Goal: Task Accomplishment & Management: Use online tool/utility

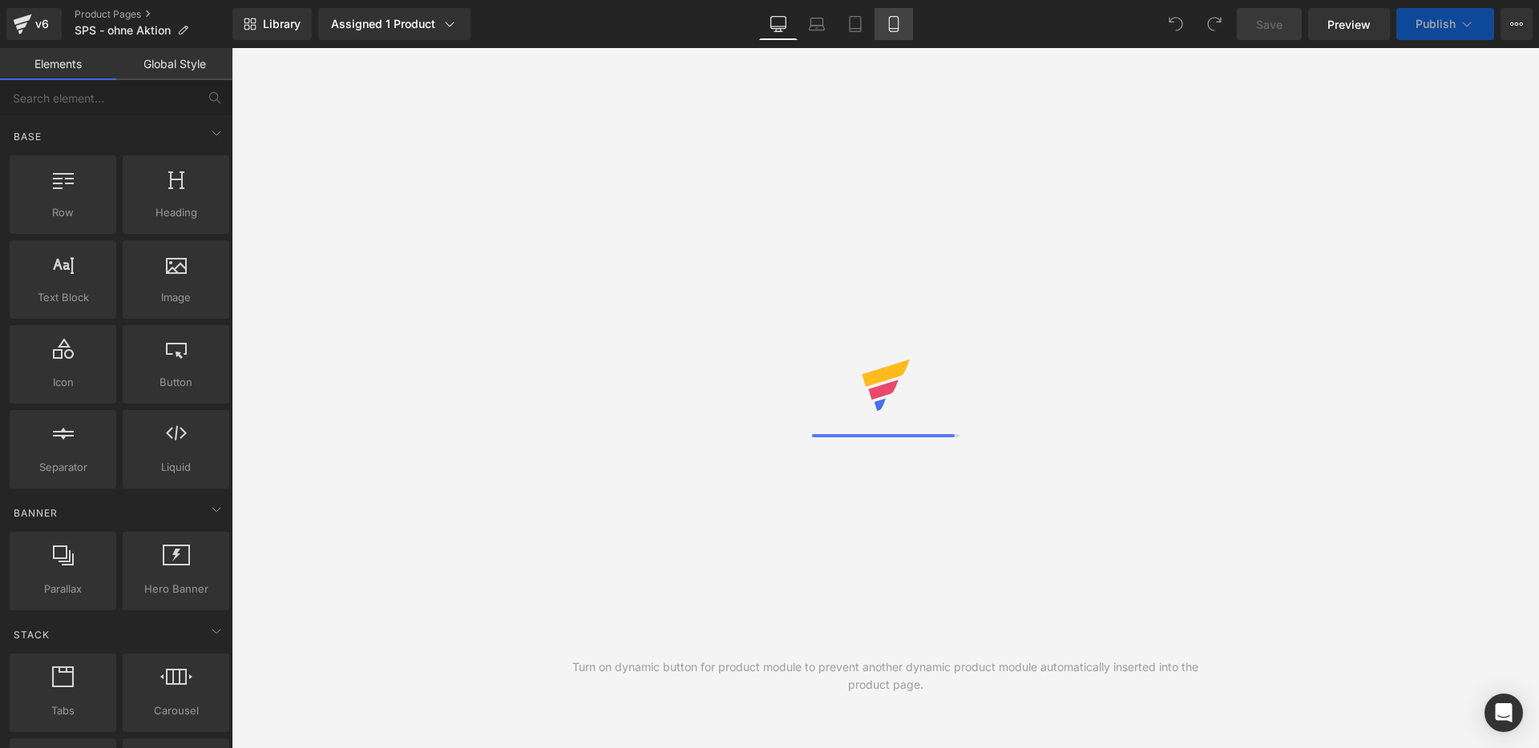
click at [901, 29] on icon at bounding box center [893, 24] width 16 height 16
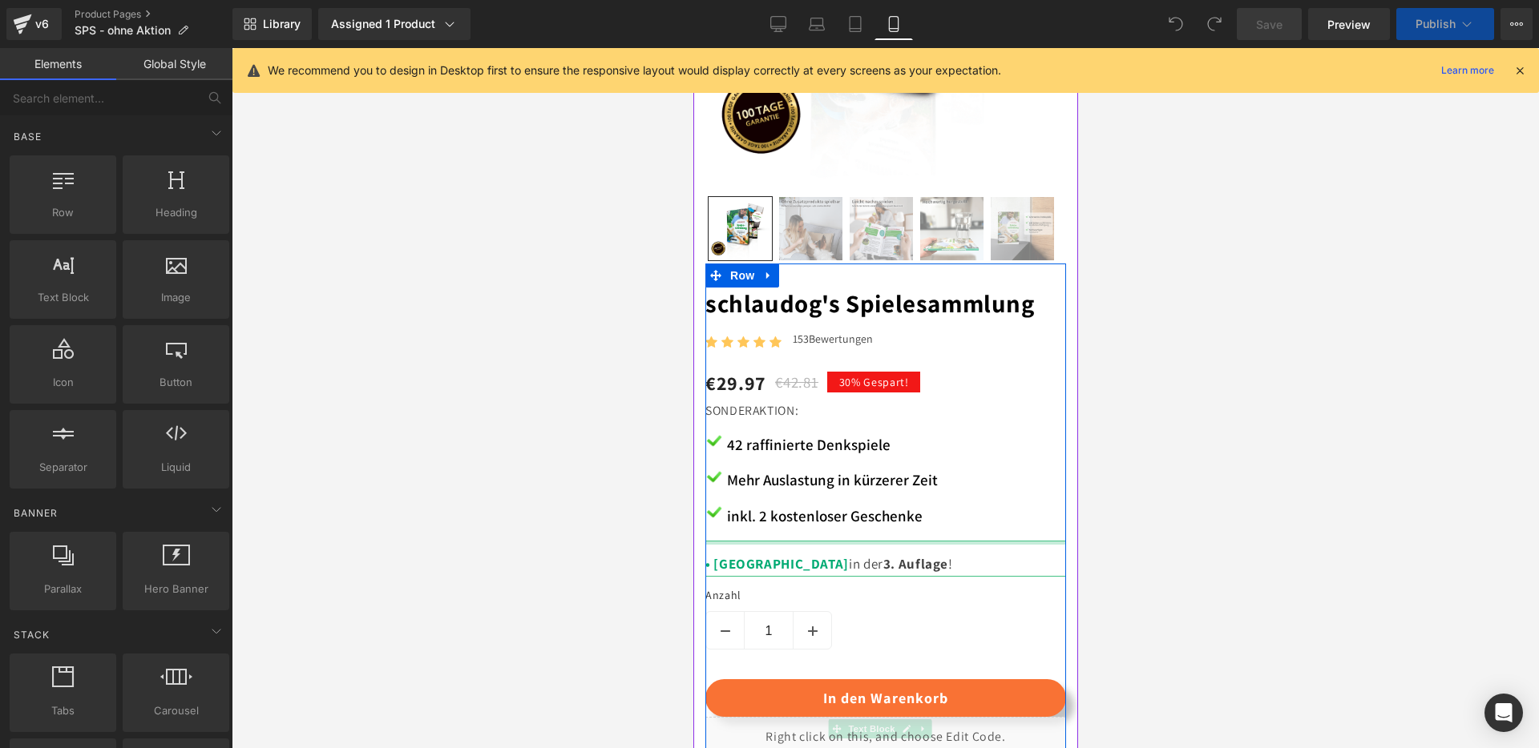
scroll to position [671, 0]
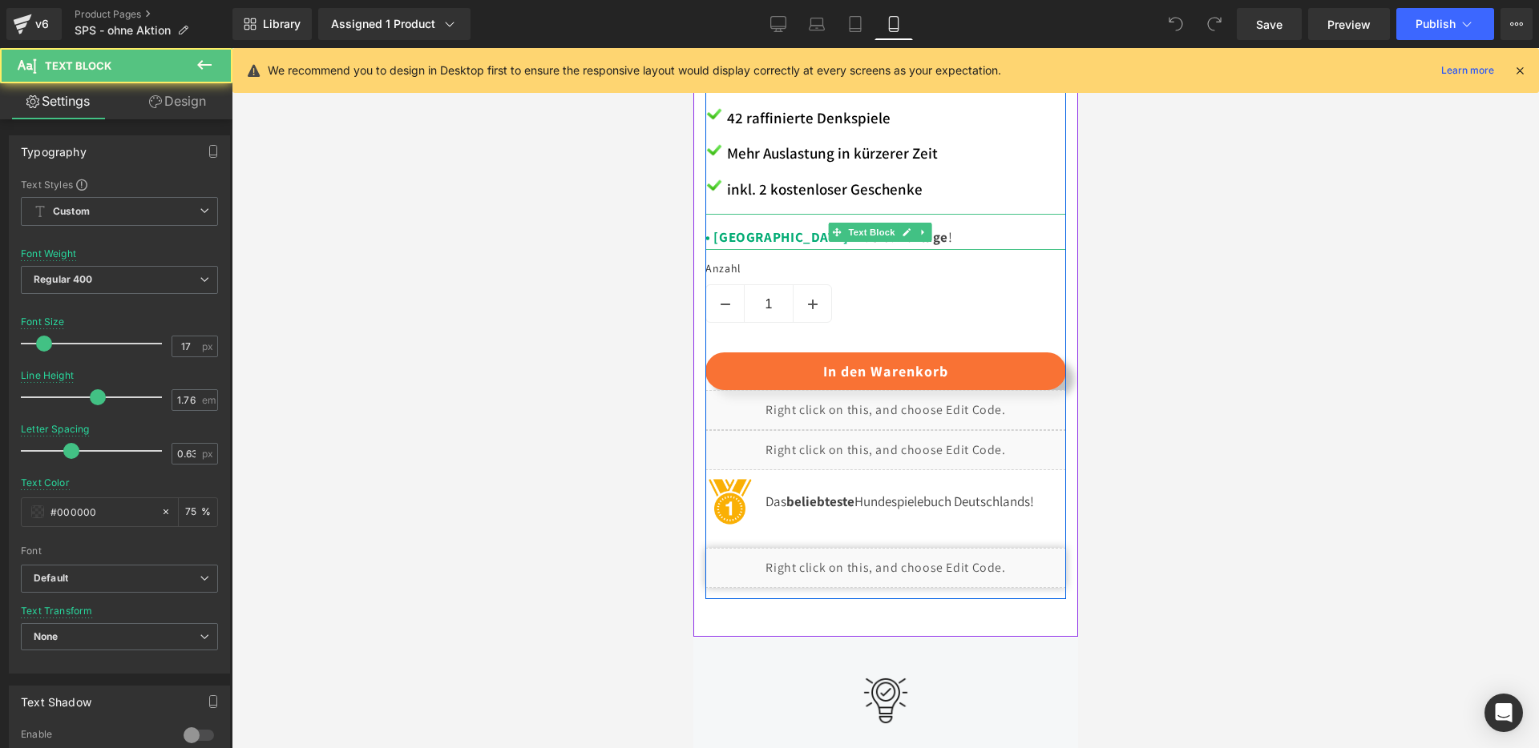
click at [889, 228] on span ". Auflage" at bounding box center [918, 237] width 58 height 18
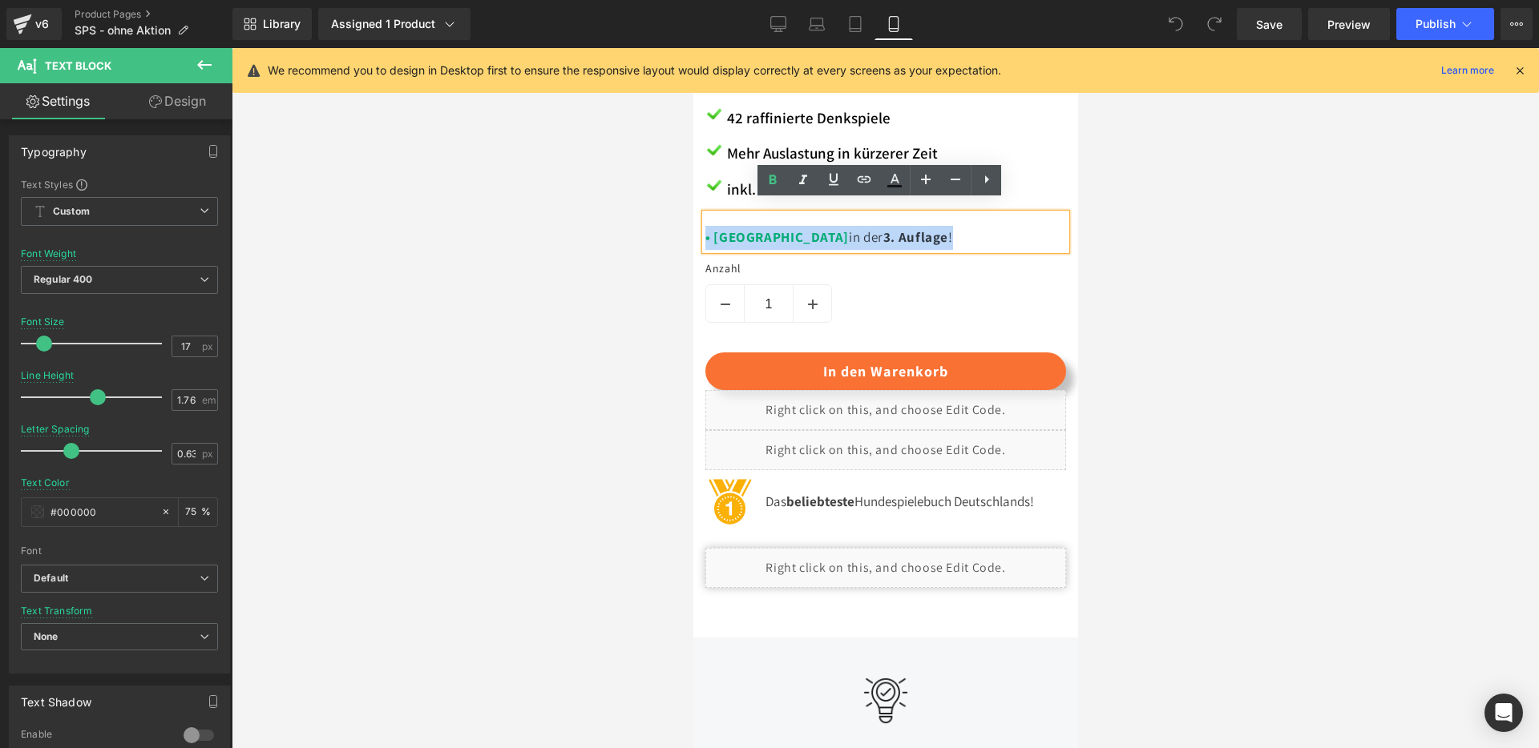
drag, startPoint x: 853, startPoint y: 229, endPoint x: 704, endPoint y: 226, distance: 149.1
click at [704, 226] on p "• Neu in der 3 . Auflage !" at bounding box center [884, 238] width 361 height 24
copy p "• Neu in der 3 . Auflage !"
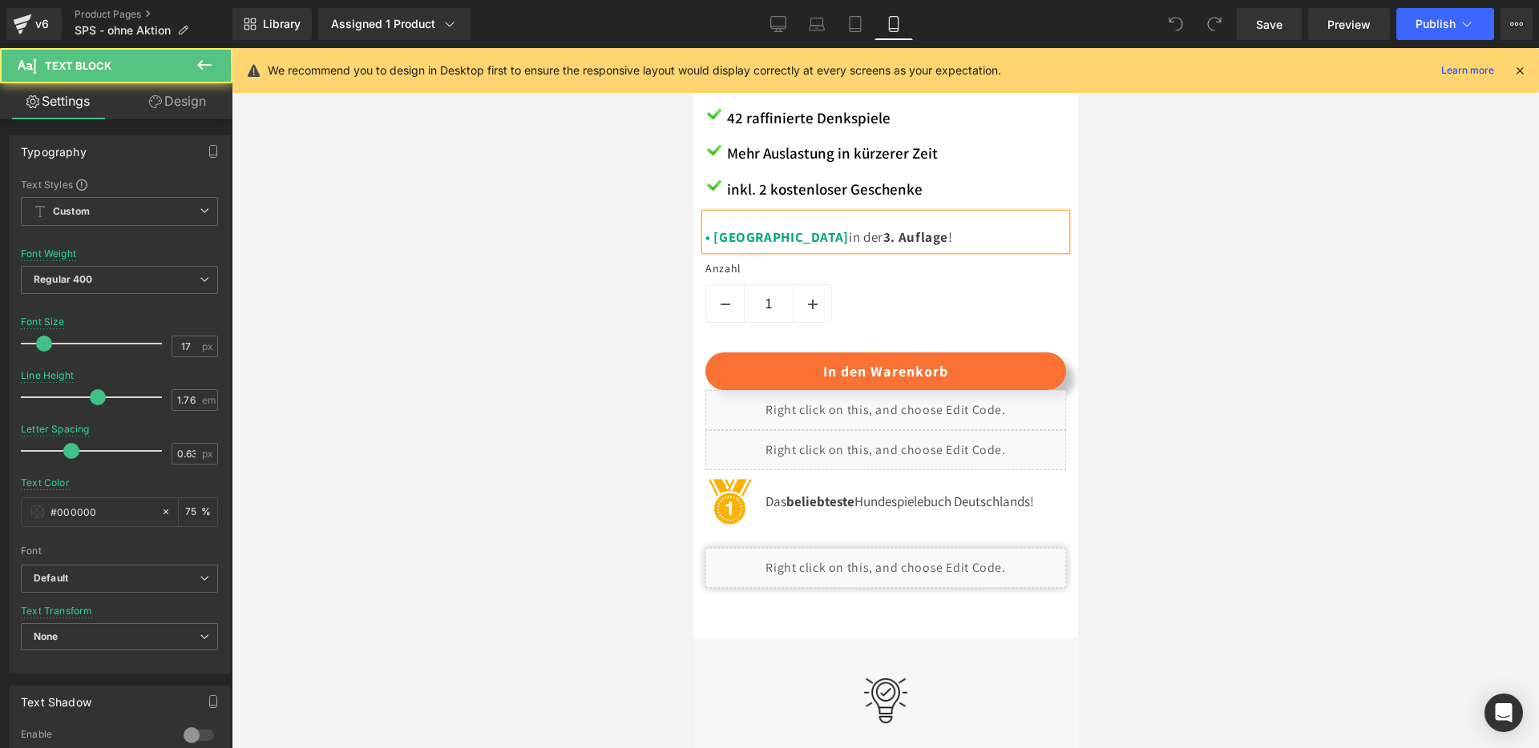
click at [864, 226] on p "• Neu in der 3 . Auflage !" at bounding box center [884, 238] width 361 height 24
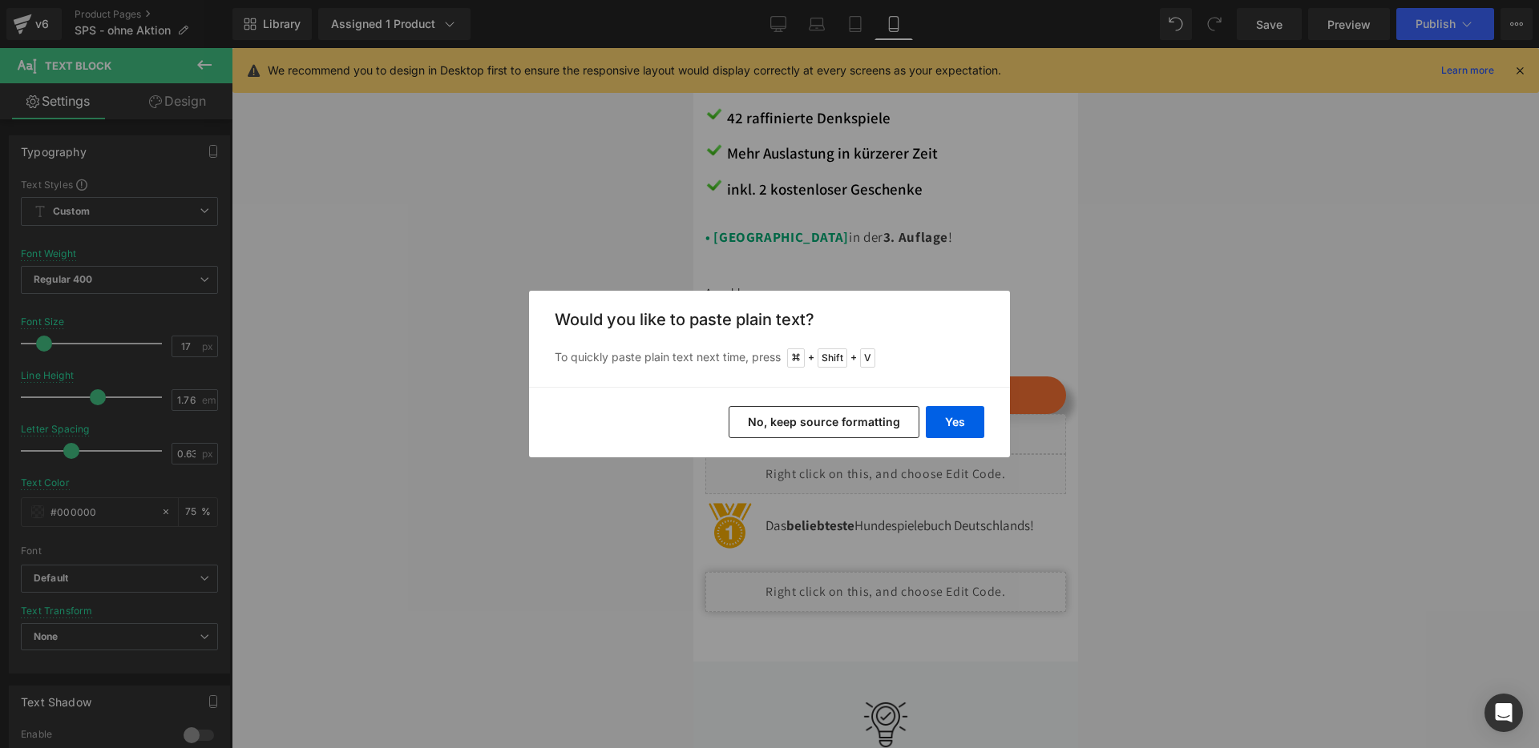
click at [820, 422] on button "No, keep source formatting" at bounding box center [823, 422] width 191 height 32
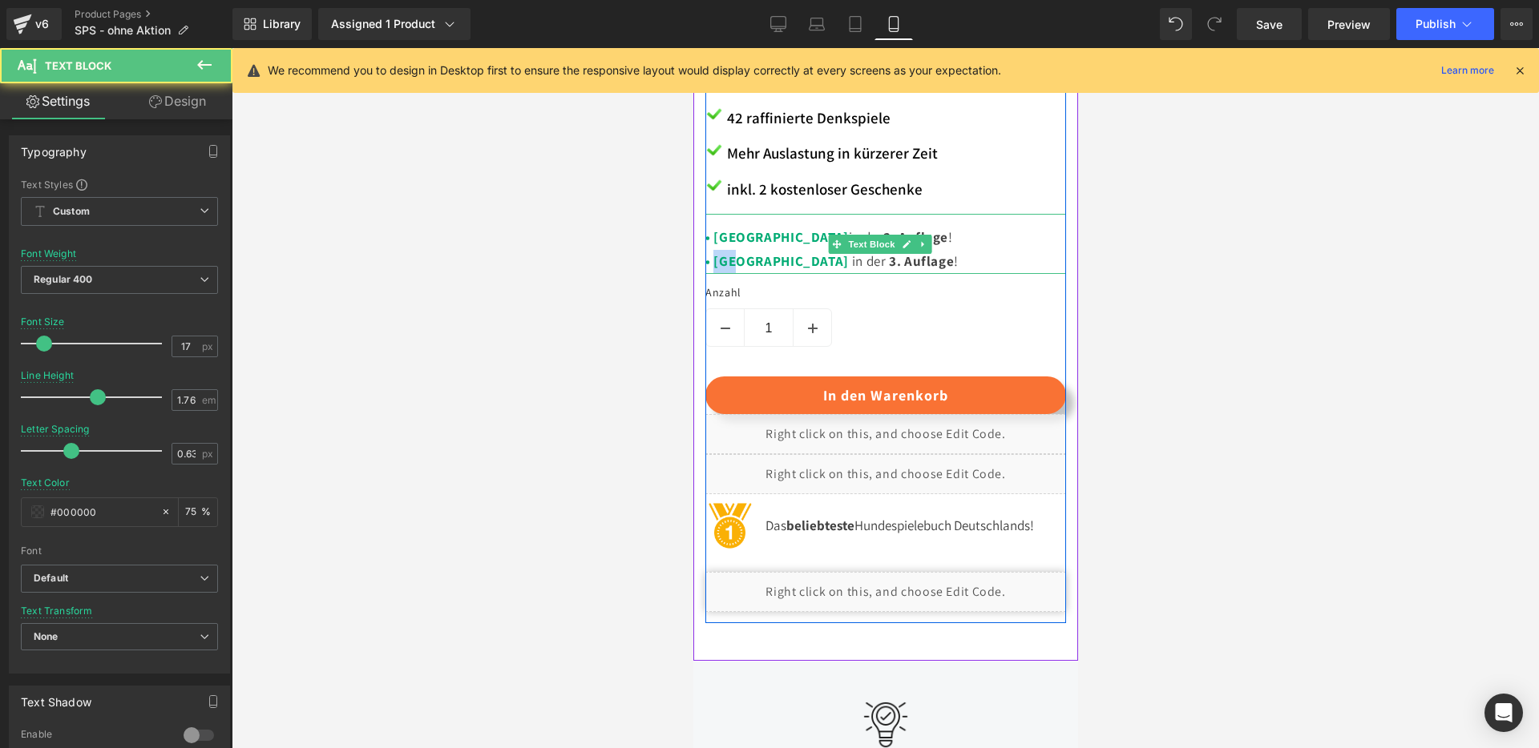
drag, startPoint x: 737, startPoint y: 251, endPoint x: 717, endPoint y: 251, distance: 20.0
click at [717, 251] on p "• Neu in der 3 . Auflage ! • Neu in der 3 . Auflage !" at bounding box center [884, 250] width 361 height 48
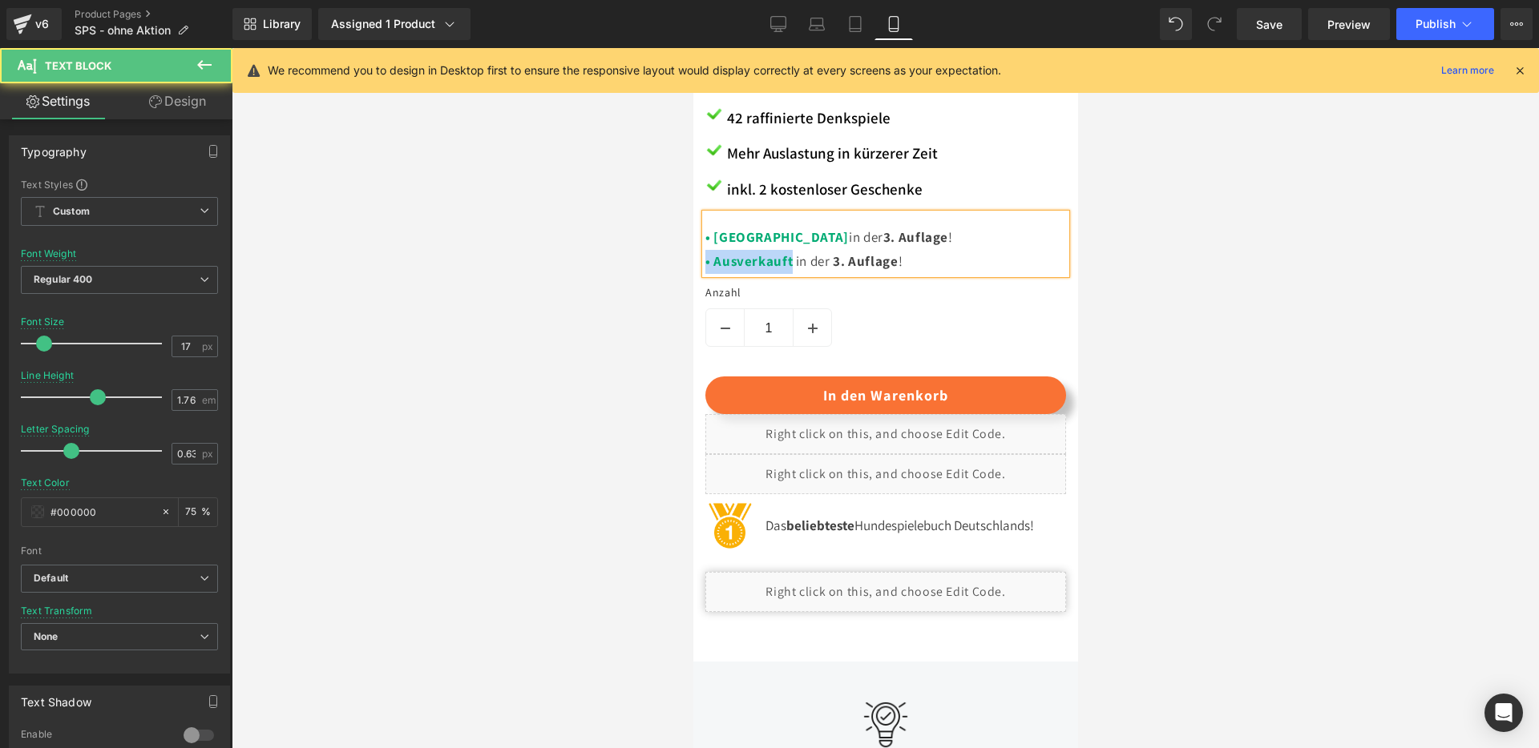
drag, startPoint x: 791, startPoint y: 249, endPoint x: 699, endPoint y: 248, distance: 92.2
click at [699, 248] on div "schlaudog's Spielesammlung Heading Icon Icon Icon Icon Icon Icon List Hoz 153 B…" at bounding box center [884, 280] width 385 height 687
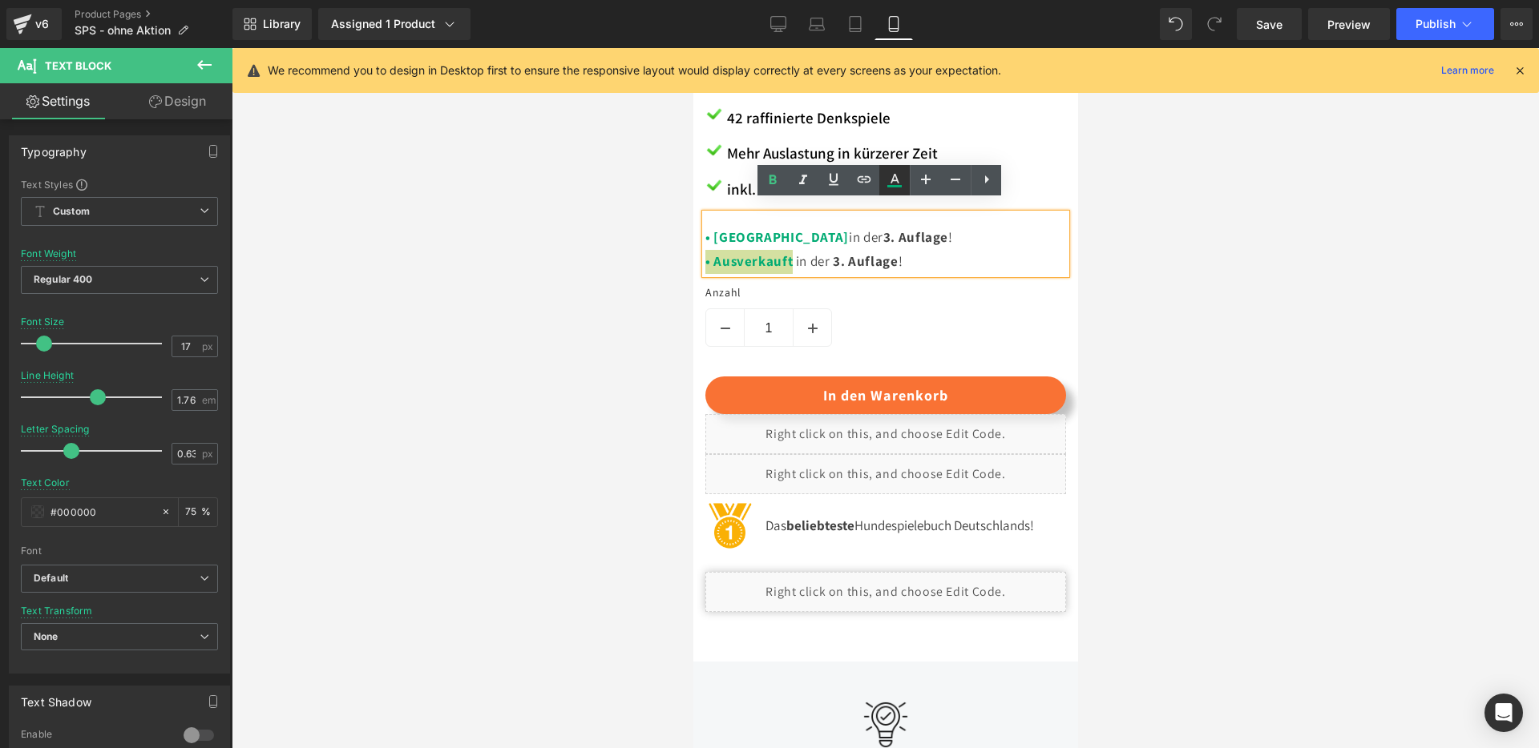
click at [894, 173] on icon at bounding box center [894, 180] width 19 height 19
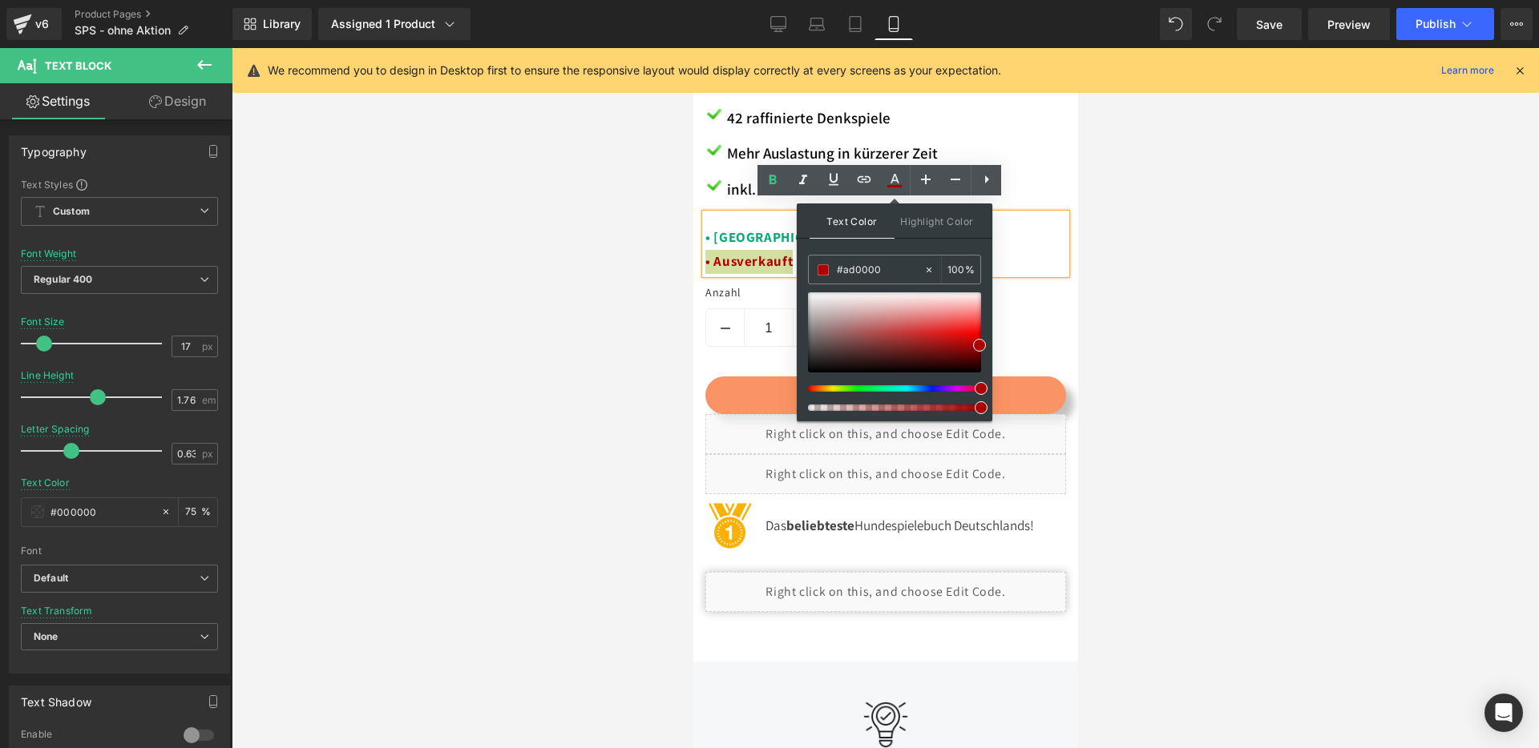
drag, startPoint x: 1656, startPoint y: 434, endPoint x: 1020, endPoint y: 369, distance: 638.7
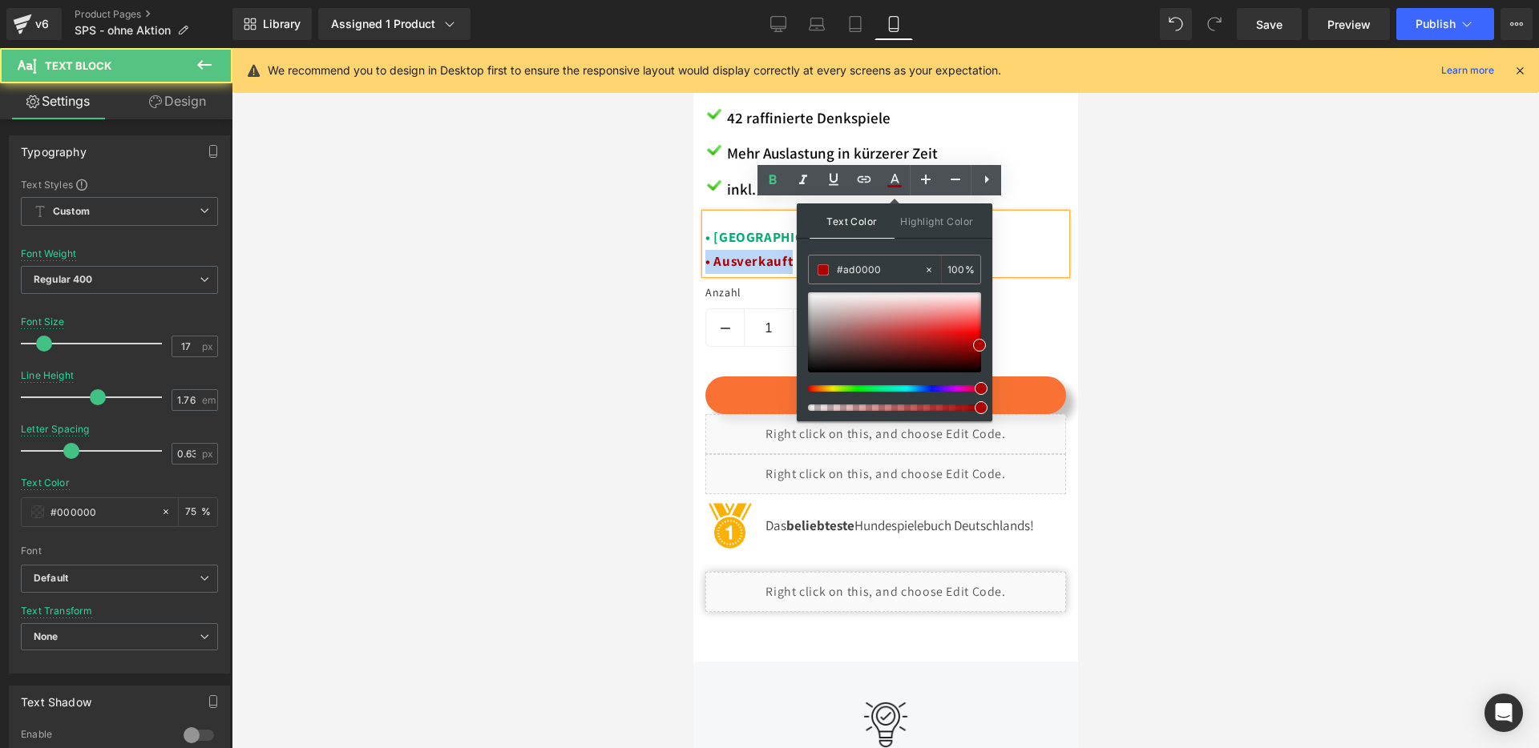
click at [770, 252] on strong "• Ausverkauft" at bounding box center [747, 261] width 87 height 18
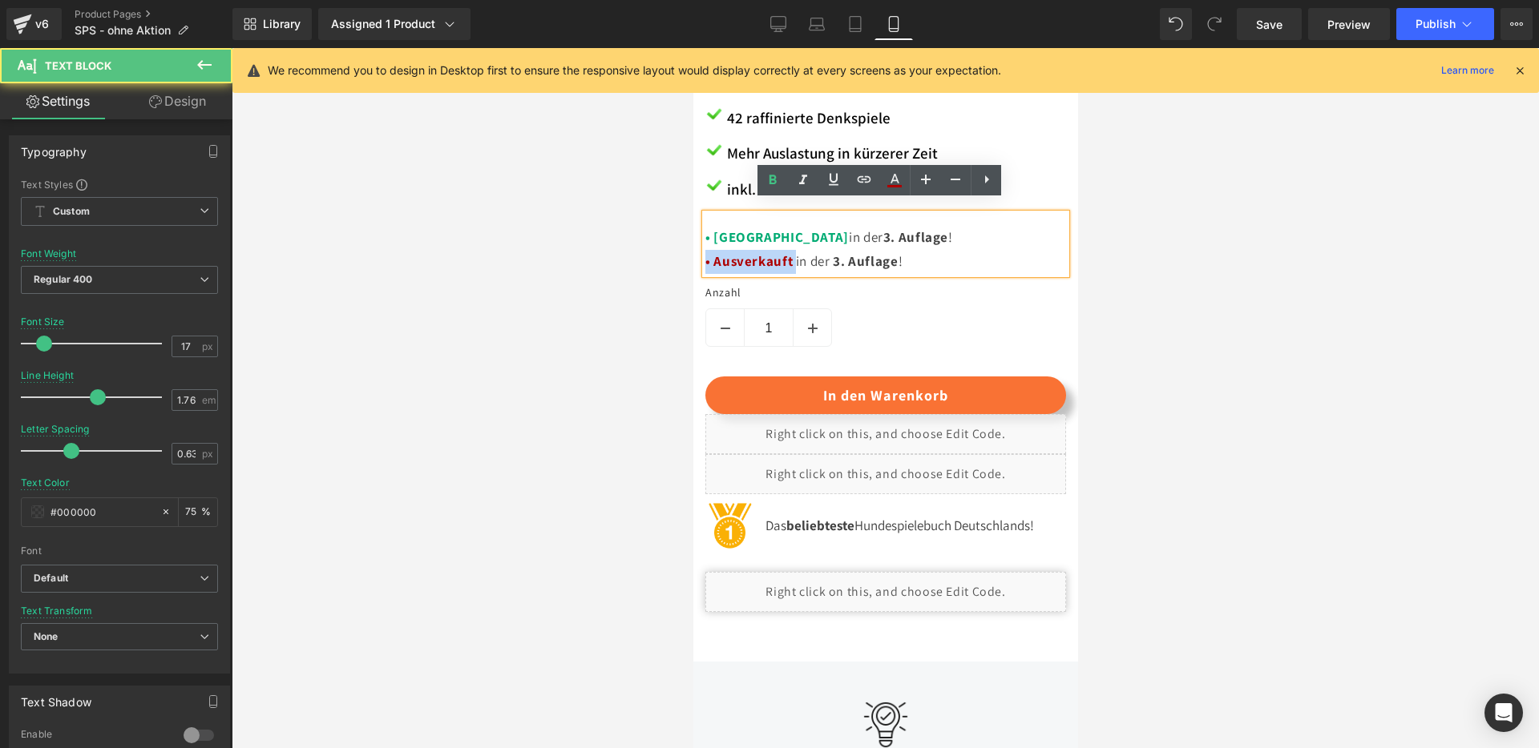
drag, startPoint x: 792, startPoint y: 248, endPoint x: 704, endPoint y: 248, distance: 88.1
click at [704, 248] on p "• Neu in der 3 . Auflage ! • Ausverkauft in der 3 . Auflage !" at bounding box center [884, 250] width 361 height 48
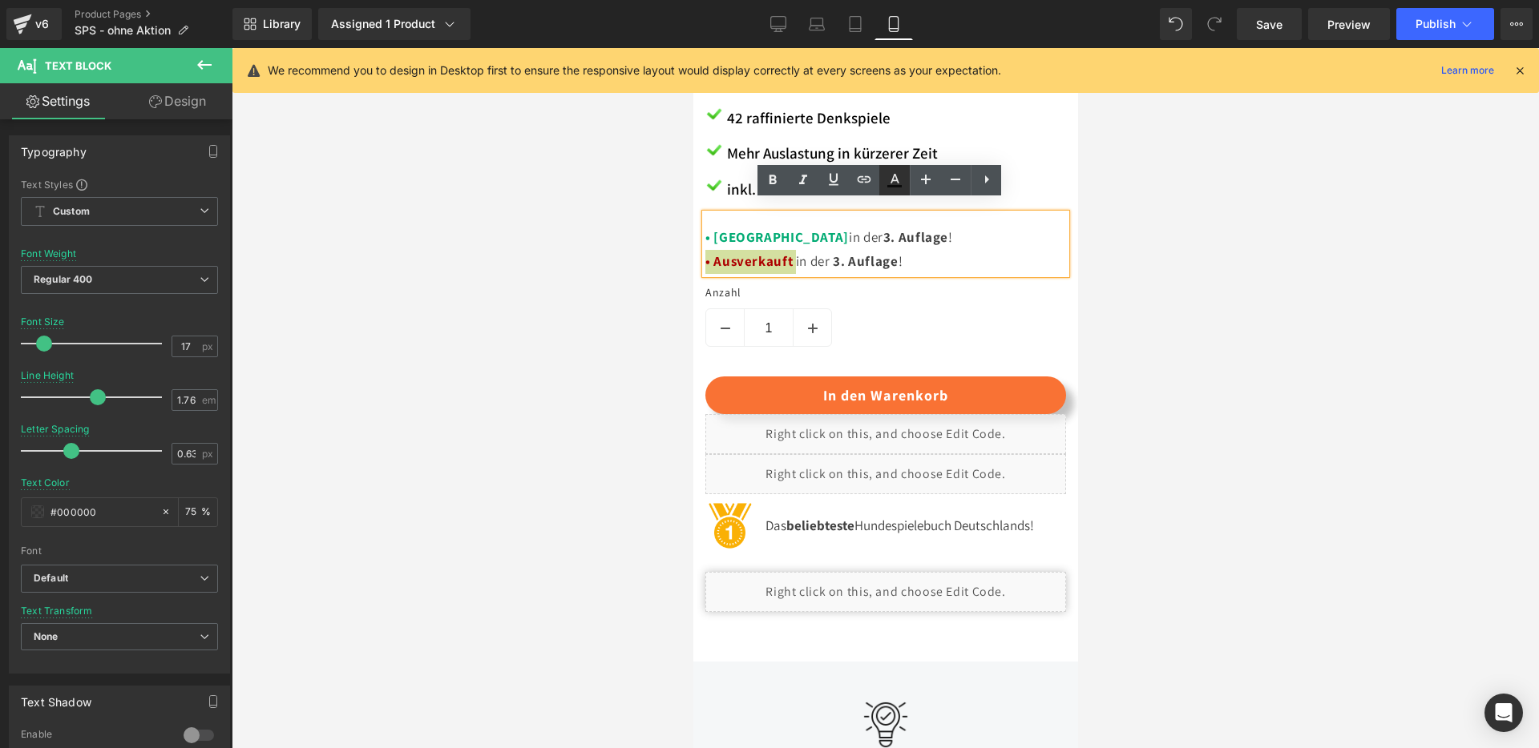
click at [898, 188] on icon at bounding box center [894, 180] width 19 height 19
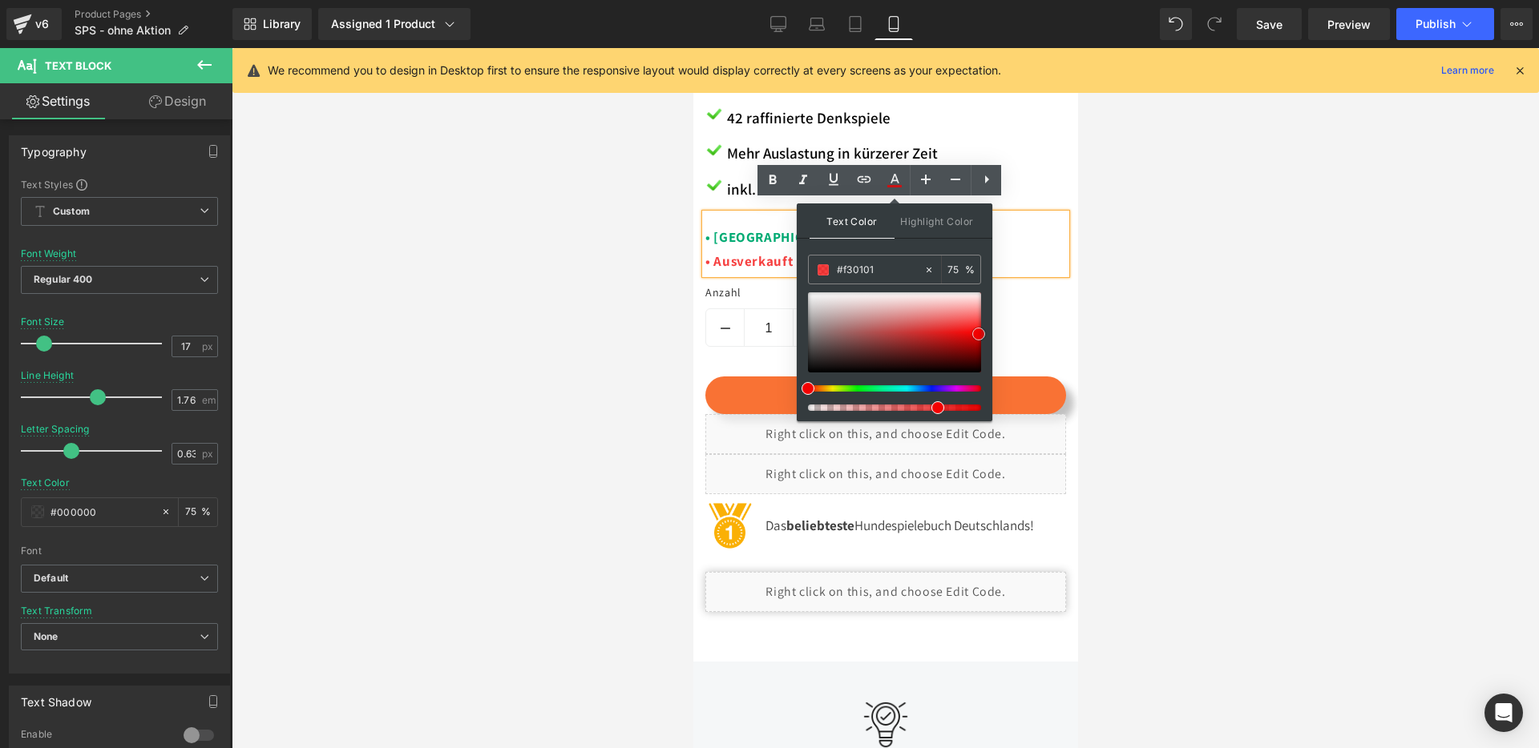
drag, startPoint x: 970, startPoint y: 349, endPoint x: 978, endPoint y: 334, distance: 17.2
click at [978, 334] on div at bounding box center [894, 332] width 173 height 80
drag, startPoint x: 975, startPoint y: 406, endPoint x: 949, endPoint y: 405, distance: 26.5
click at [979, 406] on div at bounding box center [894, 408] width 173 height 6
drag, startPoint x: 1627, startPoint y: 453, endPoint x: 1010, endPoint y: 413, distance: 618.3
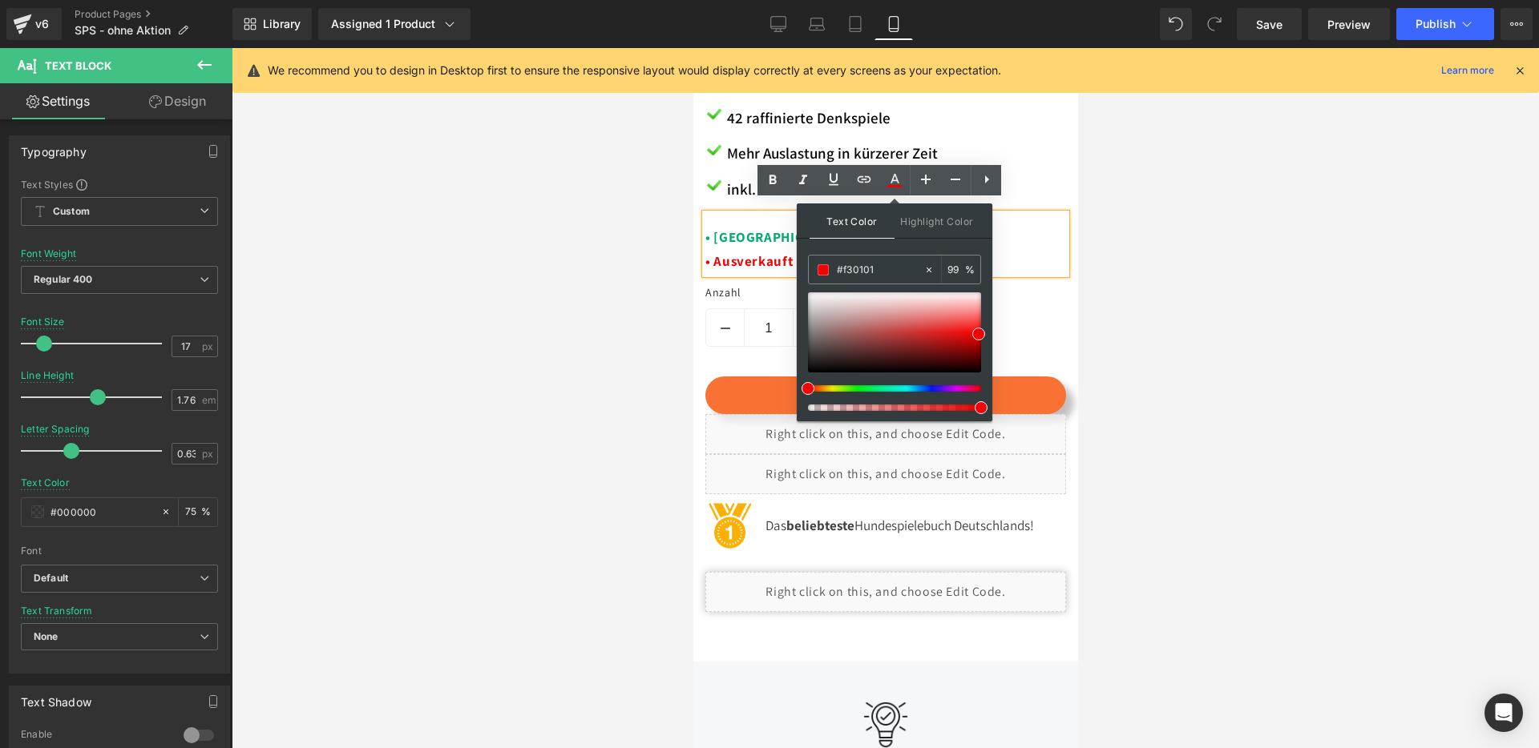
click at [745, 252] on strong "• Ausverkauft" at bounding box center [747, 261] width 87 height 18
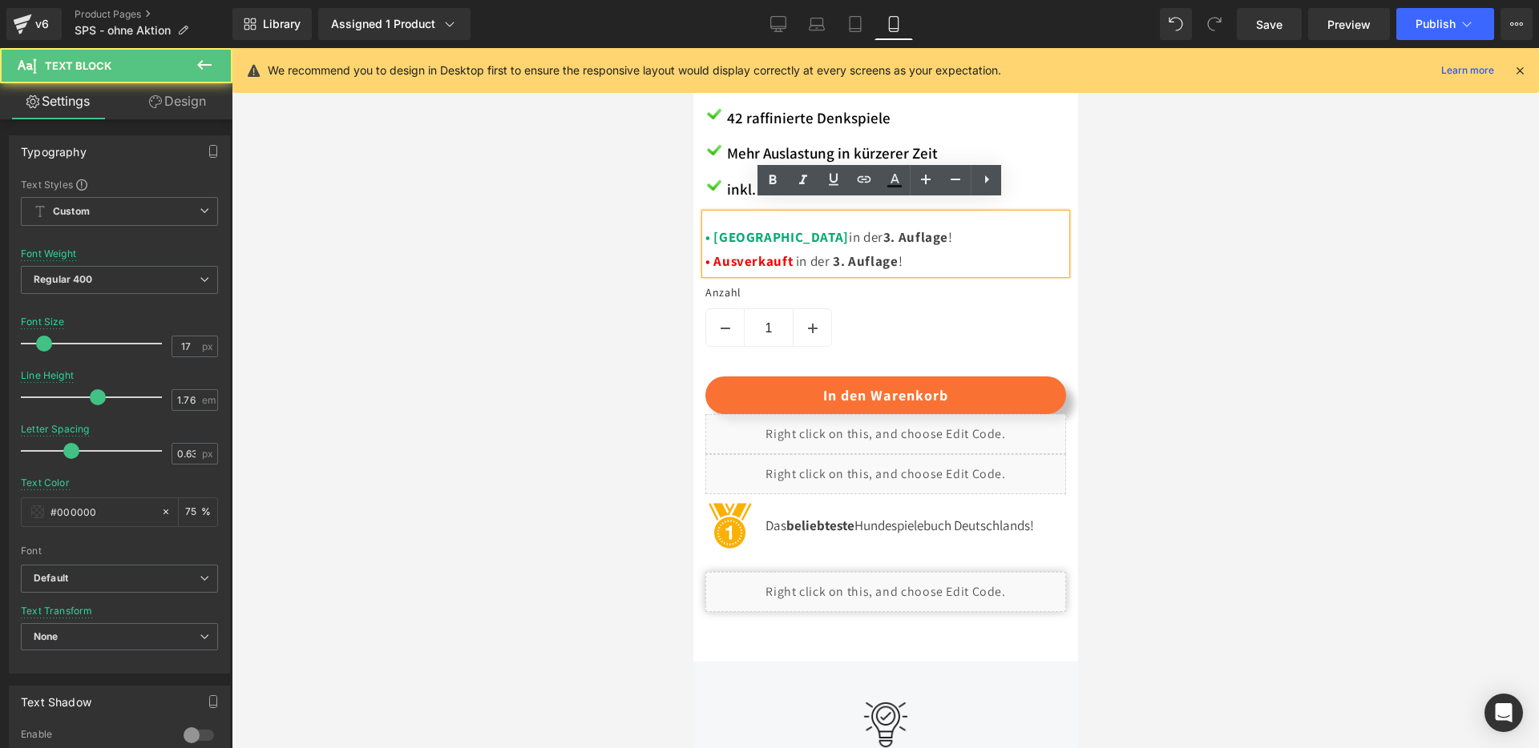
click at [794, 252] on span "in der" at bounding box center [812, 261] width 40 height 18
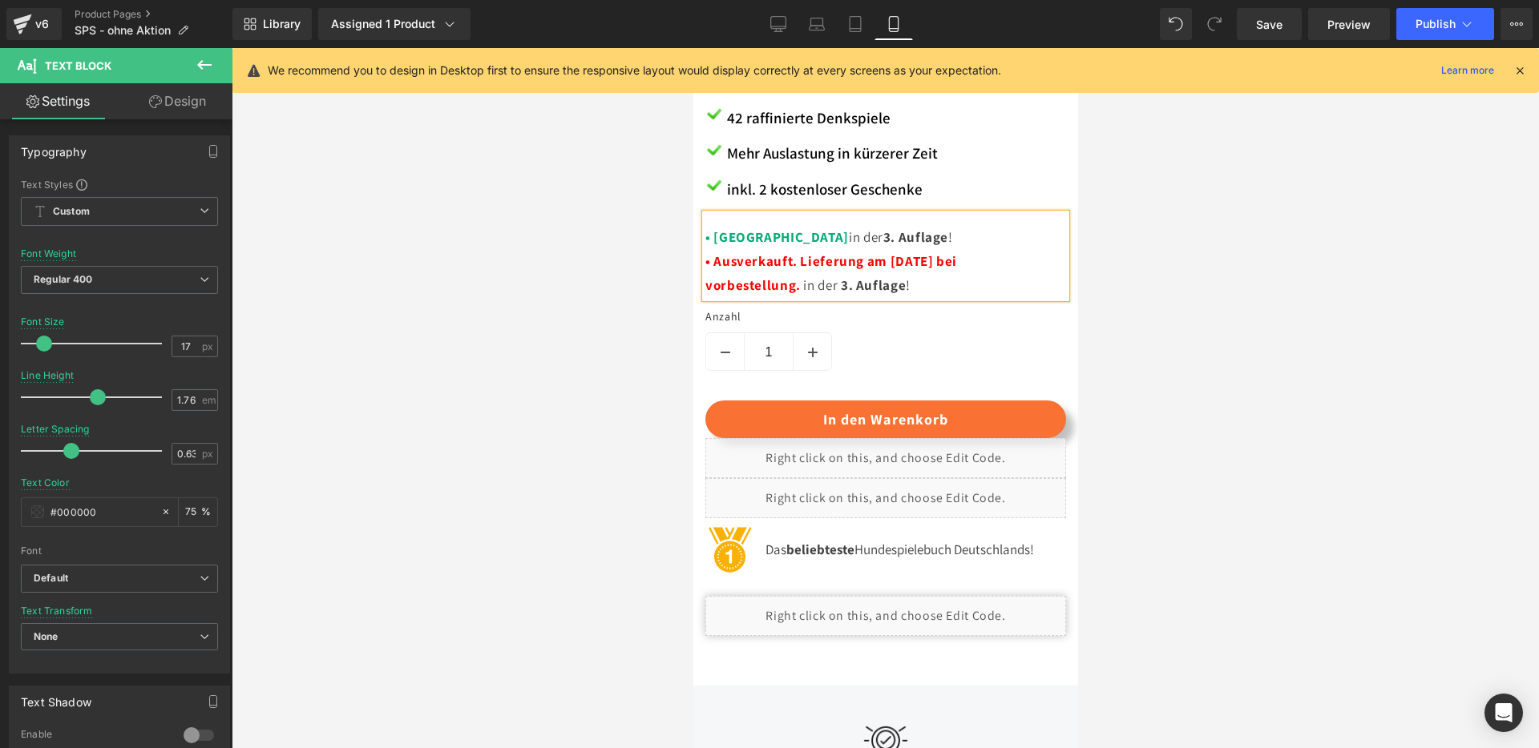
click at [712, 271] on strong "• Ausverkauft. Lieferung am 02.10.25 bei vorbestellung." at bounding box center [830, 273] width 252 height 42
click at [794, 276] on strong "• Ausverkauft. Lieferung am 02.10.25 bei Vorbestellung." at bounding box center [830, 273] width 252 height 42
click at [793, 252] on strong "• Ausverkauft. Lieferung am 02.10.25 bei Vorbestellung." at bounding box center [830, 273] width 252 height 42
drag, startPoint x: 797, startPoint y: 276, endPoint x: 790, endPoint y: 248, distance: 28.8
click at [790, 252] on strong "• Ausverkauft! Lieferung am 02.10.25 bei Vorbestellung." at bounding box center [830, 273] width 252 height 42
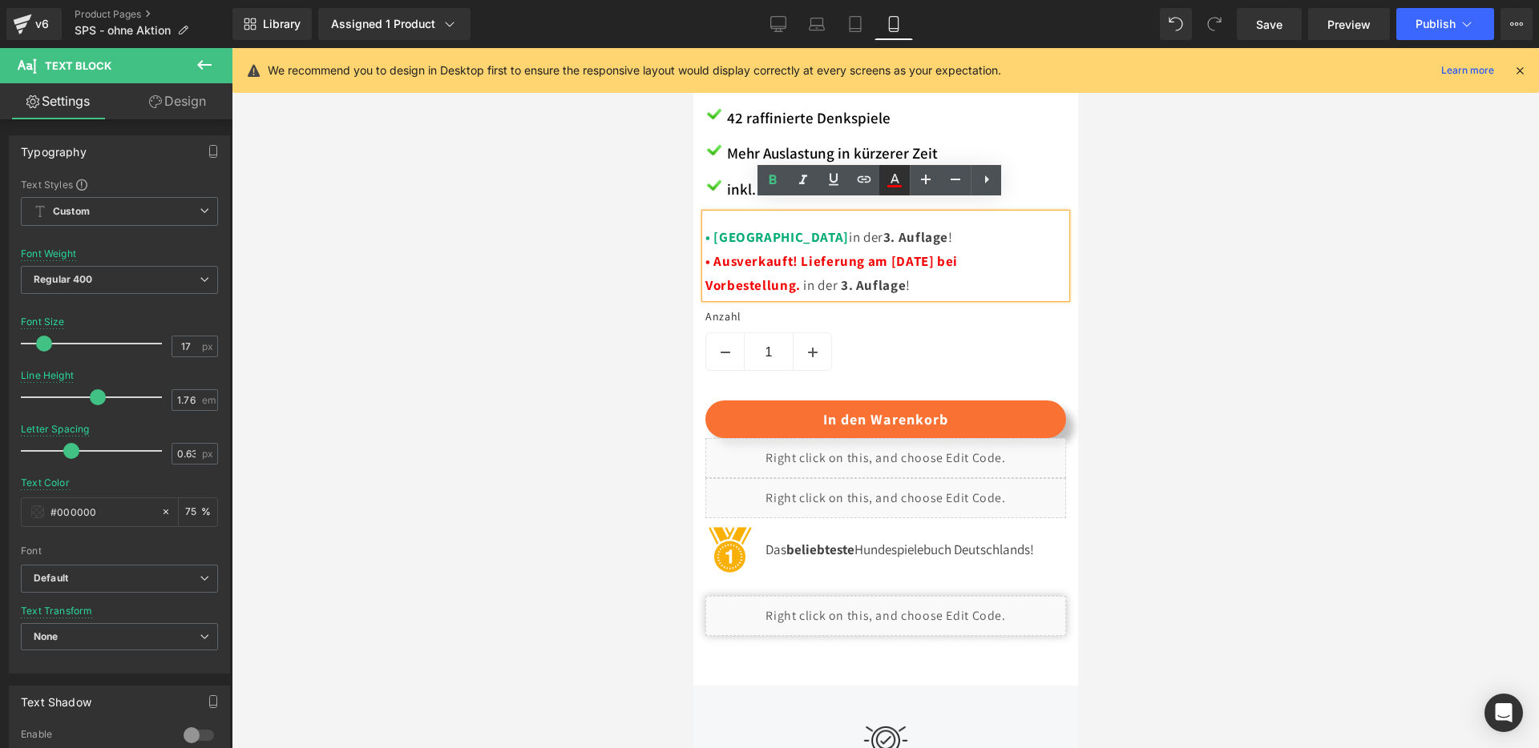
click at [900, 182] on icon at bounding box center [894, 180] width 19 height 19
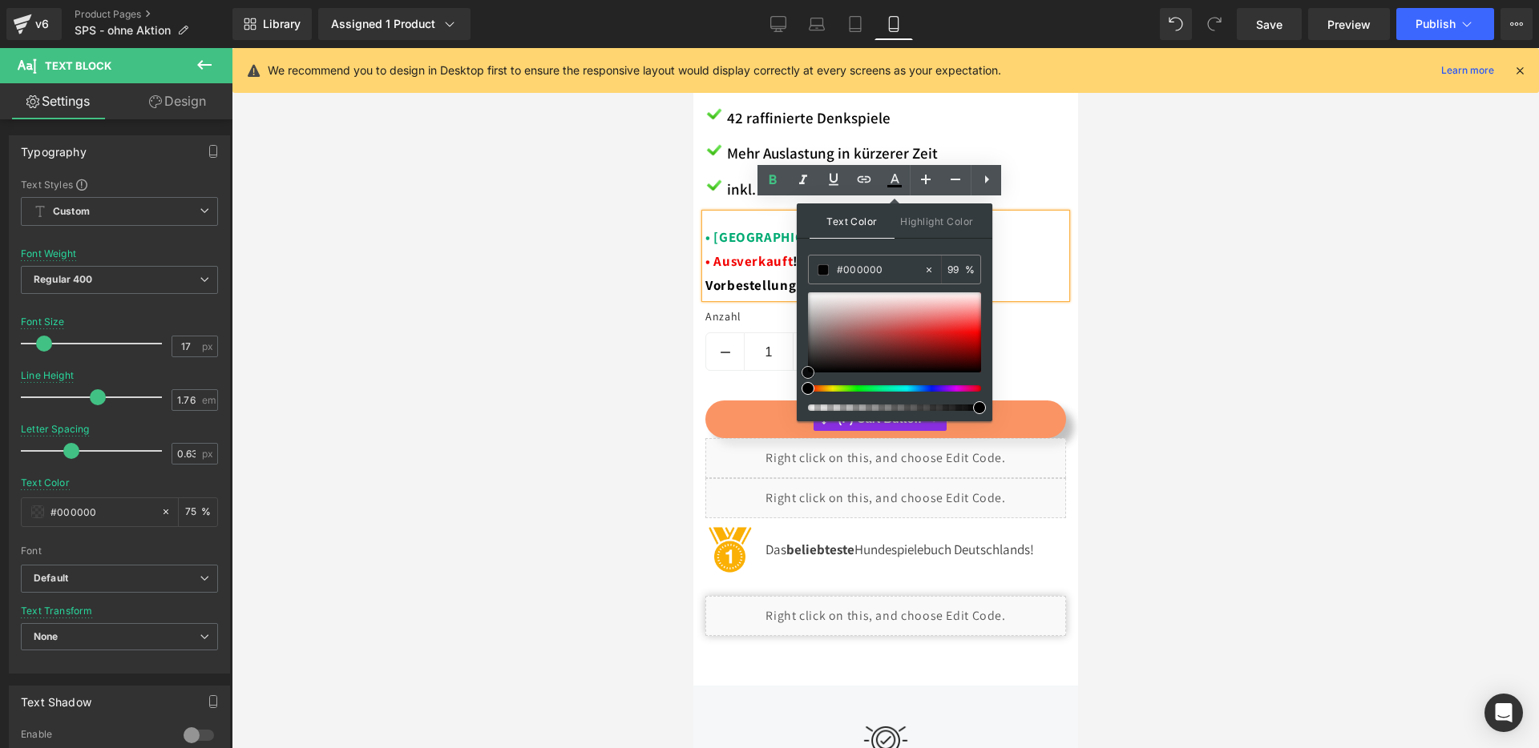
drag, startPoint x: 1493, startPoint y: 426, endPoint x: 780, endPoint y: 407, distance: 712.6
click at [734, 261] on p "• Neu in der 3 . Auflage ! • Ausverkauft ! Lieferung am 02.10.25 bei Vorbestell…" at bounding box center [884, 262] width 361 height 72
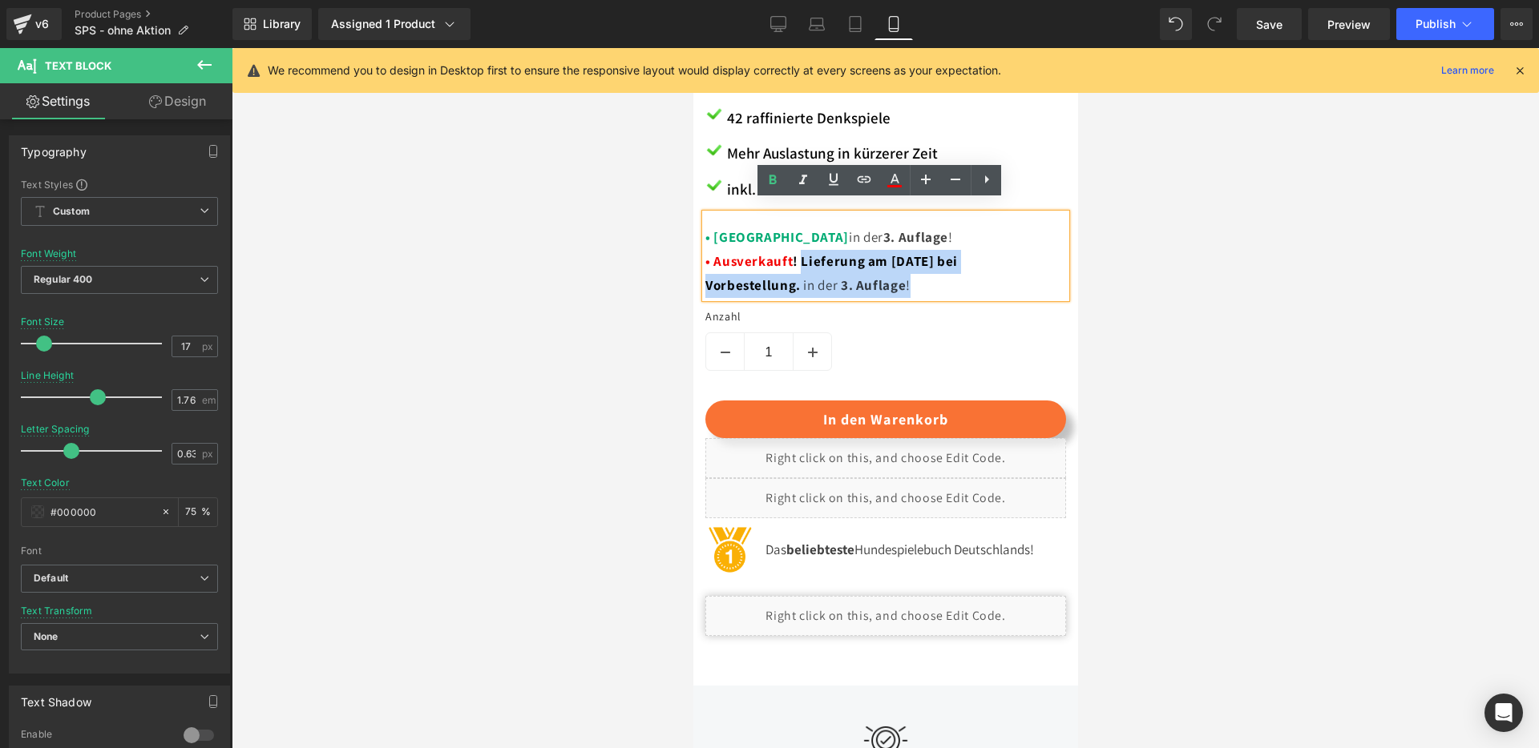
drag, startPoint x: 798, startPoint y: 246, endPoint x: 911, endPoint y: 269, distance: 115.3
click at [911, 269] on p "• Neu in der 3 . Auflage ! • Ausverkauft ! Lieferung am 02.10.25 bei Vorbestell…" at bounding box center [884, 262] width 361 height 72
click at [915, 266] on p "• Neu in der 3 . Auflage ! • Ausverkauft ! Lieferung am 02.10.25 bei Vorbestell…" at bounding box center [884, 262] width 361 height 72
drag, startPoint x: 908, startPoint y: 273, endPoint x: 797, endPoint y: 247, distance: 113.7
click at [797, 247] on p "• Neu in der 3 . Auflage ! • Ausverkauft ! Lieferung am 02.10.25 bei Vorbestell…" at bounding box center [884, 262] width 361 height 72
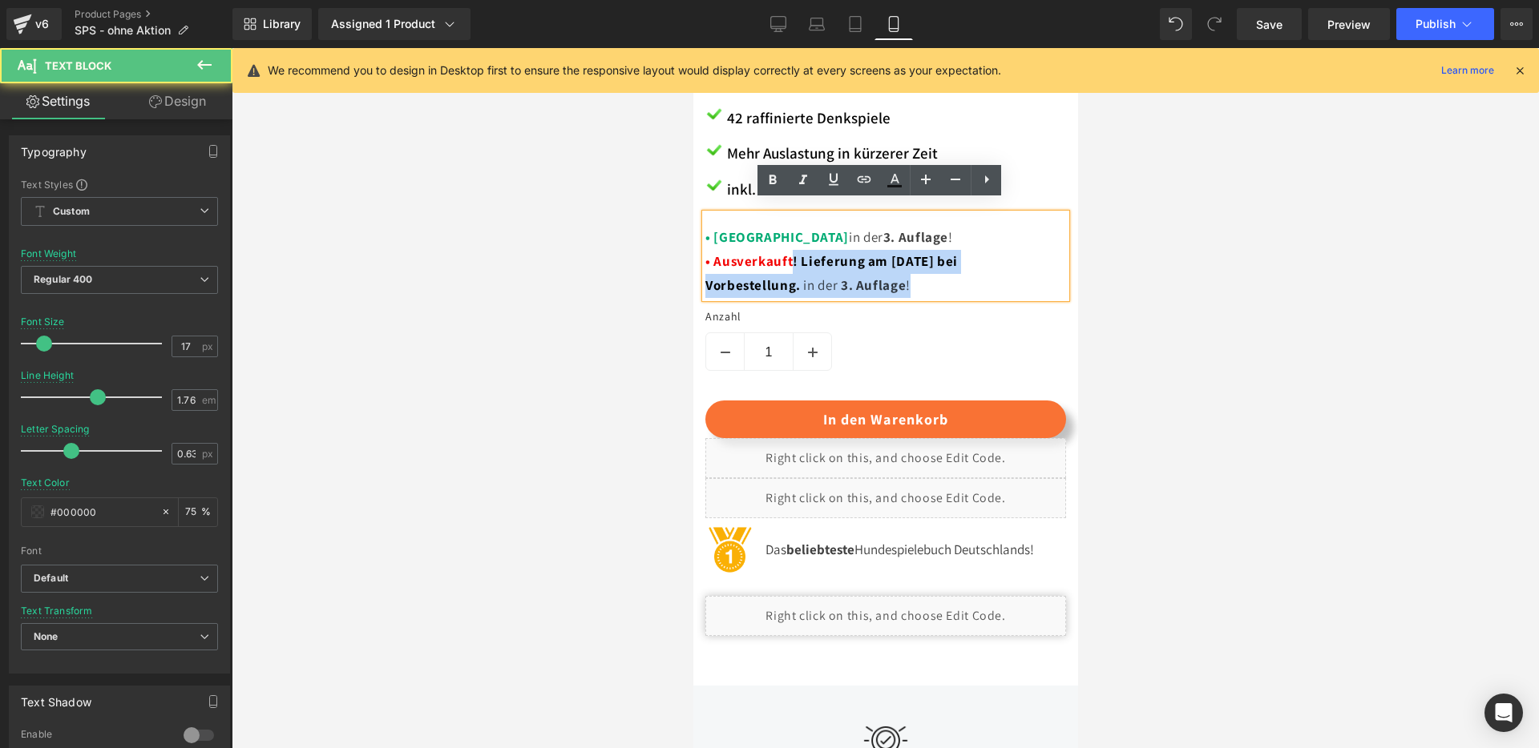
drag, startPoint x: 789, startPoint y: 248, endPoint x: 867, endPoint y: 213, distance: 85.3
click at [921, 279] on p "• Neu in der 3 . Auflage ! • Ausverkauft ! Lieferung am 02.10.25 bei Vorbestell…" at bounding box center [884, 262] width 361 height 72
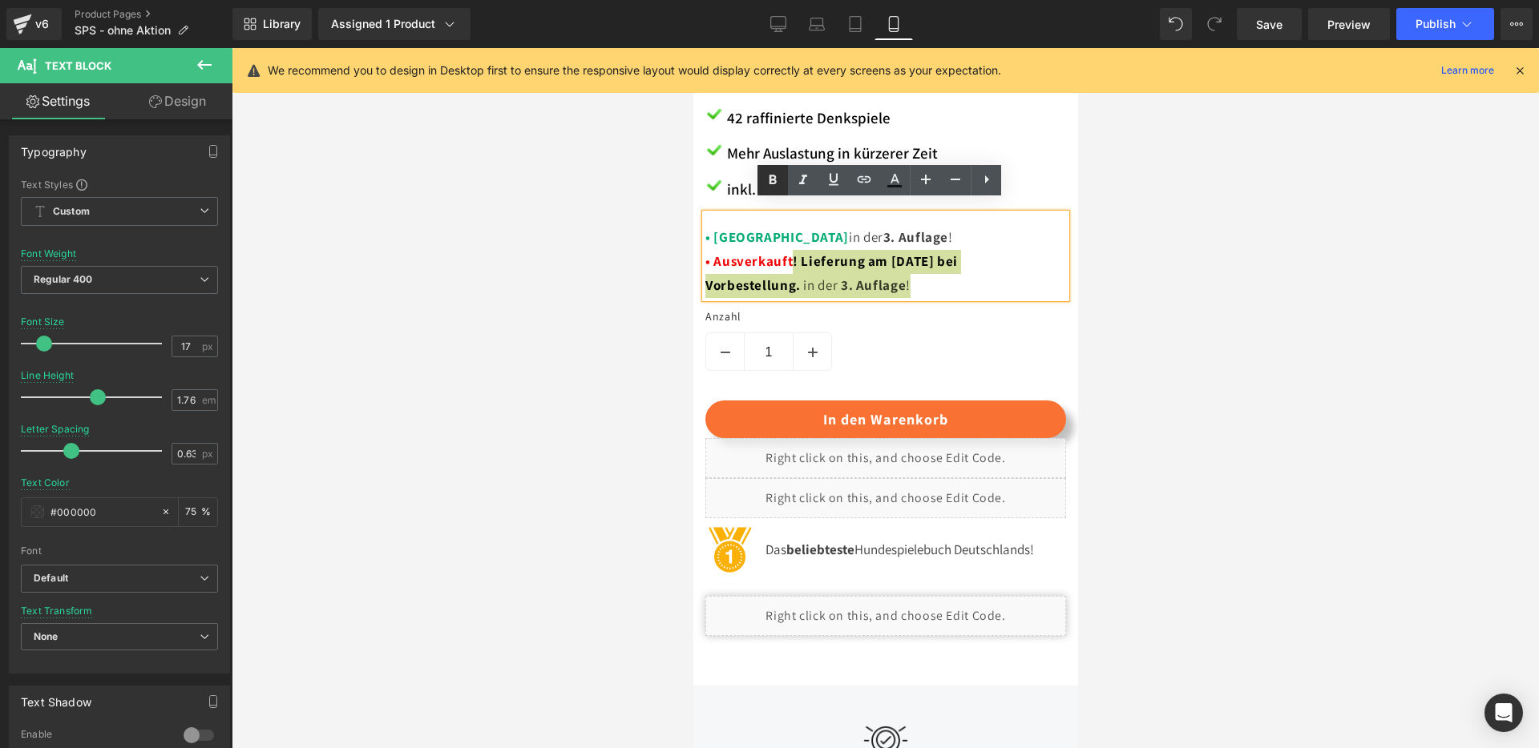
click at [774, 176] on icon at bounding box center [772, 180] width 7 height 10
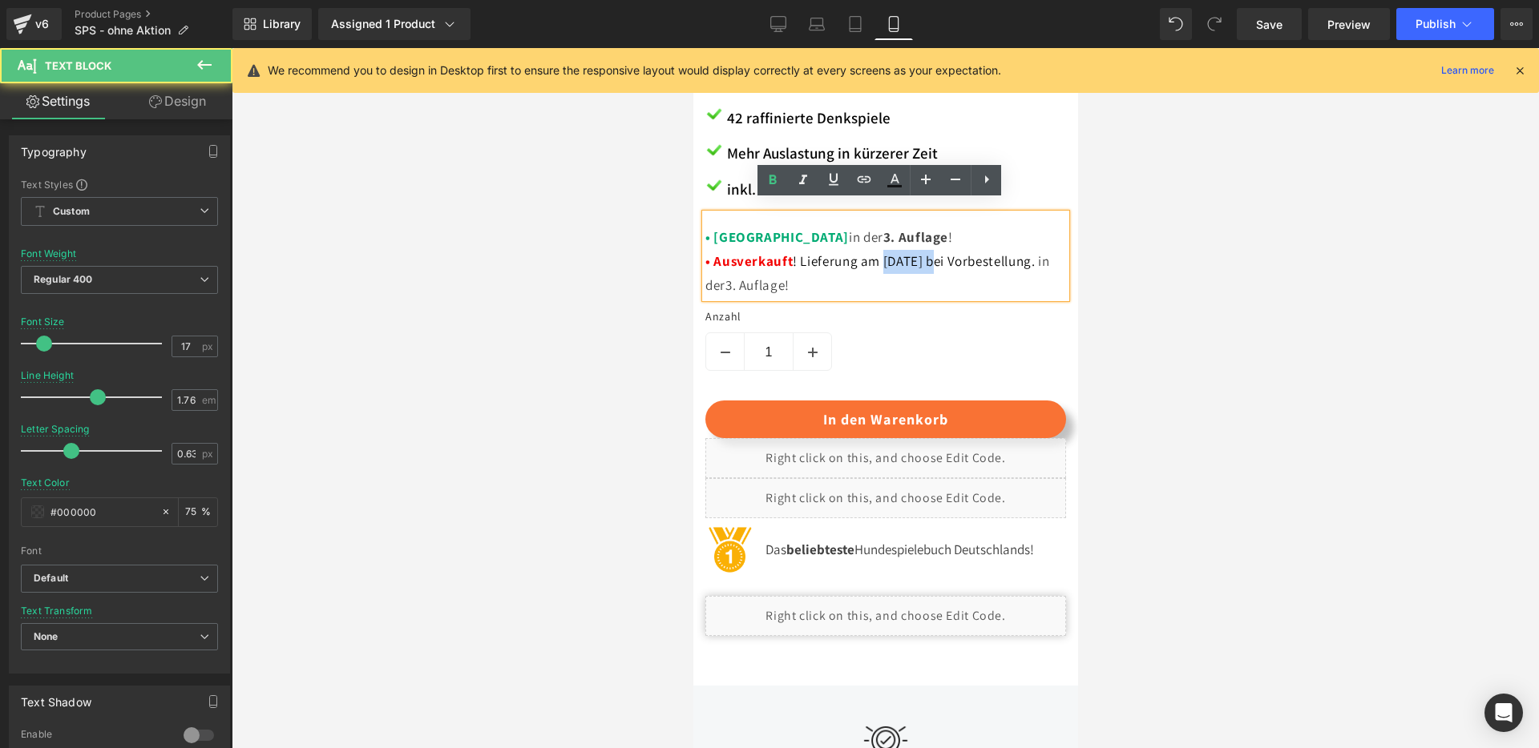
drag, startPoint x: 880, startPoint y: 248, endPoint x: 930, endPoint y: 248, distance: 50.5
click at [930, 252] on span "! Lieferung am 02.10.25 bei Vorbestellung." at bounding box center [913, 261] width 242 height 18
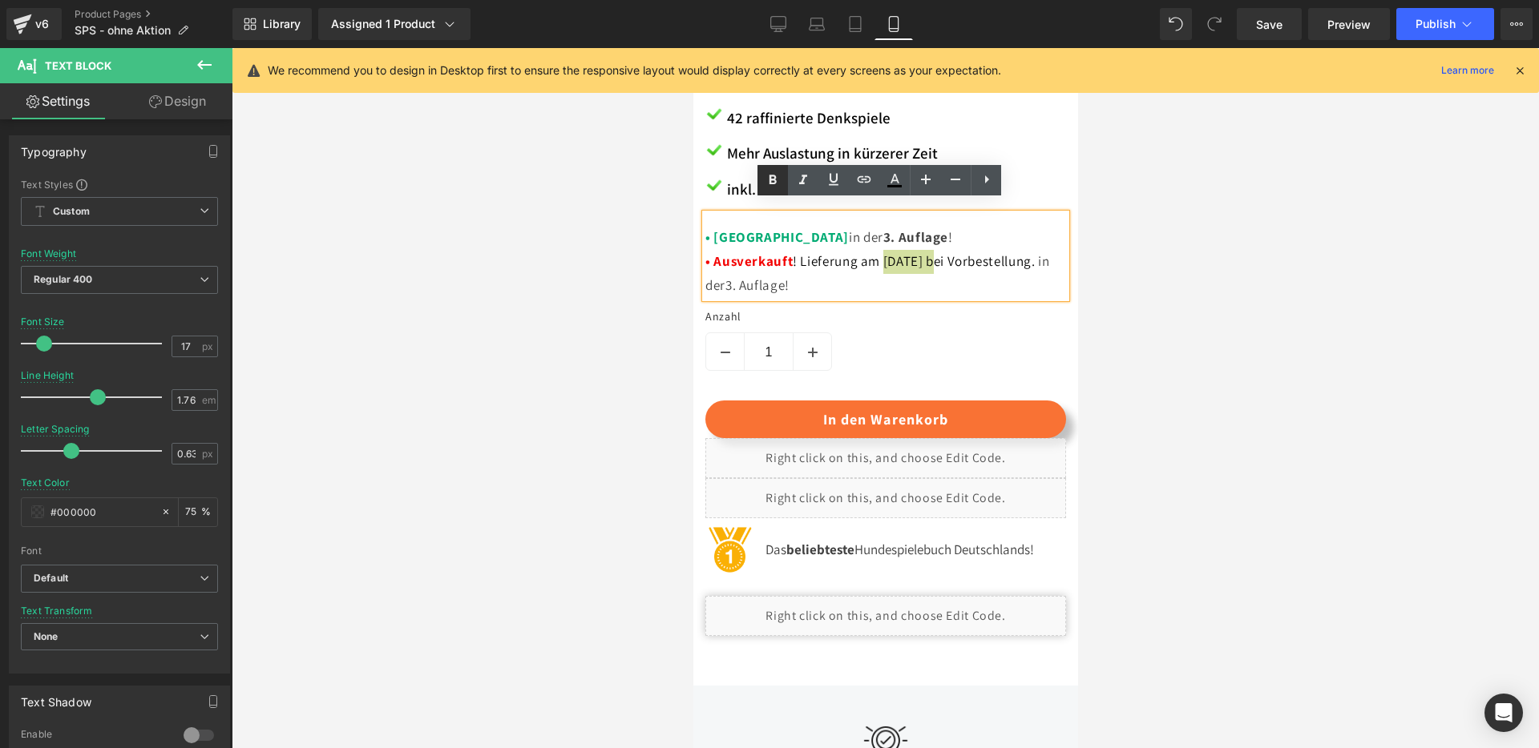
click at [778, 184] on icon at bounding box center [772, 180] width 19 height 19
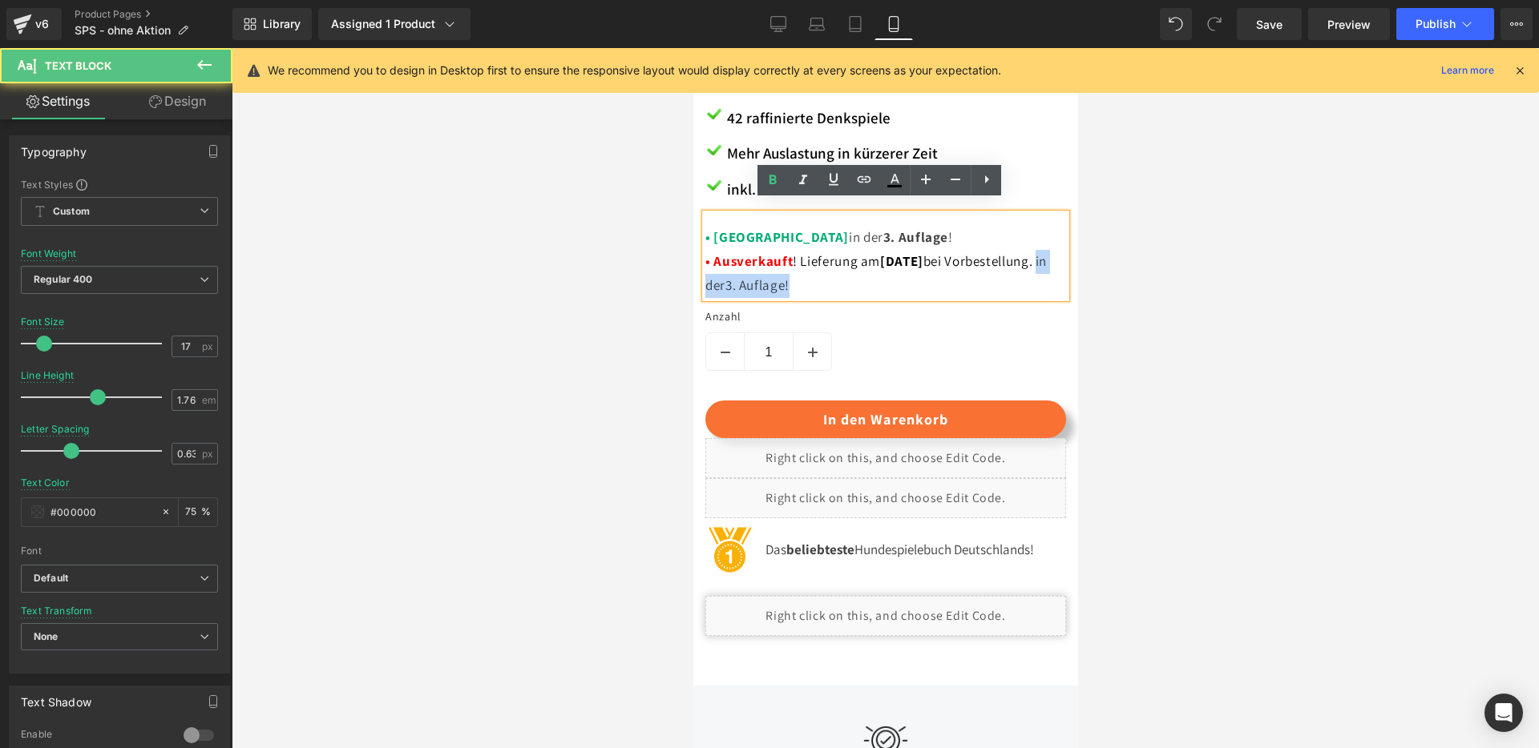
drag, startPoint x: 899, startPoint y: 273, endPoint x: 797, endPoint y: 275, distance: 102.6
click at [797, 275] on p "• Neu in der 3 . Auflage ! • Ausverkauft ! Lieferung am 02.10.25 bei Vorbestell…" at bounding box center [884, 262] width 361 height 72
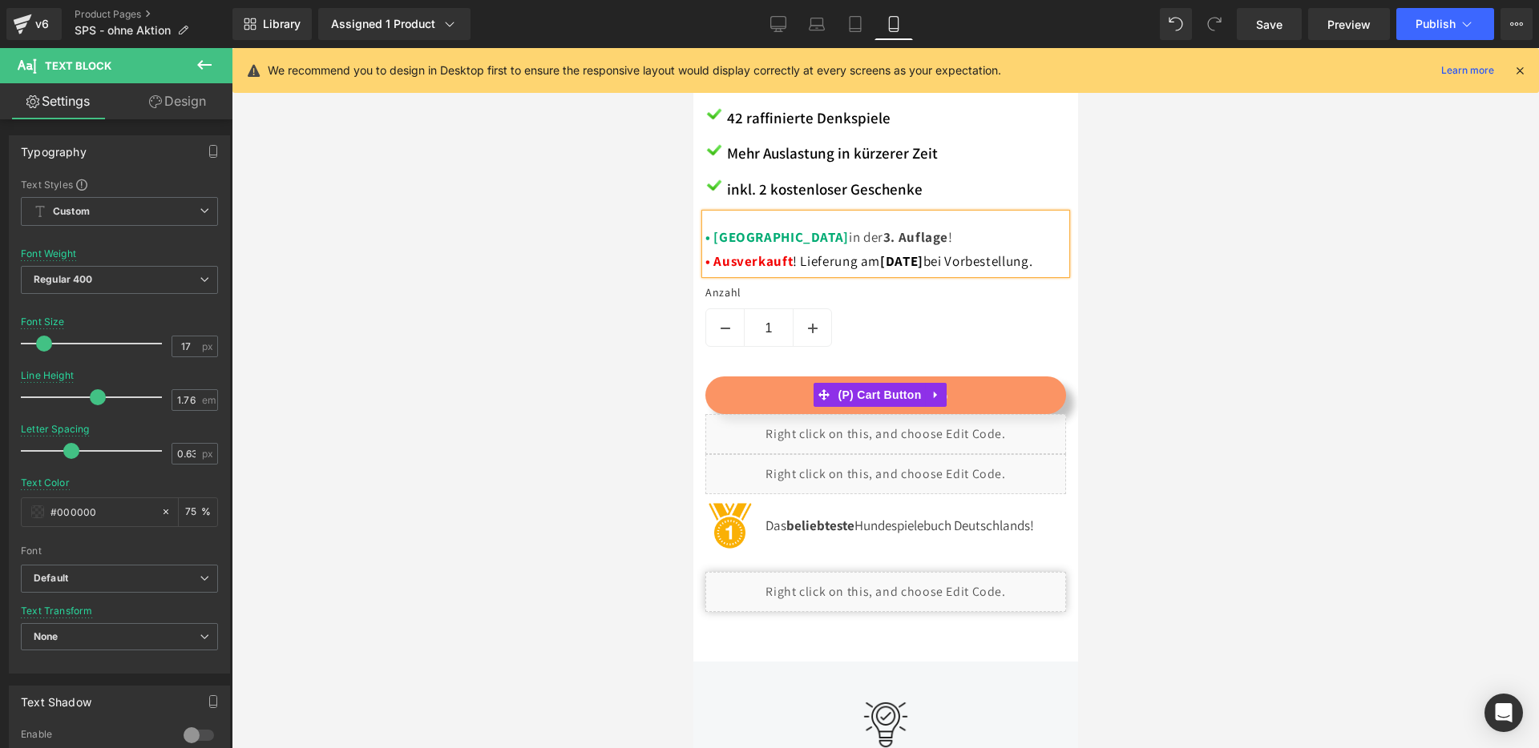
click at [974, 381] on button "In den Warenkorb" at bounding box center [884, 396] width 361 height 38
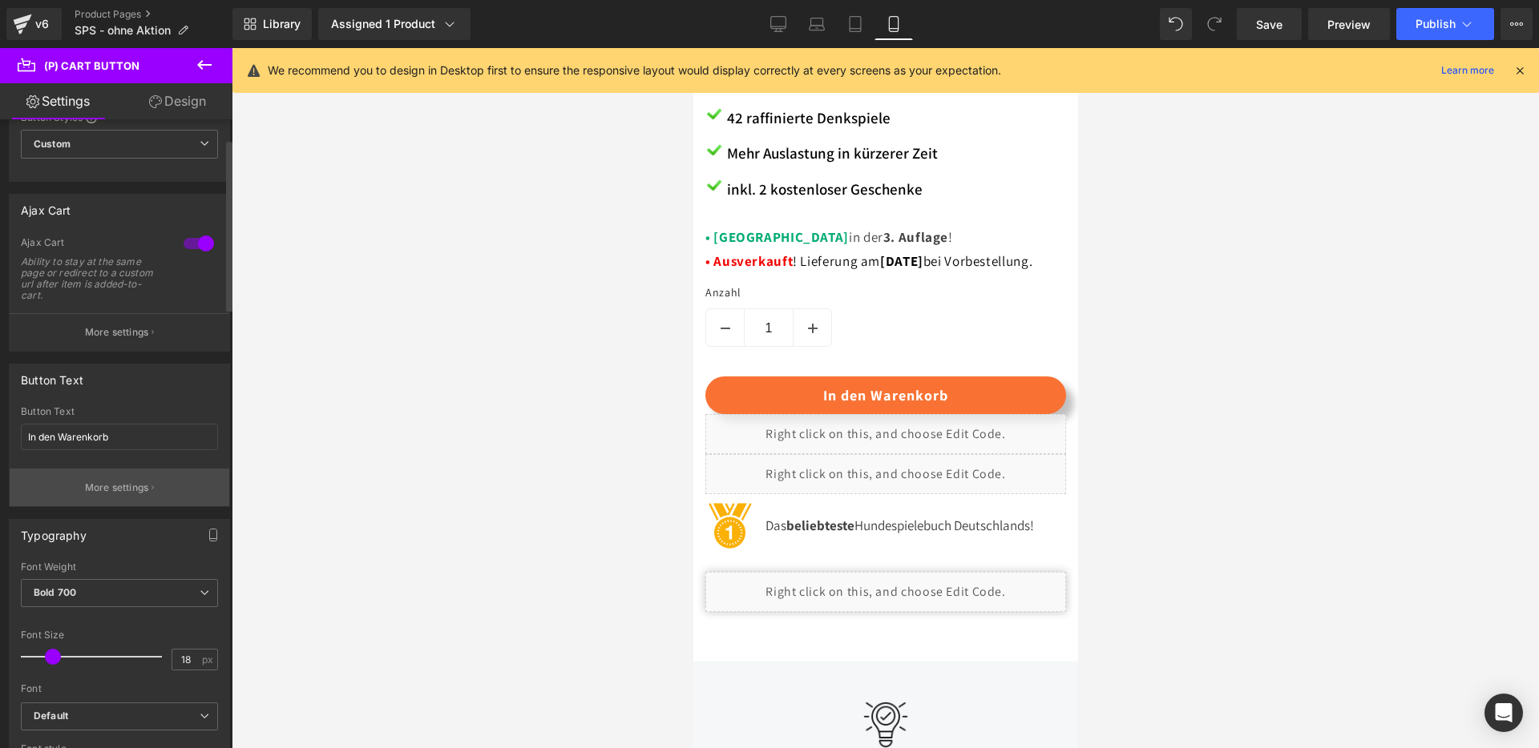
scroll to position [78, 0]
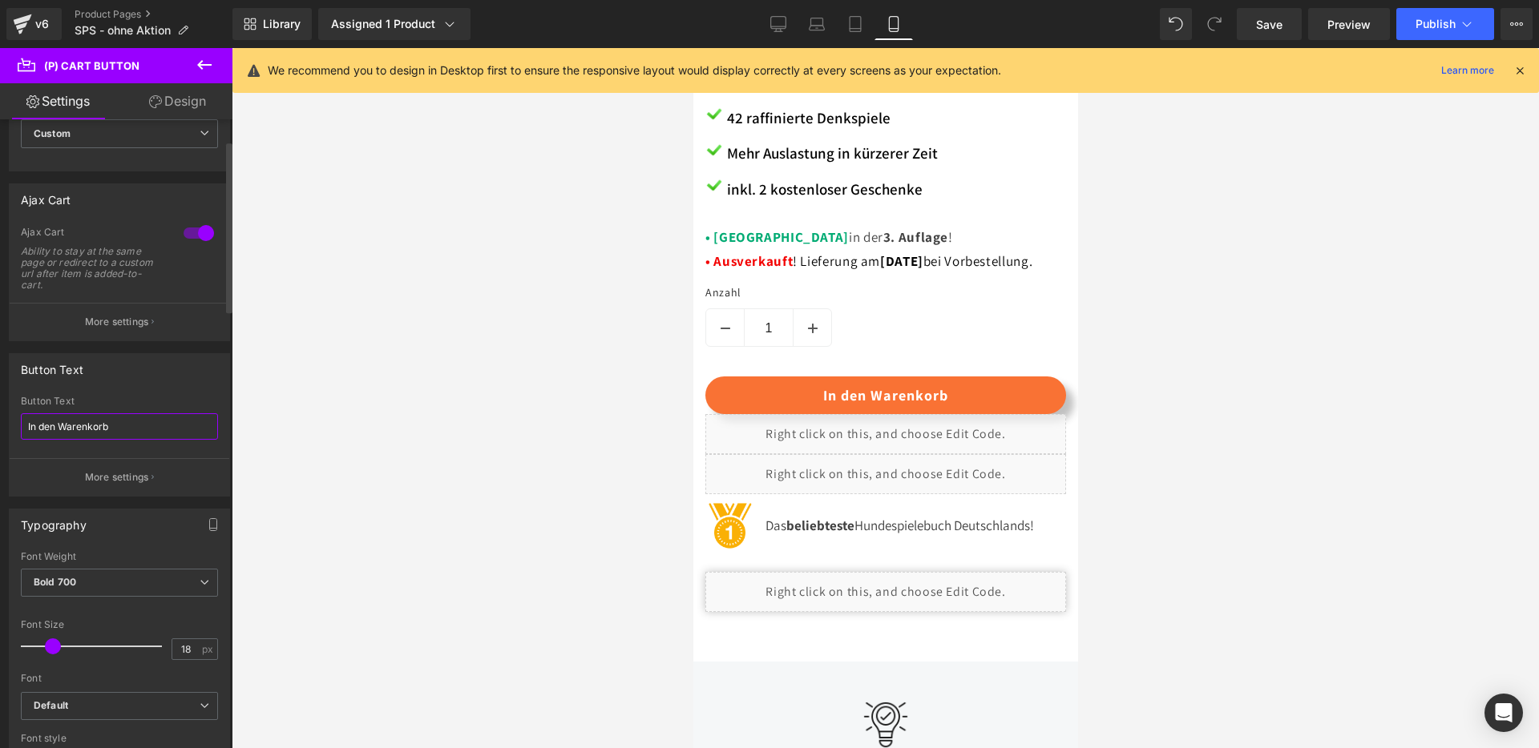
click at [54, 422] on input "In den Warenkorb" at bounding box center [119, 426] width 197 height 26
type input "Jetzt vorbestellen"
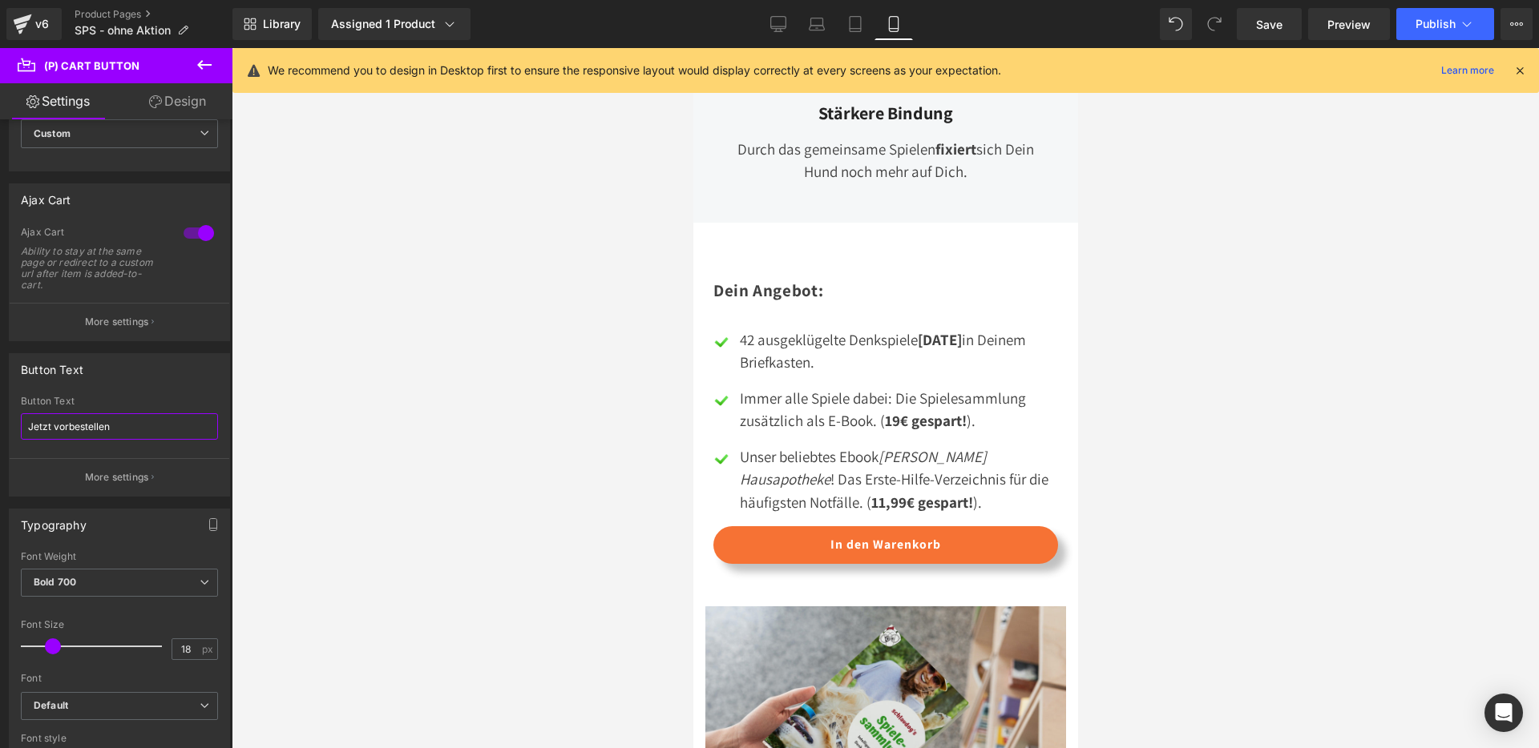
scroll to position [2334, 0]
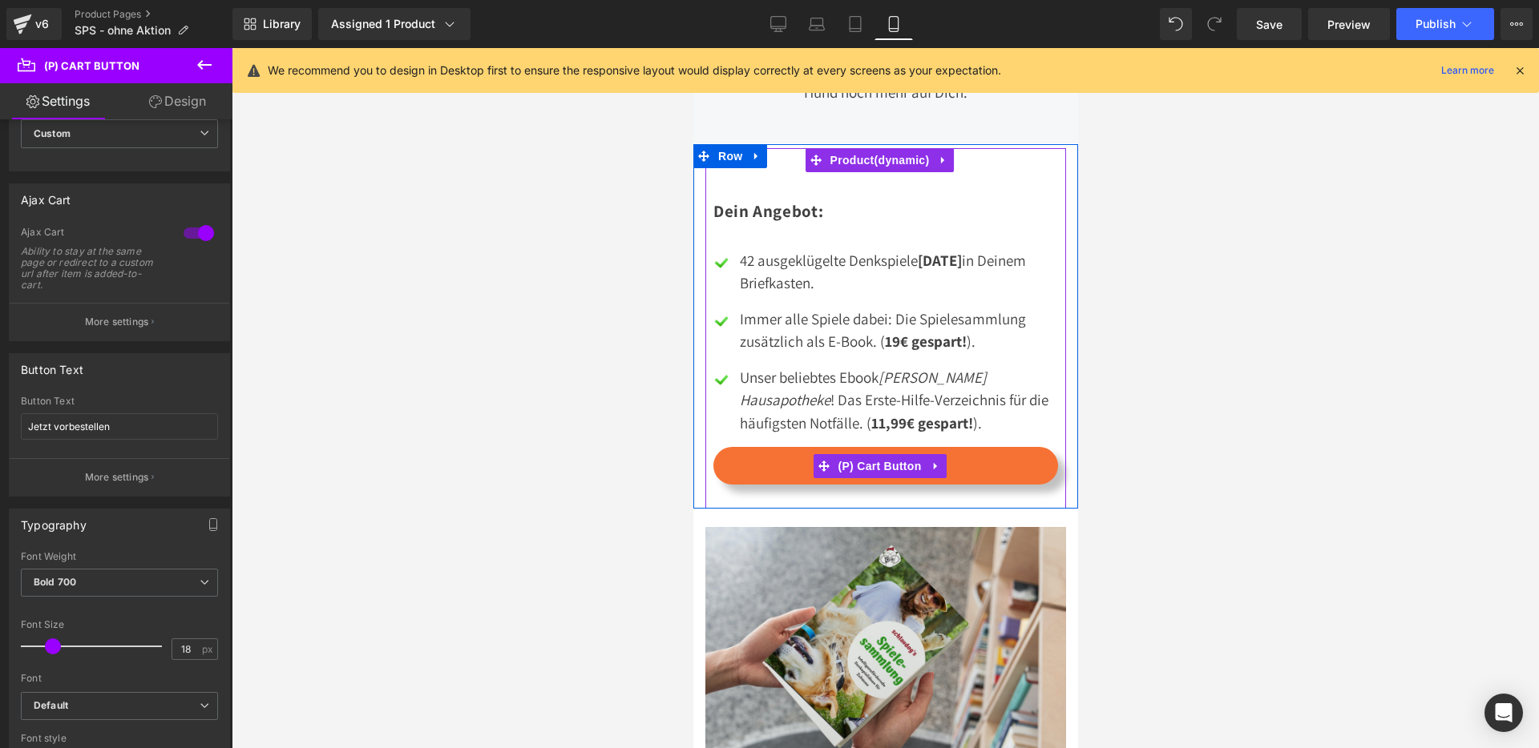
click at [770, 447] on button "In den Warenkorb" at bounding box center [884, 466] width 345 height 38
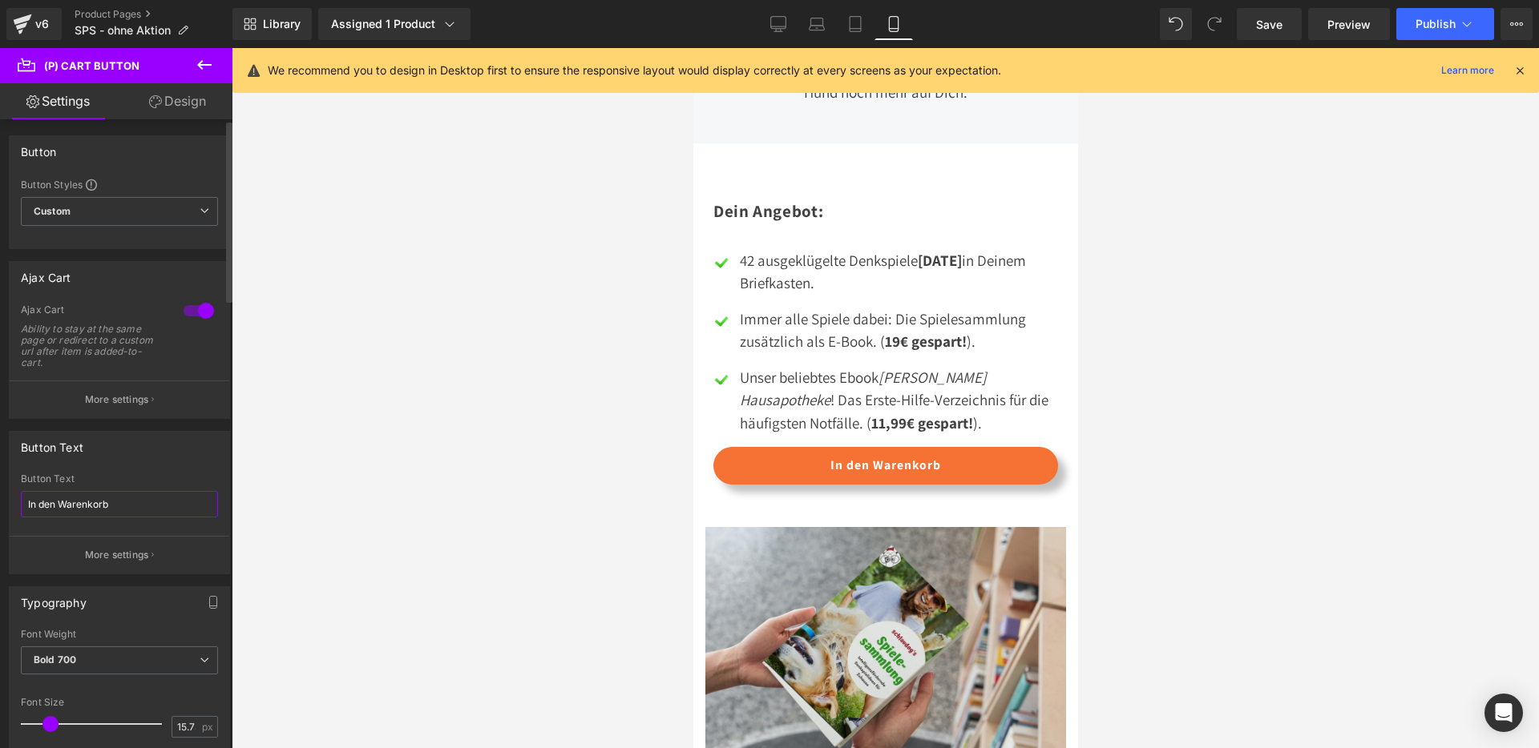
click at [72, 502] on input "In den Warenkorb" at bounding box center [119, 504] width 197 height 26
type input "Jetzt vorbestellen"
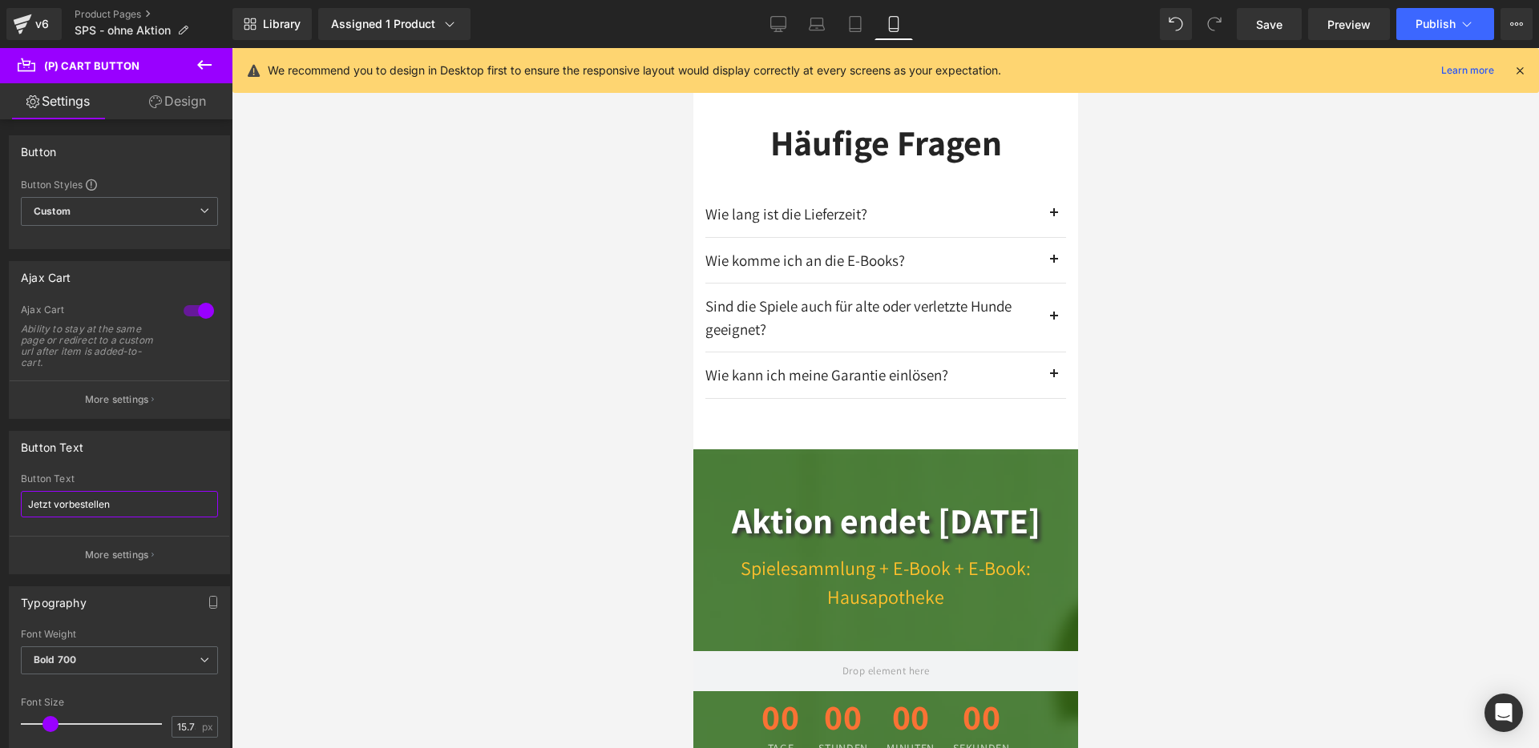
scroll to position [5172, 0]
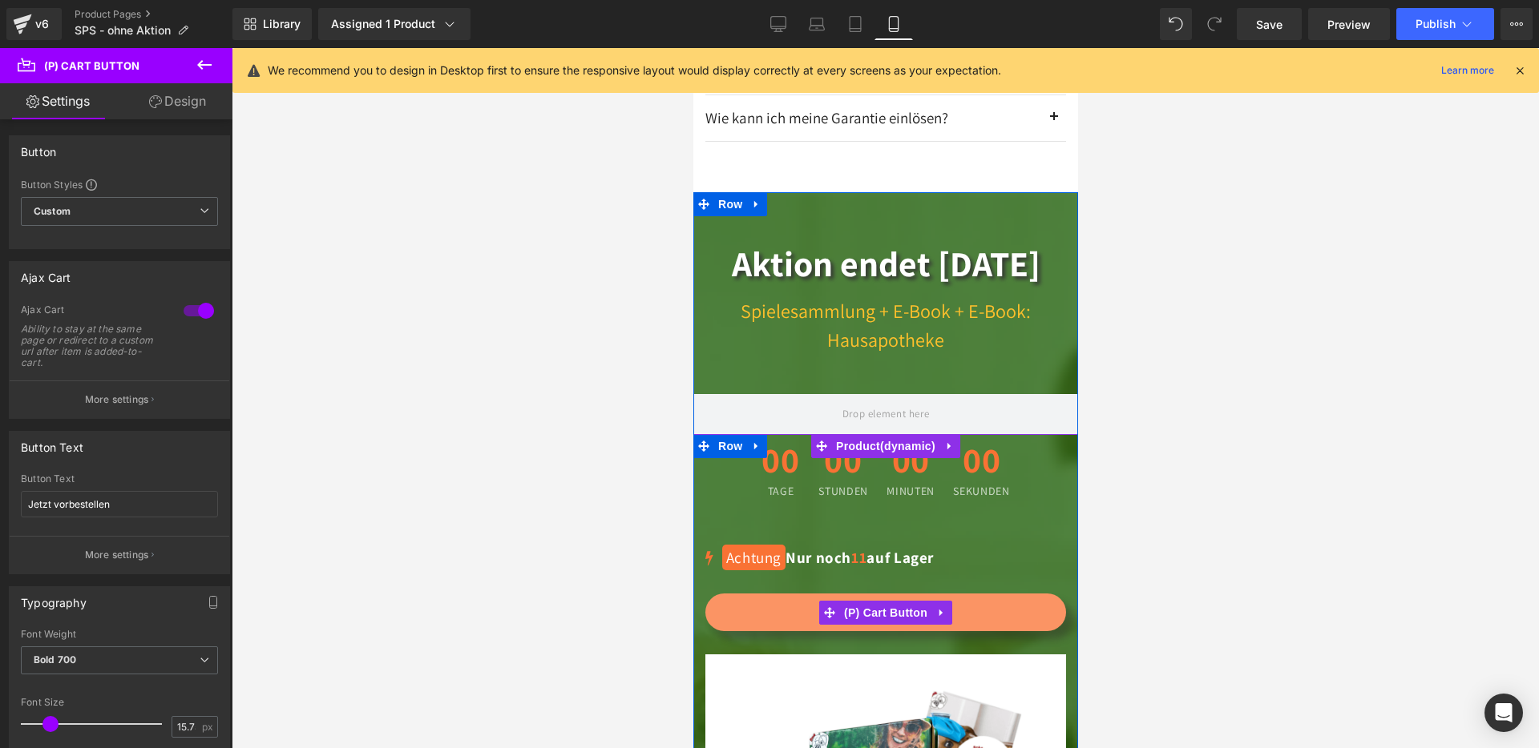
click at [796, 594] on button "In den Warenkorb" at bounding box center [884, 613] width 361 height 38
click at [741, 594] on button "In den Warenkorb" at bounding box center [884, 613] width 361 height 38
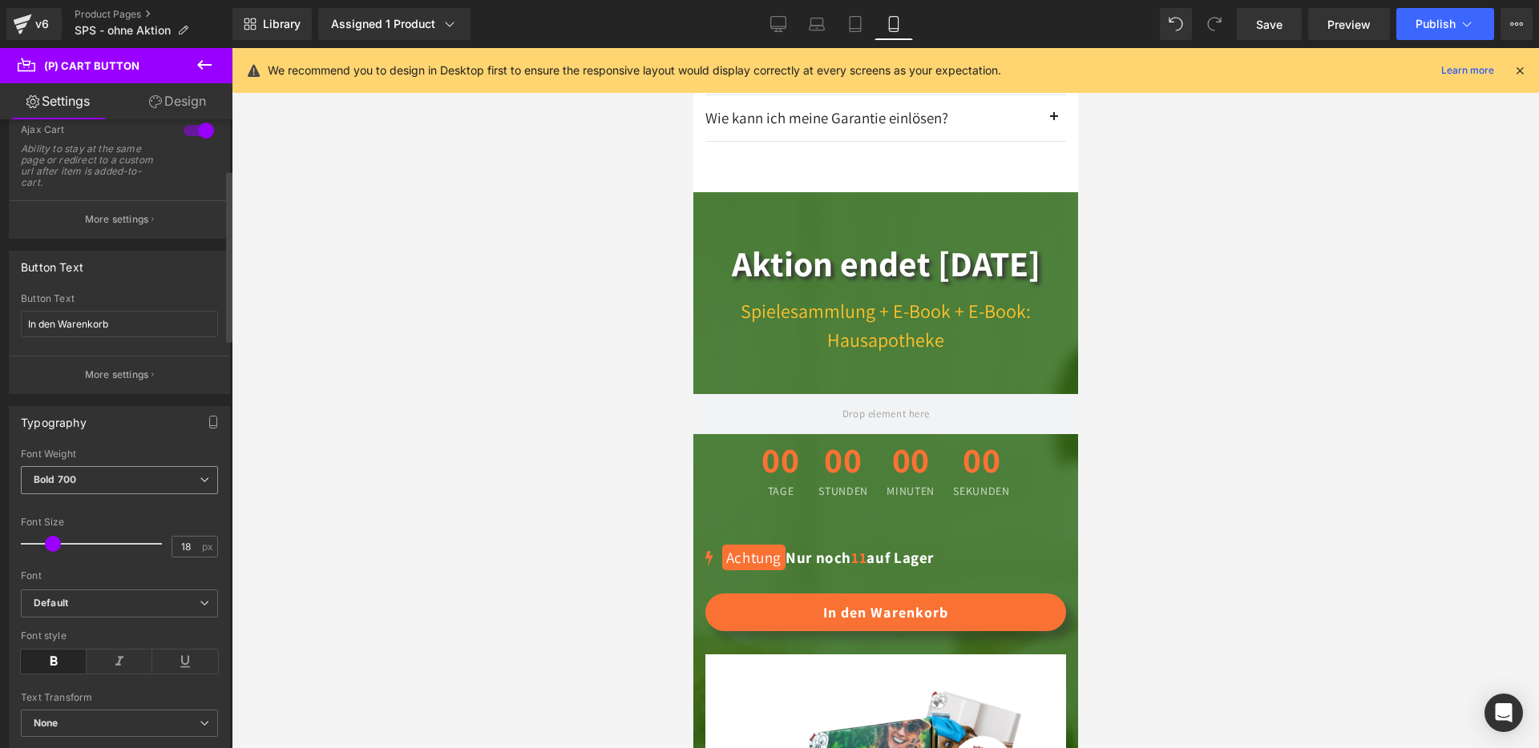
scroll to position [187, 0]
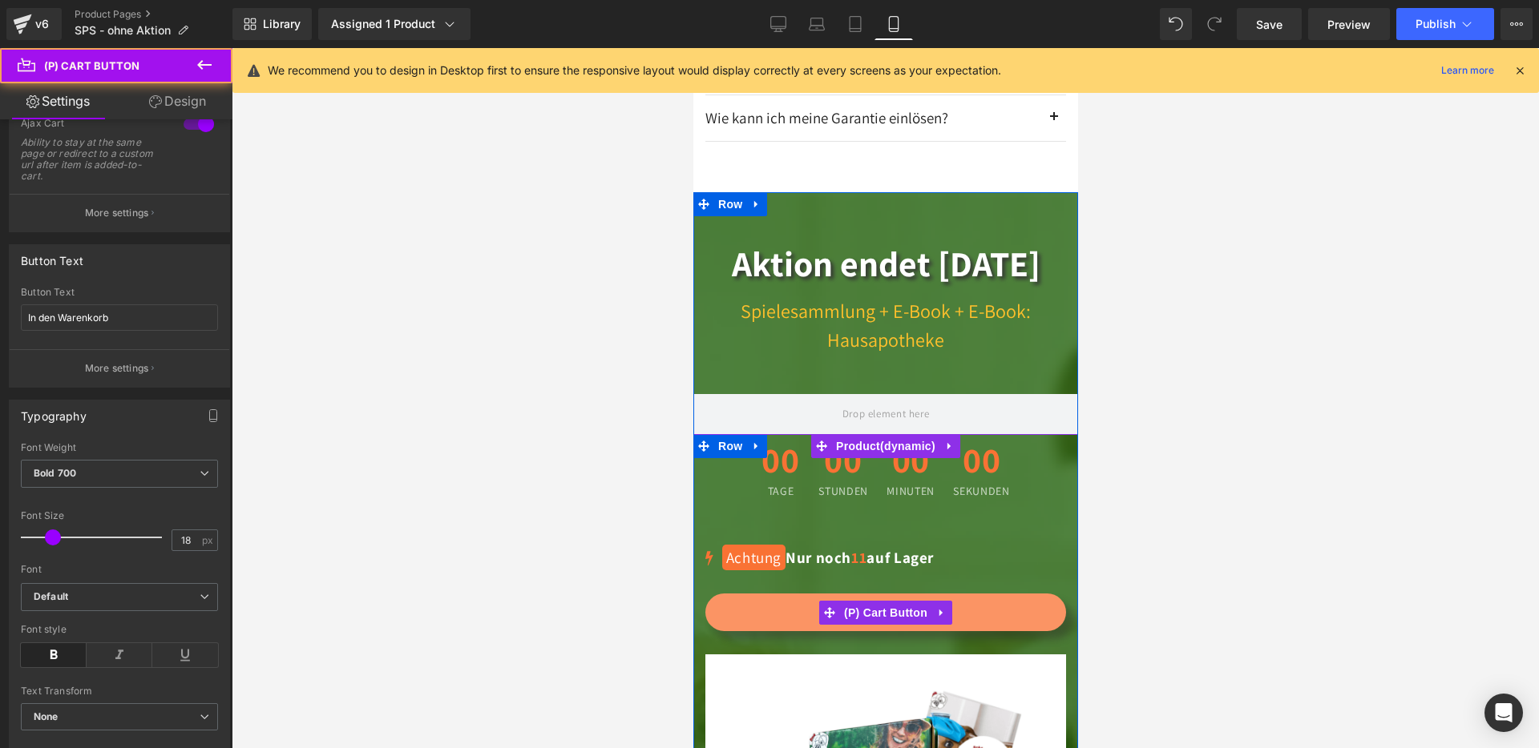
click at [802, 594] on button "In den Warenkorb" at bounding box center [884, 613] width 361 height 38
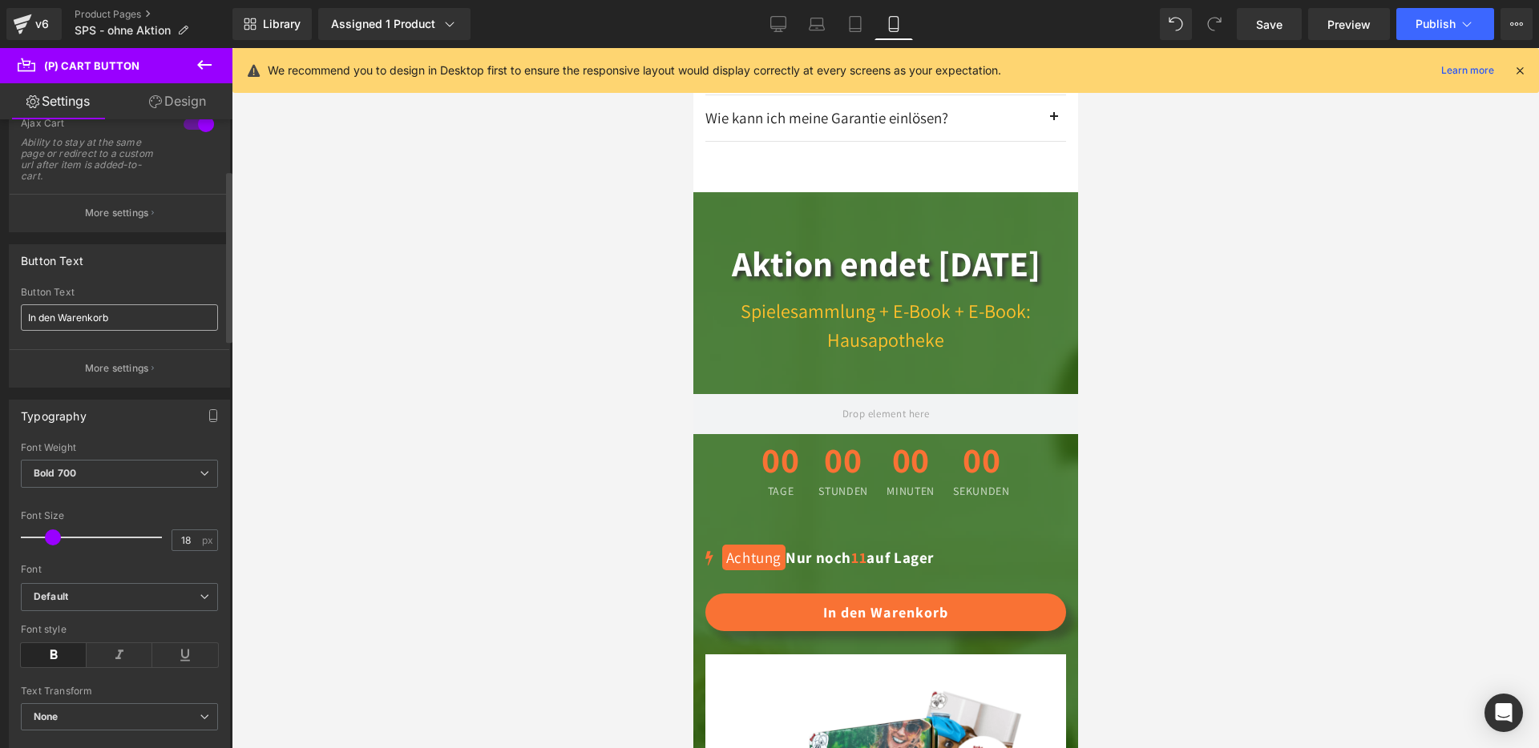
click at [108, 319] on input "In den Warenkorb" at bounding box center [119, 317] width 197 height 26
type input "v"
type input "Jetzt vorbestellen"
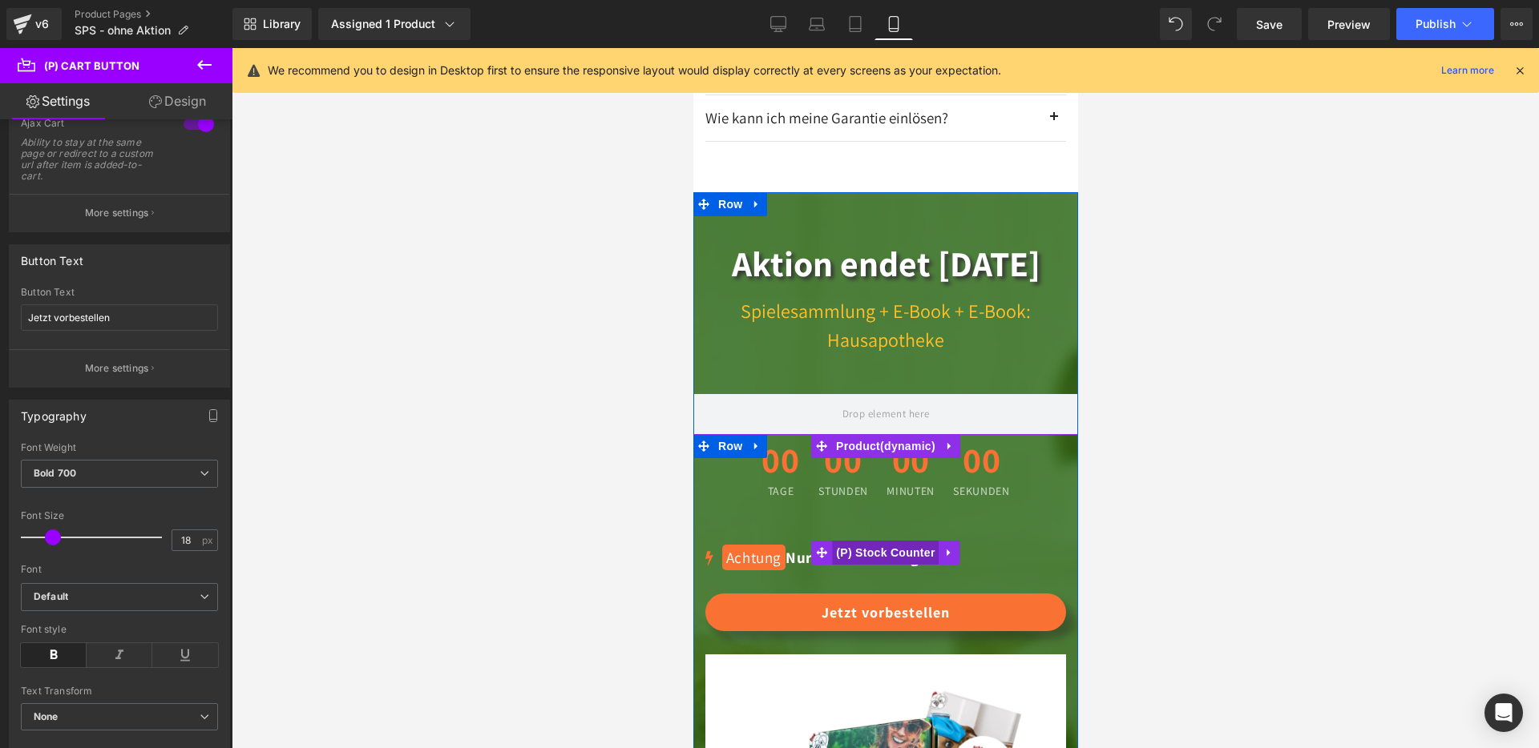
click at [859, 541] on span "(P) Stock Counter" at bounding box center [884, 553] width 107 height 24
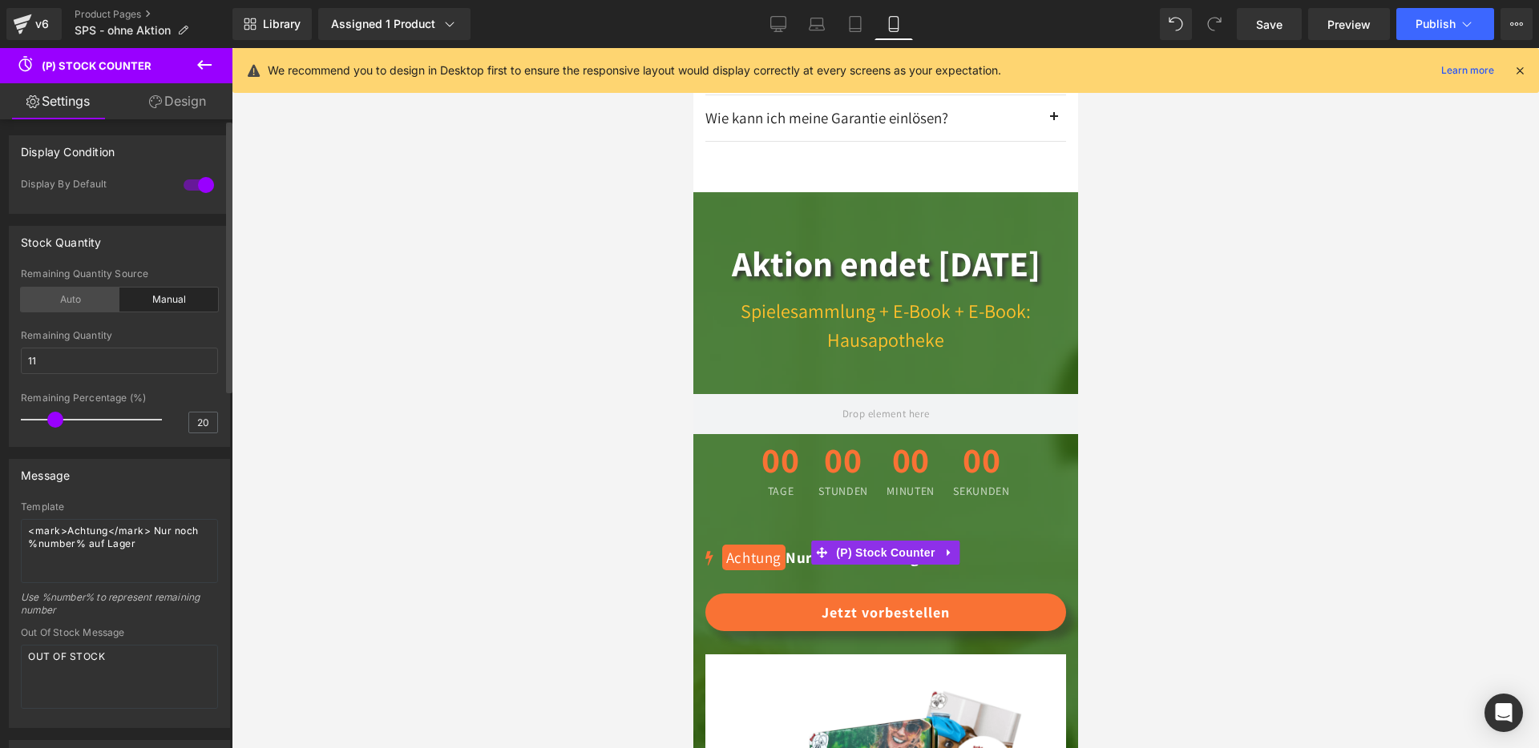
click at [80, 296] on div "Auto" at bounding box center [70, 300] width 99 height 24
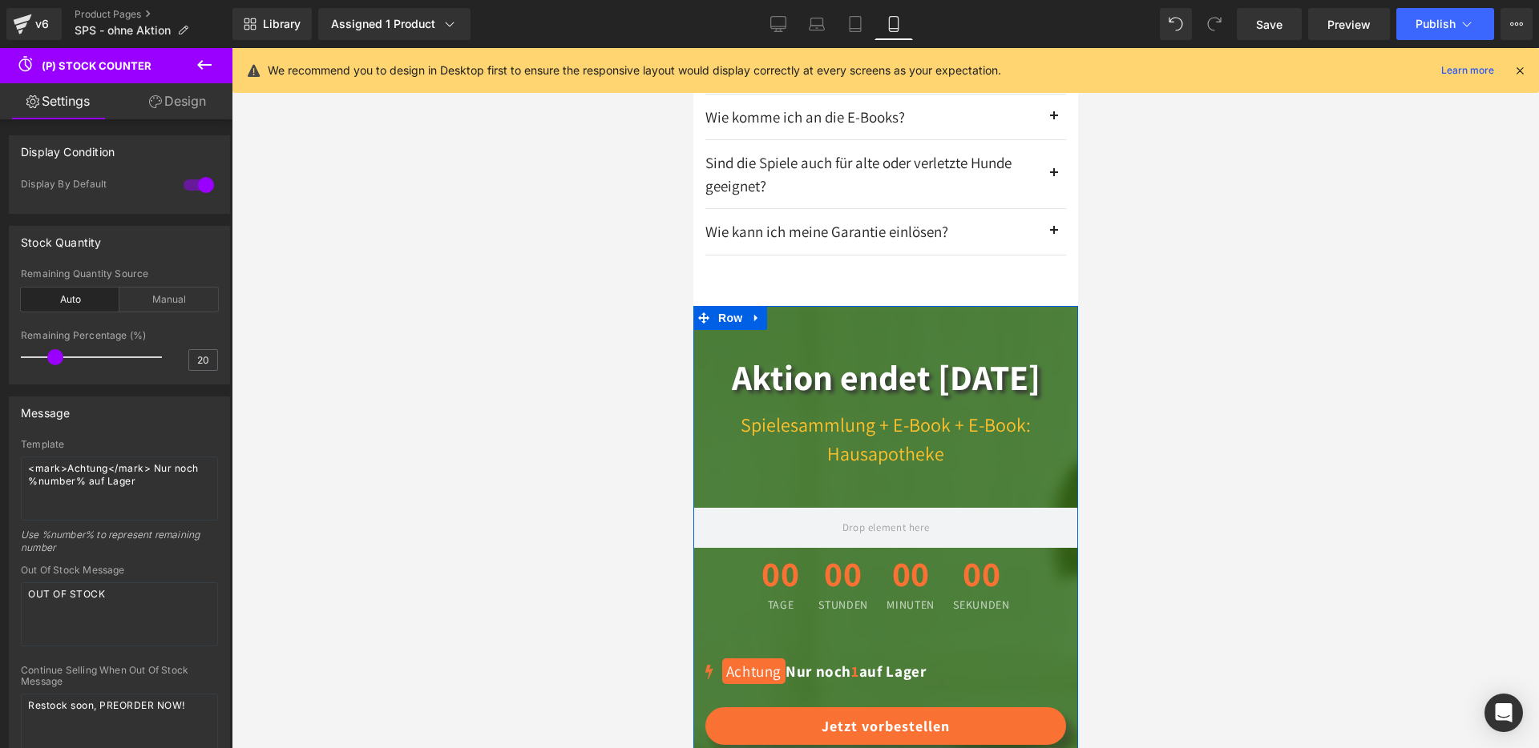
scroll to position [5007, 0]
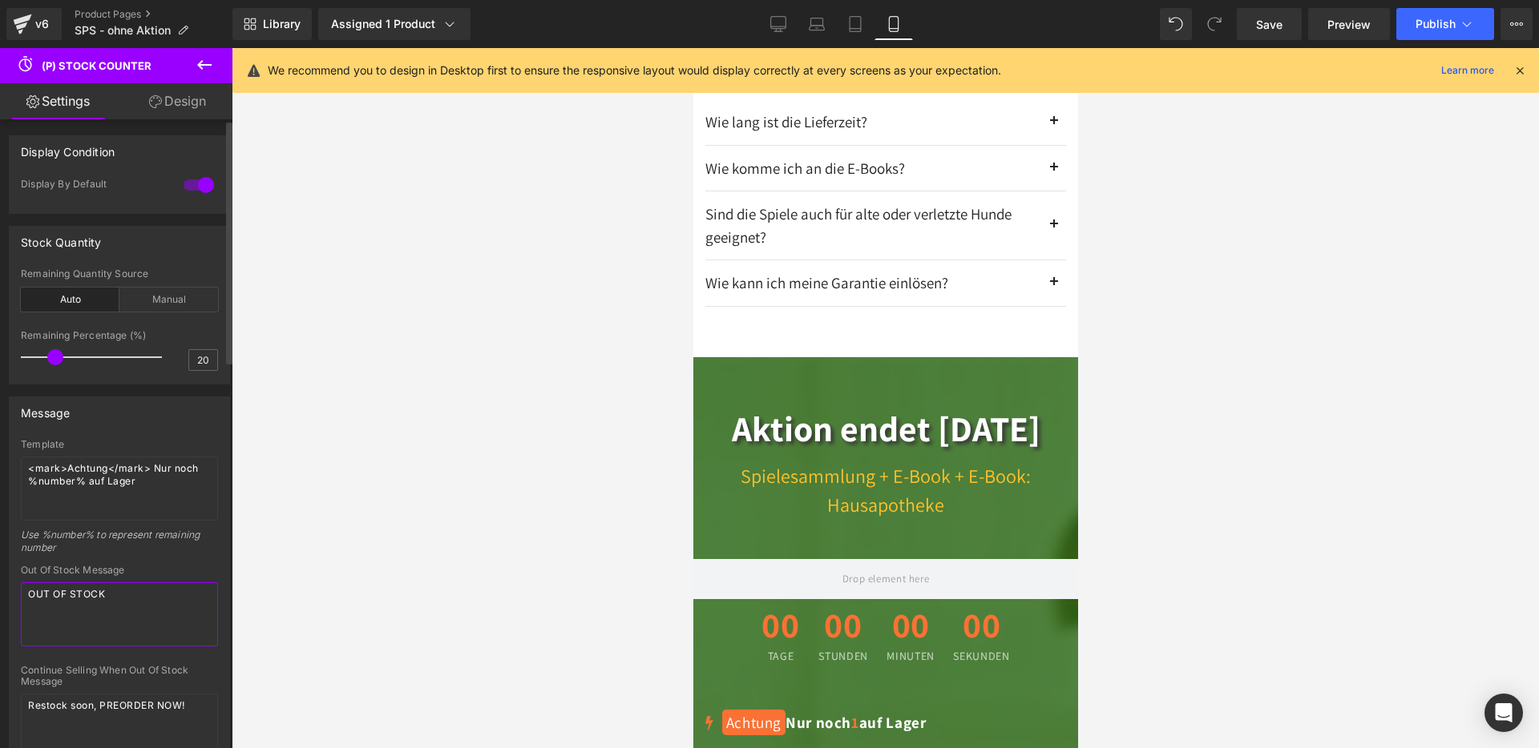
click at [115, 599] on textarea "OUT OF STOCK" at bounding box center [119, 615] width 197 height 64
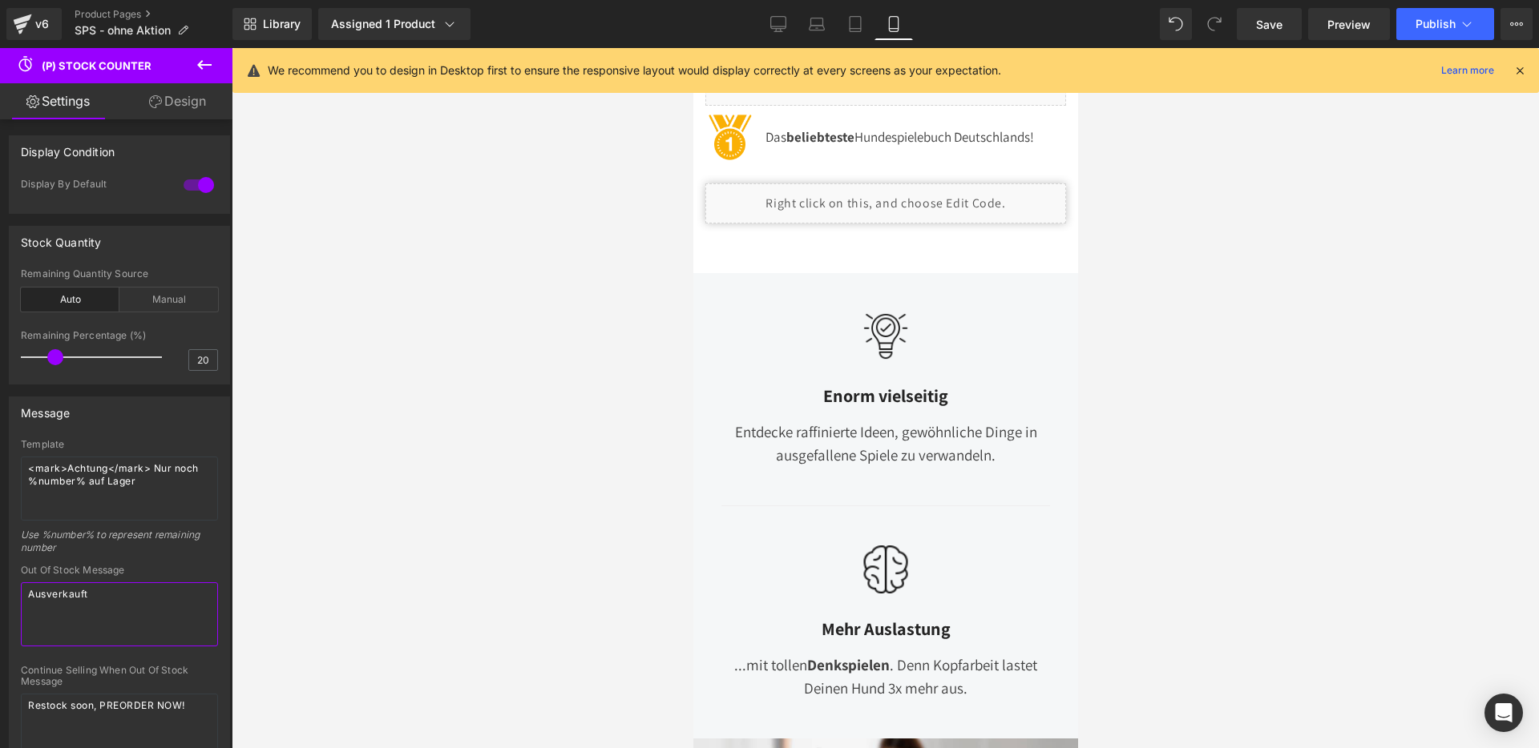
scroll to position [0, 0]
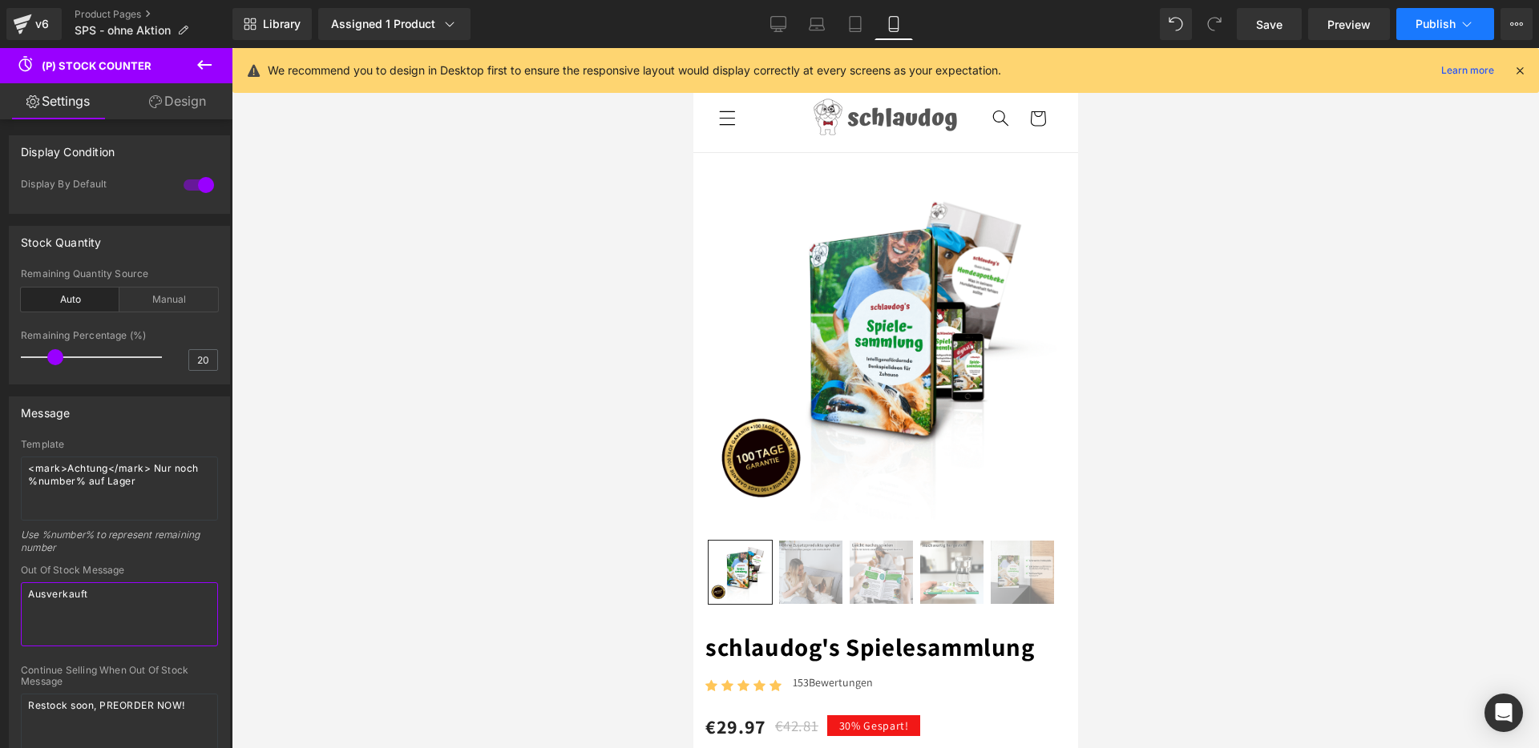
type textarea "Ausverkauft"
click at [1427, 24] on span "Publish" at bounding box center [1435, 24] width 40 height 13
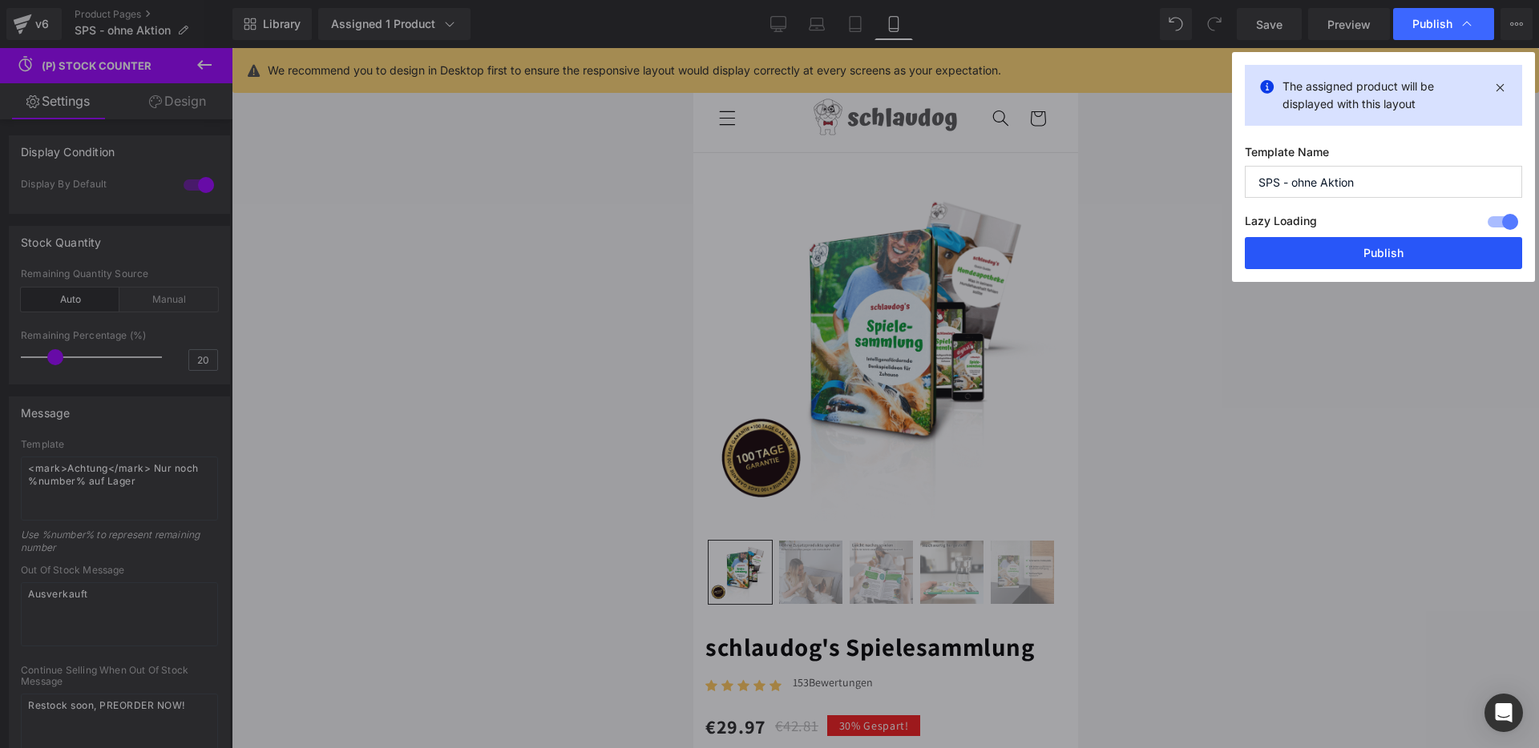
drag, startPoint x: 1341, startPoint y: 249, endPoint x: 79, endPoint y: 353, distance: 1266.3
click at [1341, 249] on button "Publish" at bounding box center [1382, 253] width 277 height 32
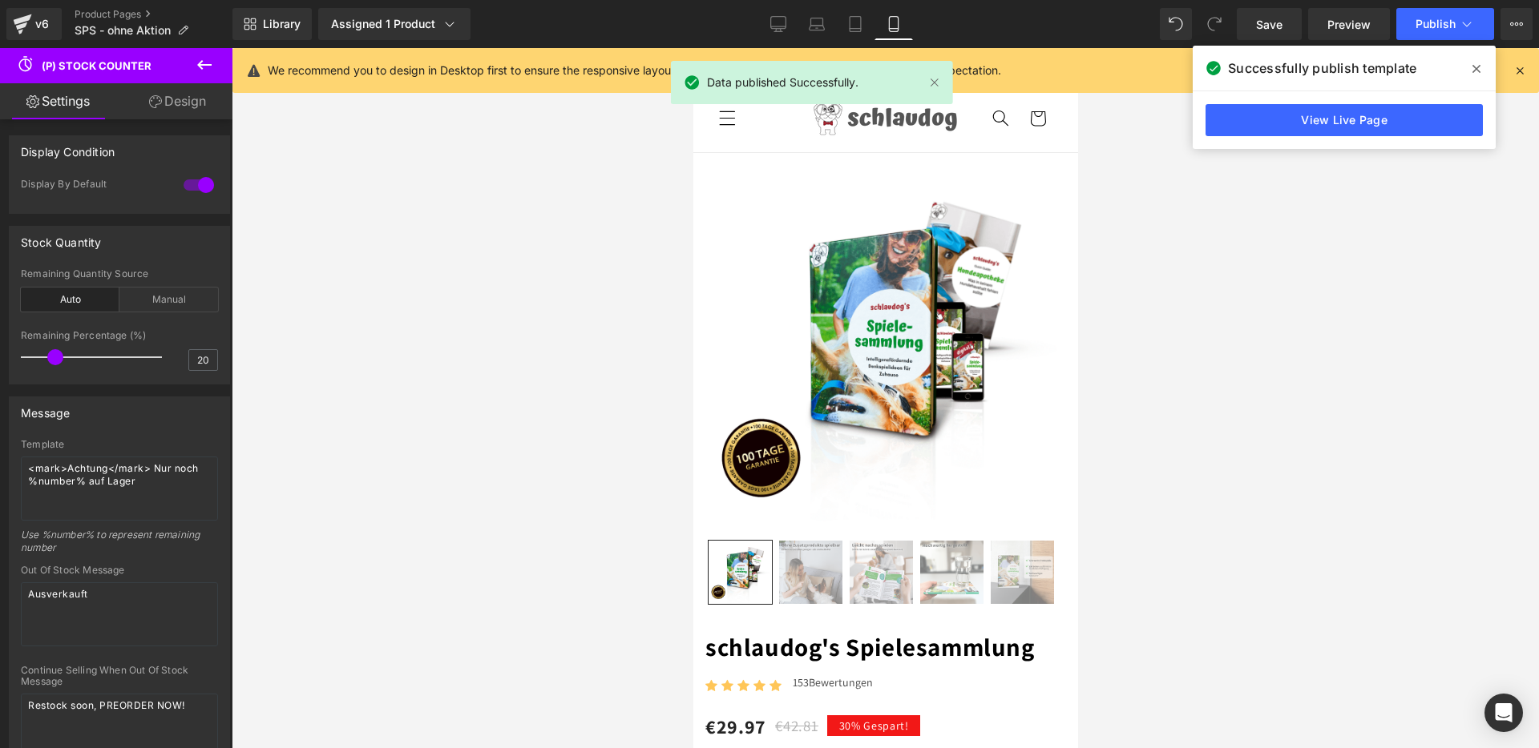
click at [1474, 68] on icon at bounding box center [1476, 69] width 8 height 13
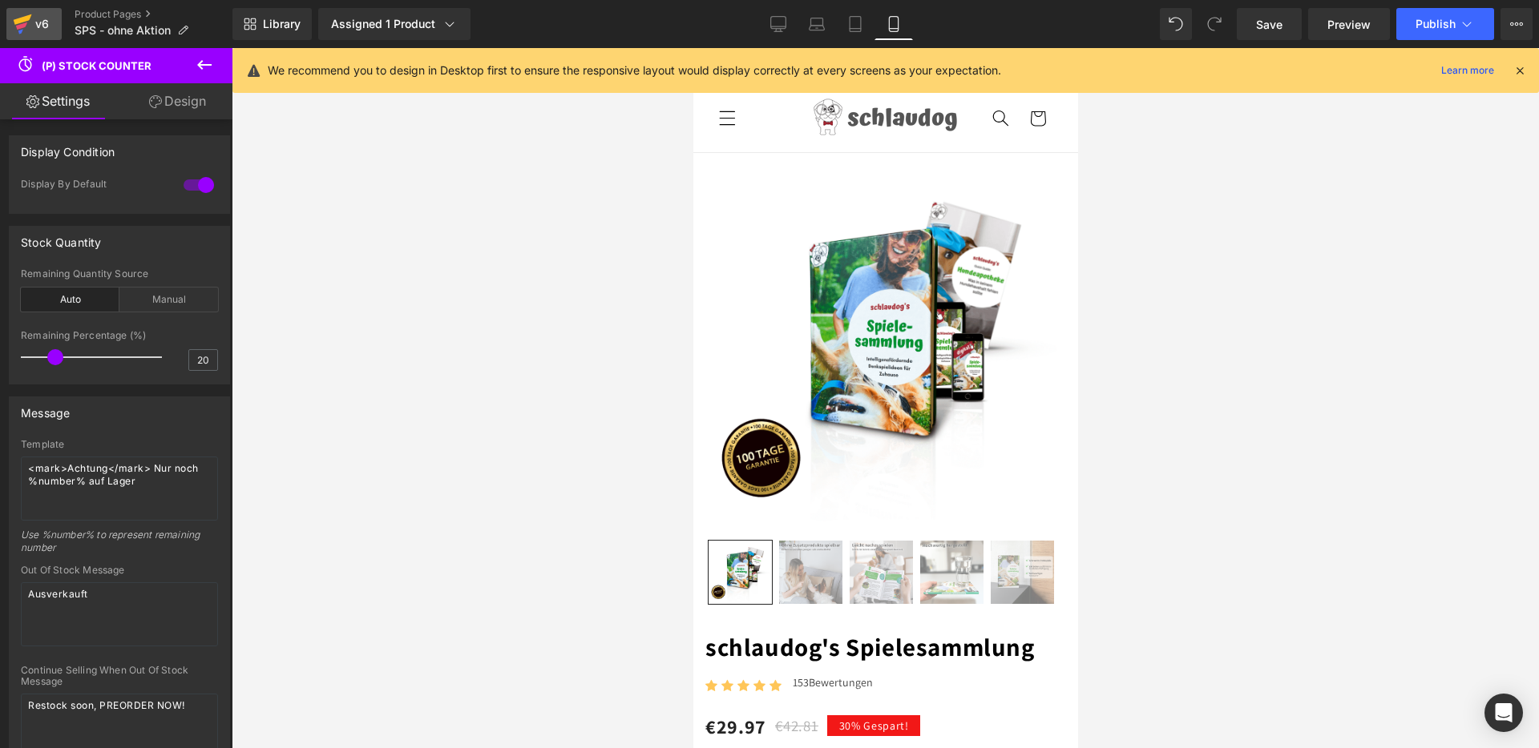
click at [47, 20] on div "v6" at bounding box center [42, 24] width 20 height 21
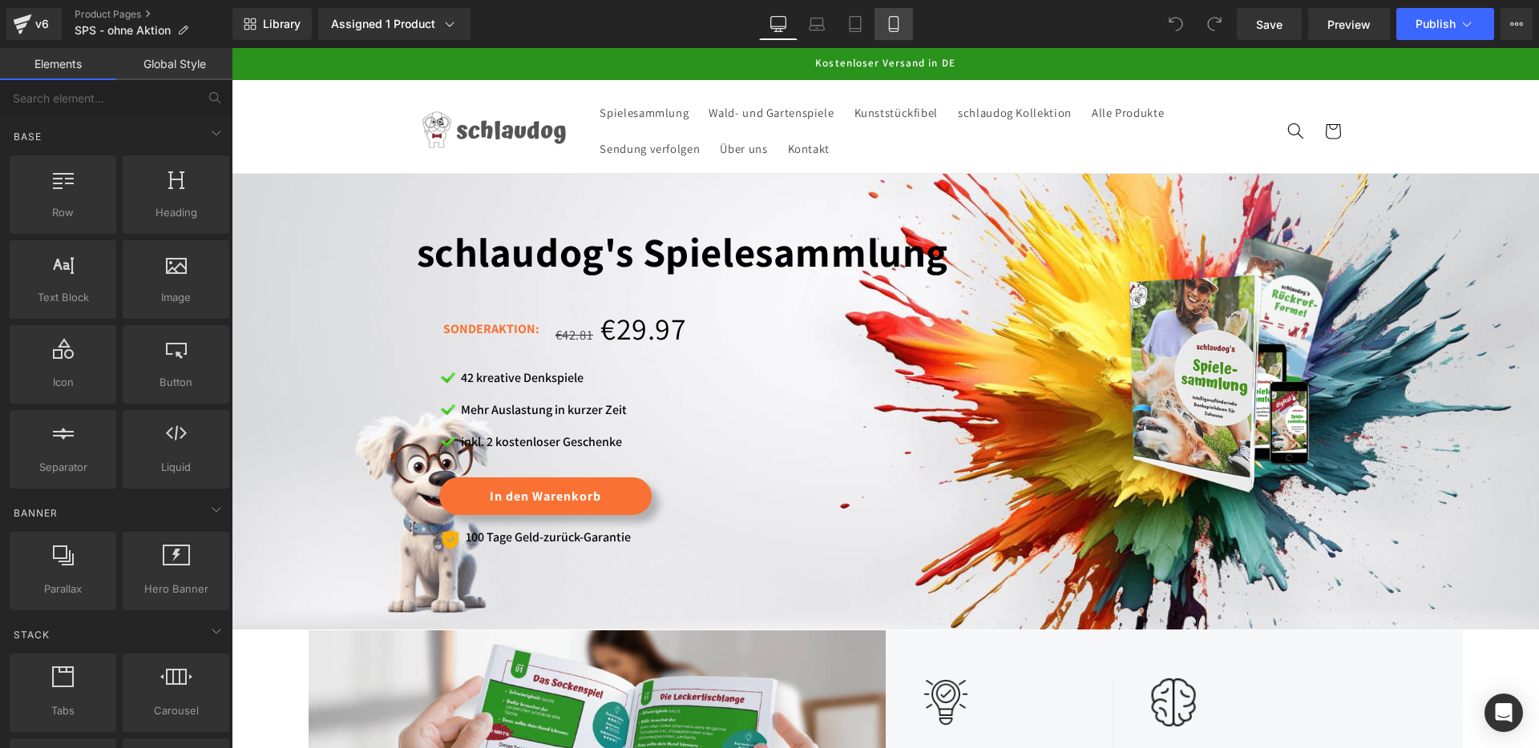
click at [895, 33] on link "Mobile" at bounding box center [893, 24] width 38 height 32
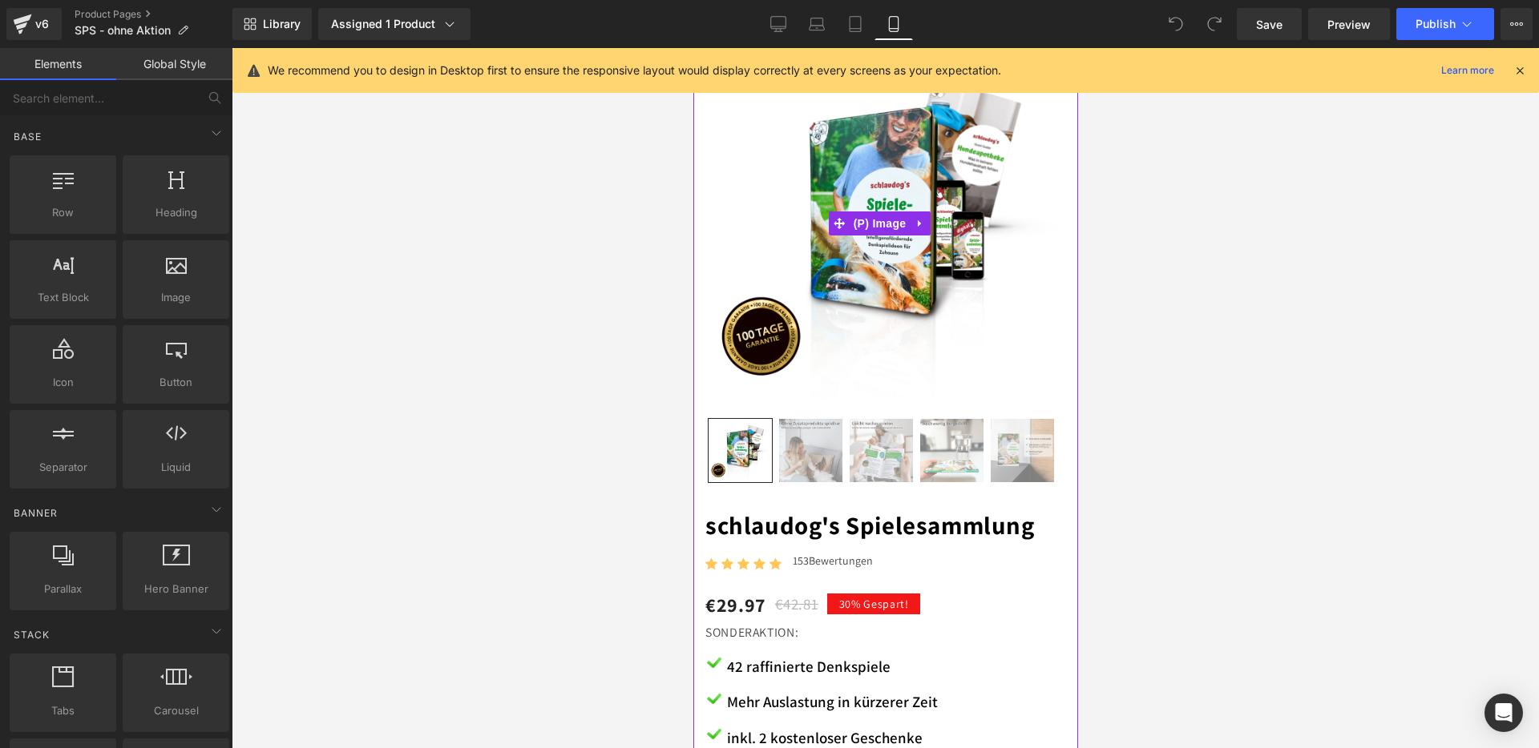
scroll to position [718, 0]
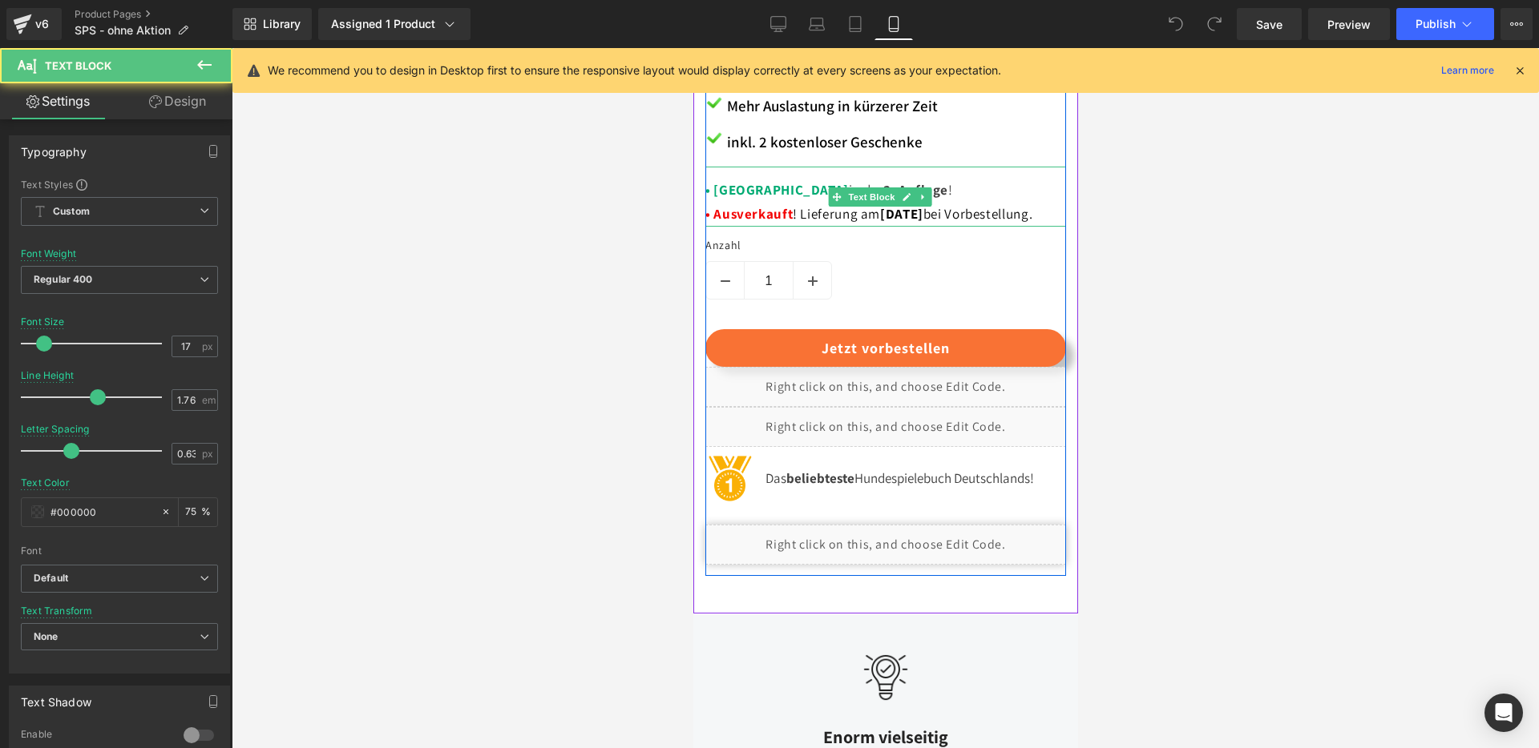
click at [827, 205] on span "! Lieferung am [DATE] bei Vorbestellung." at bounding box center [912, 214] width 240 height 18
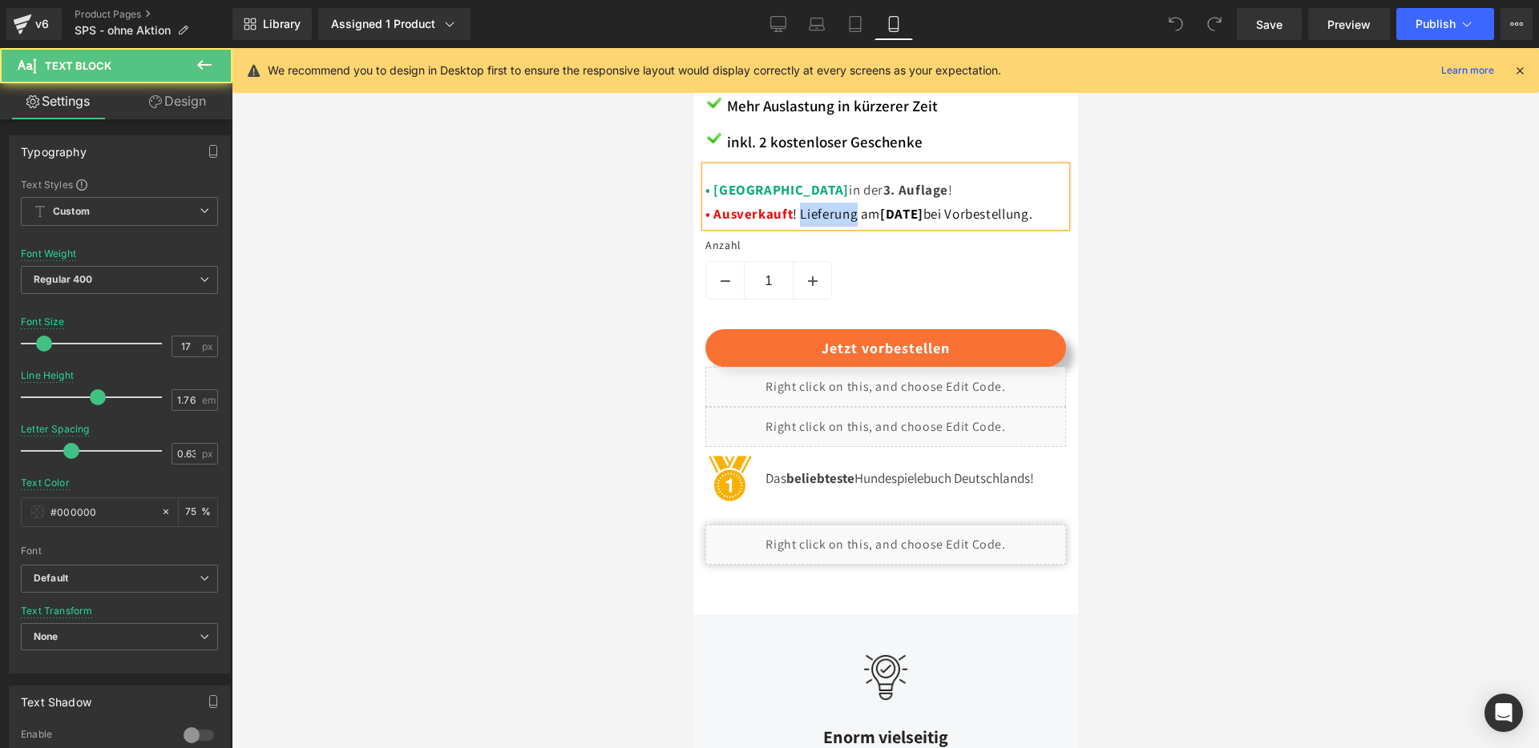
click at [827, 205] on span "! Lieferung am [DATE] bei Vorbestellung." at bounding box center [912, 214] width 240 height 18
drag, startPoint x: 707, startPoint y: 199, endPoint x: 1036, endPoint y: 200, distance: 329.3
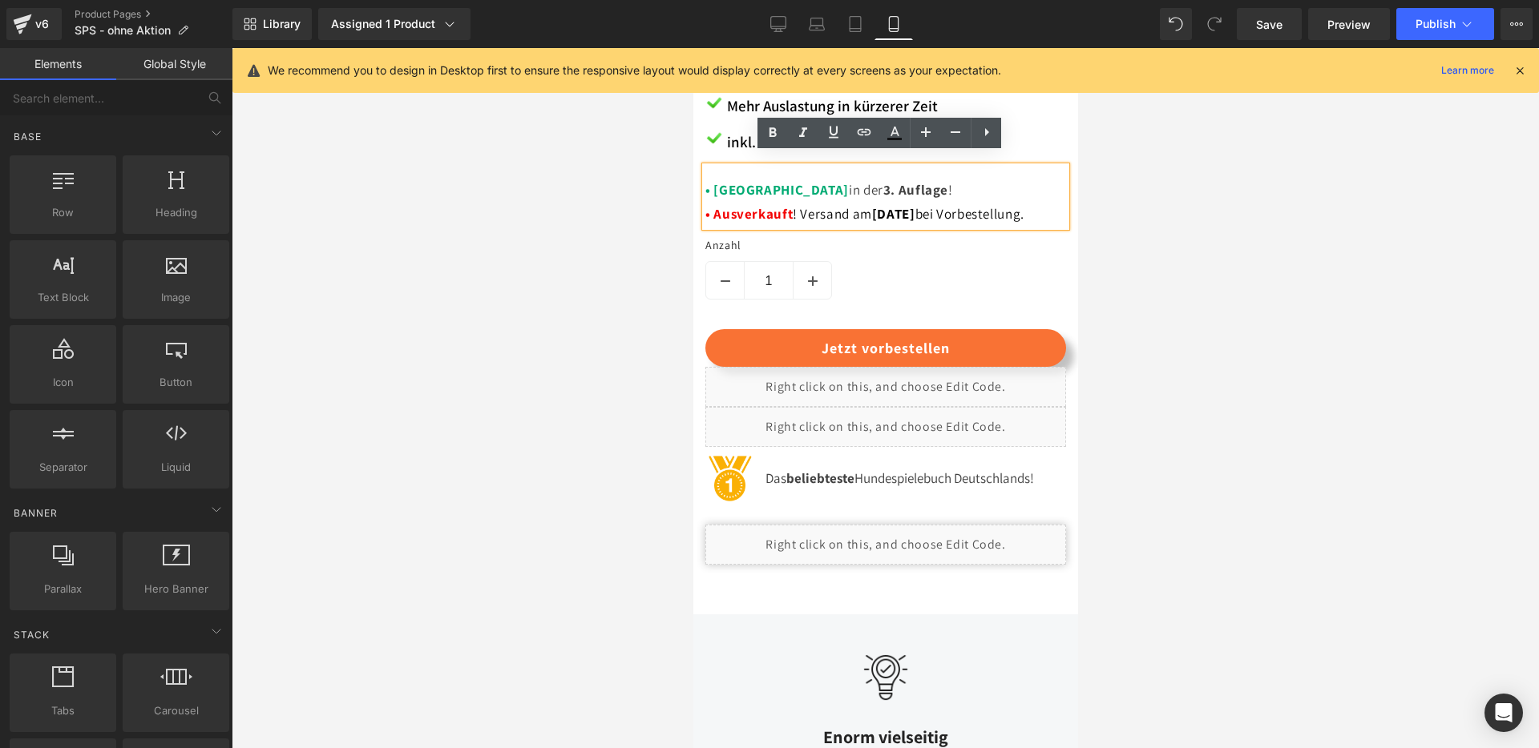
click at [692, 48] on lt-div at bounding box center [692, 48] width 0 height 0
click at [781, 205] on strong "• Ausverkauft" at bounding box center [747, 214] width 87 height 18
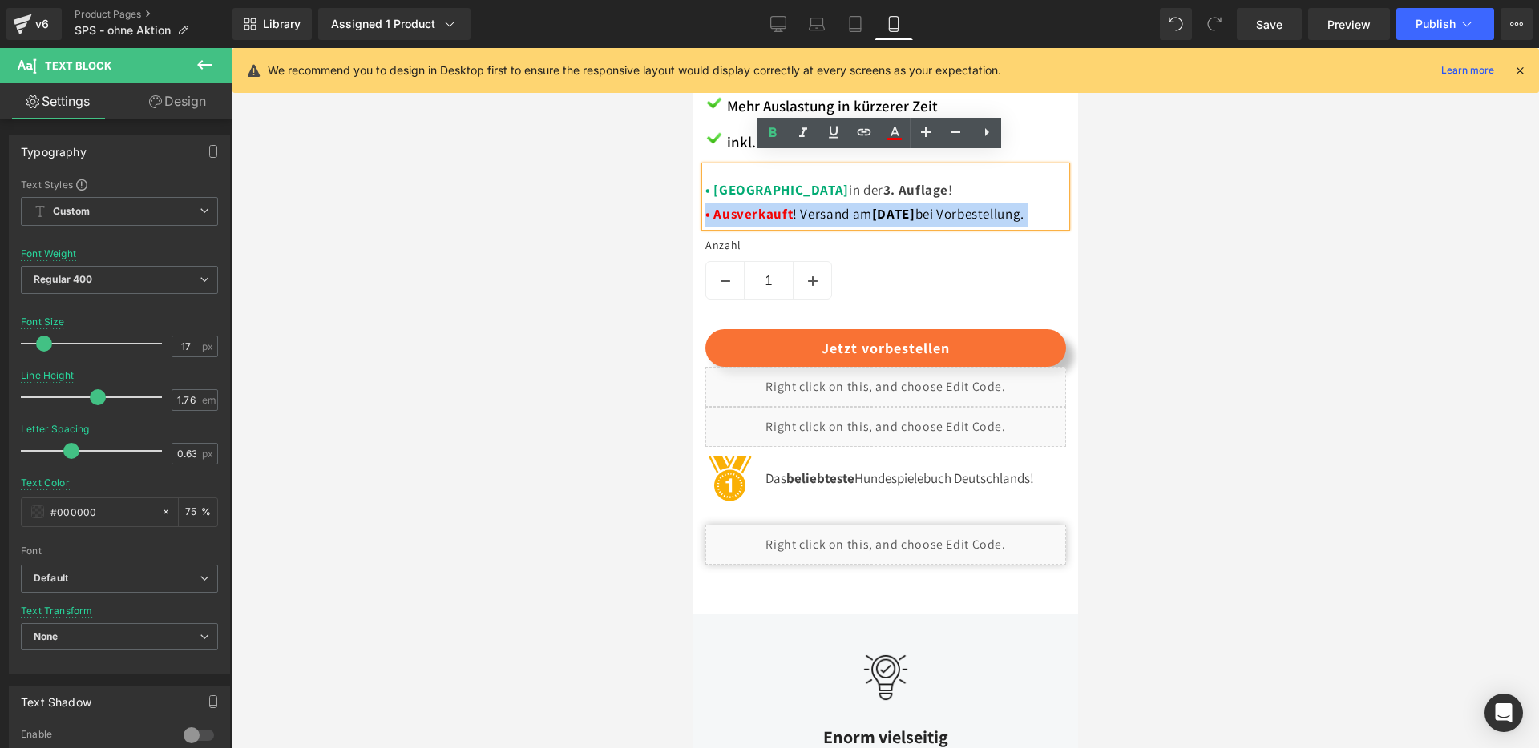
drag, startPoint x: 704, startPoint y: 203, endPoint x: 1043, endPoint y: 209, distance: 339.8
copy p "• Ausverkauft ! Versand am [DATE] bei Vorbestellung."
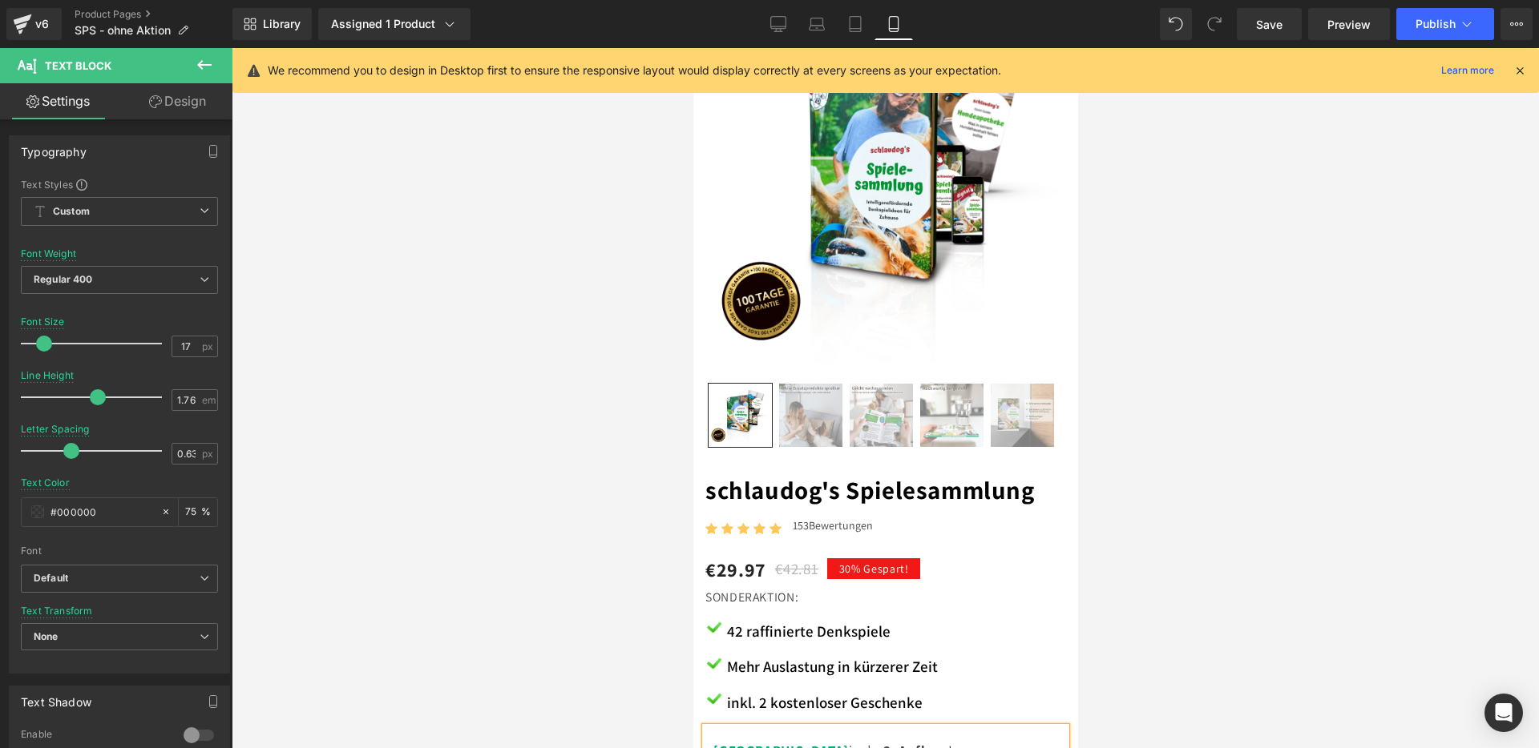
scroll to position [0, 0]
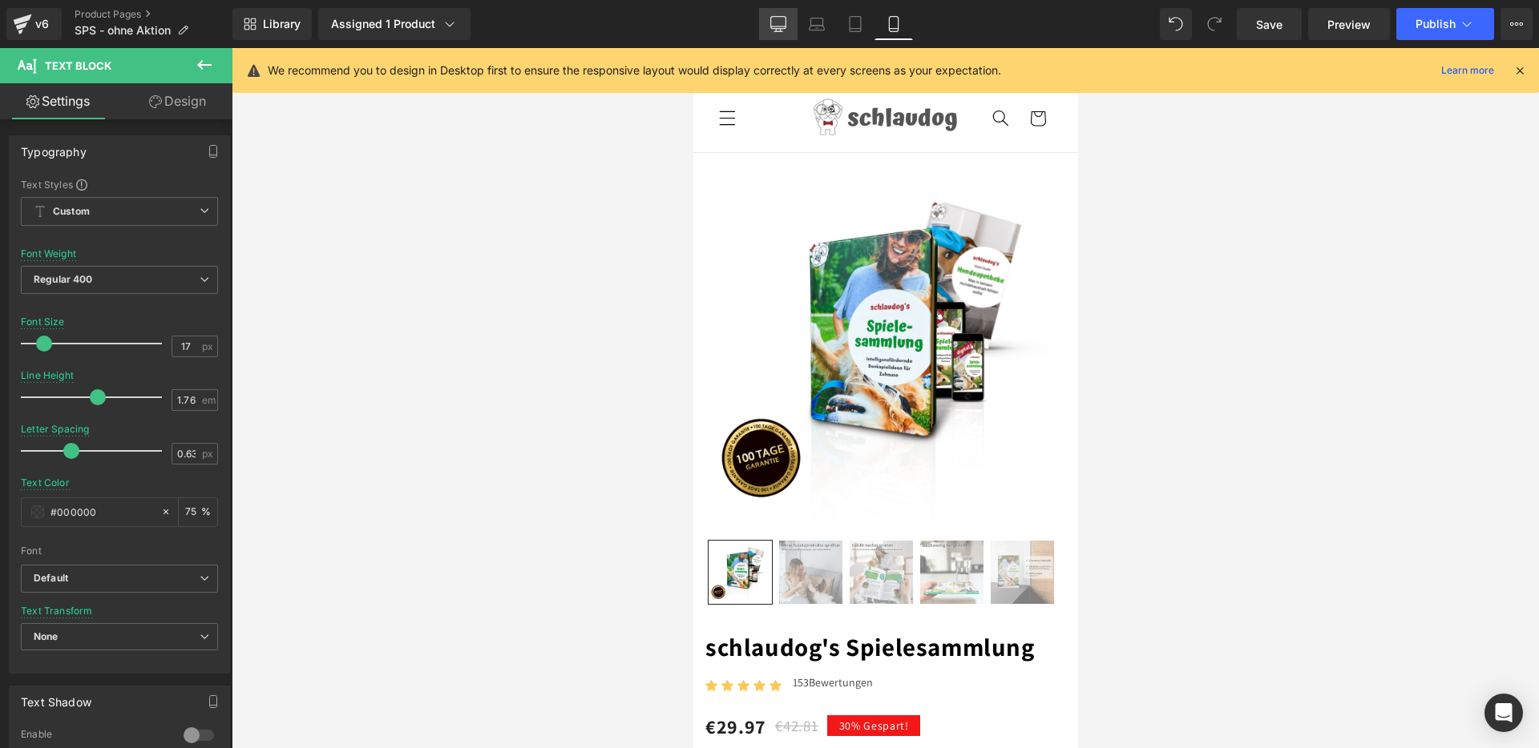
click at [787, 29] on link "Desktop" at bounding box center [778, 24] width 38 height 32
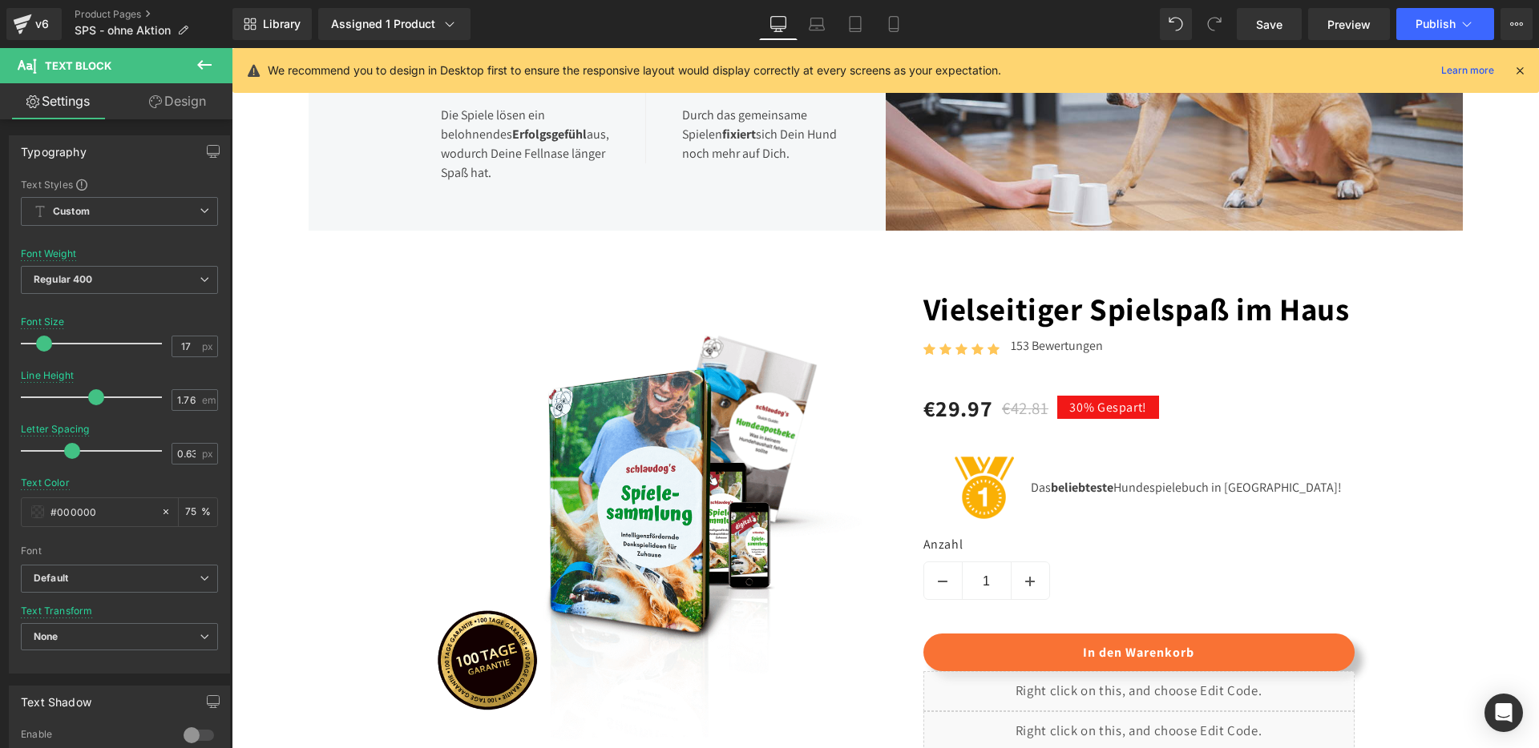
scroll to position [1074, 0]
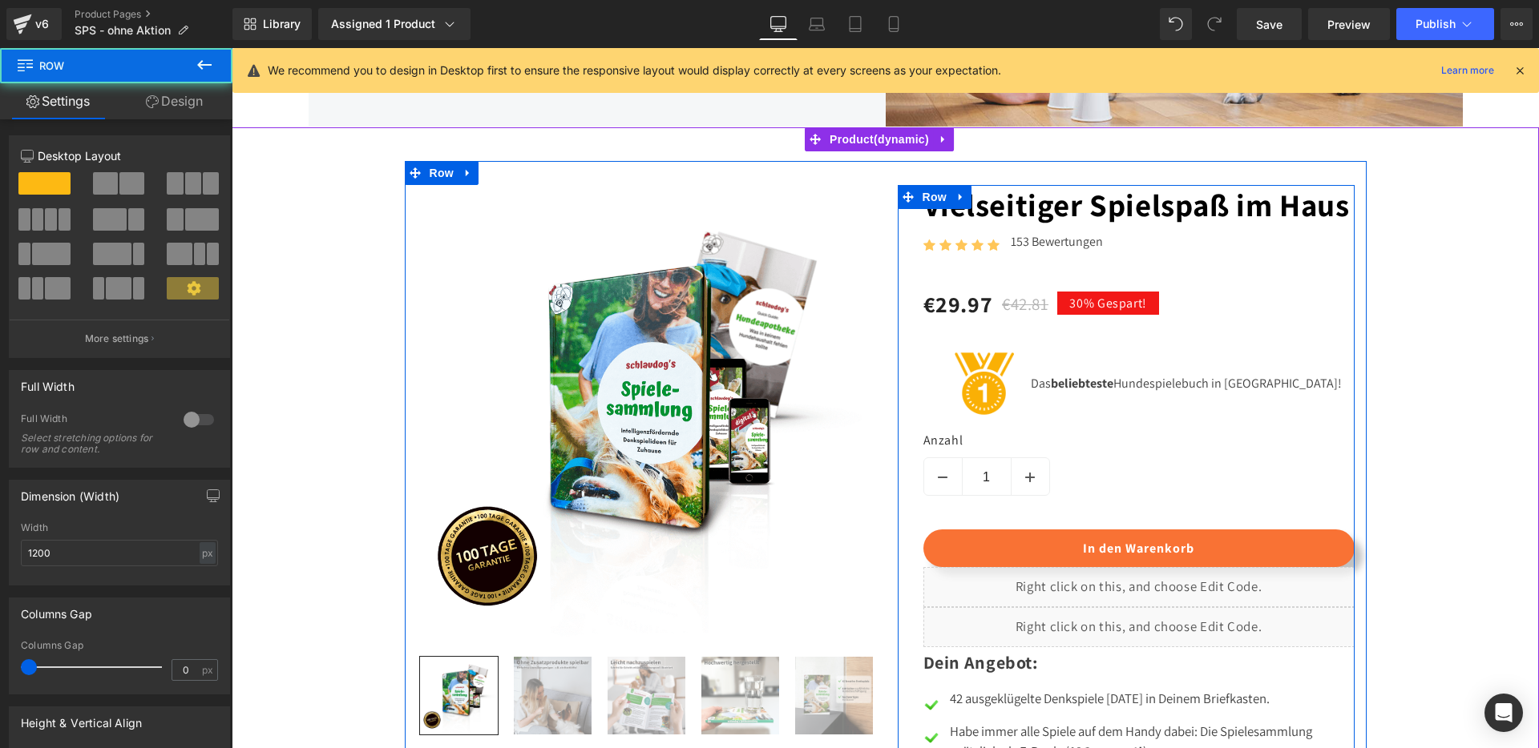
click at [1029, 549] on div "Vielseitiger Spielspaß im Haus Heading Icon Icon Icon Icon Icon Icon List Hoz 1…" at bounding box center [1138, 506] width 431 height 643
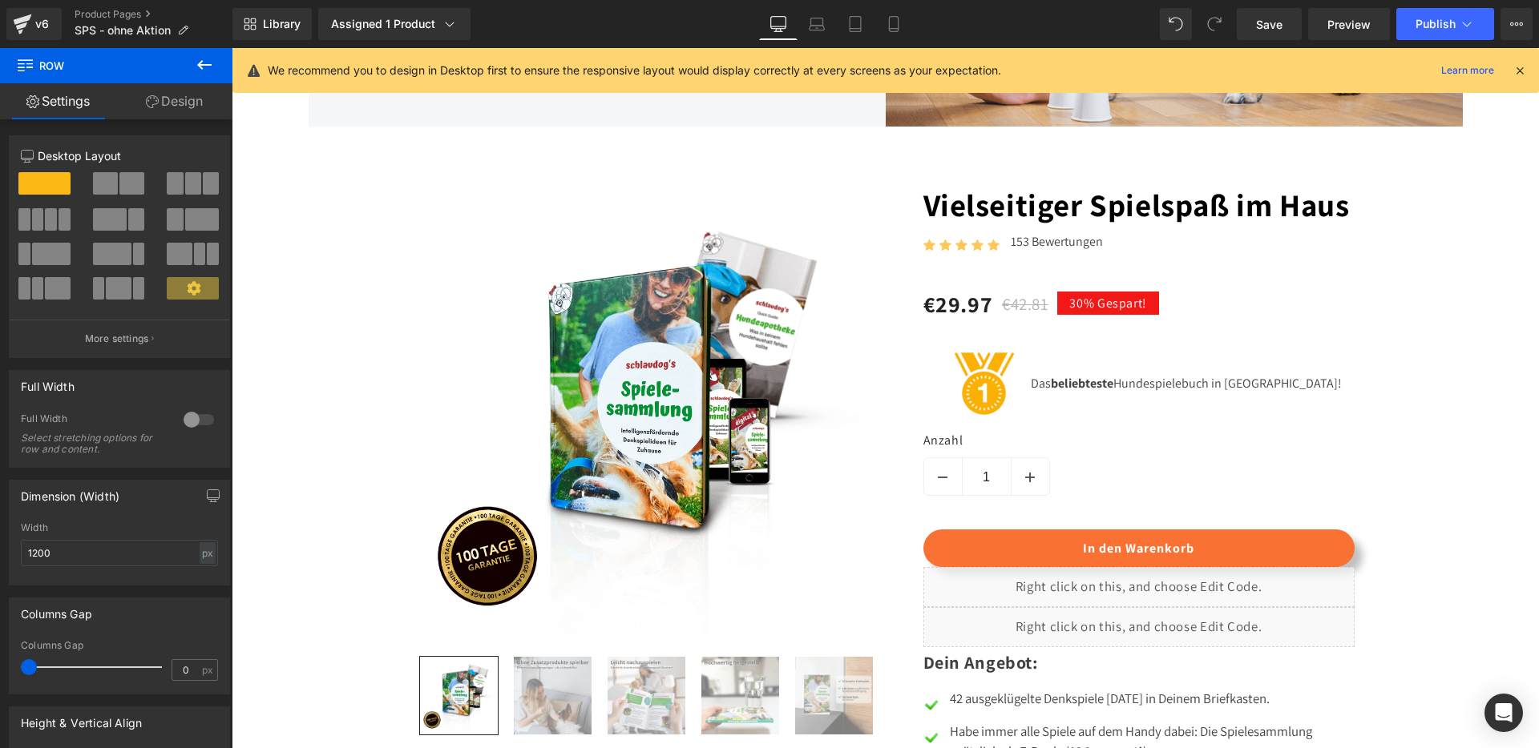
click at [202, 63] on icon at bounding box center [204, 64] width 19 height 19
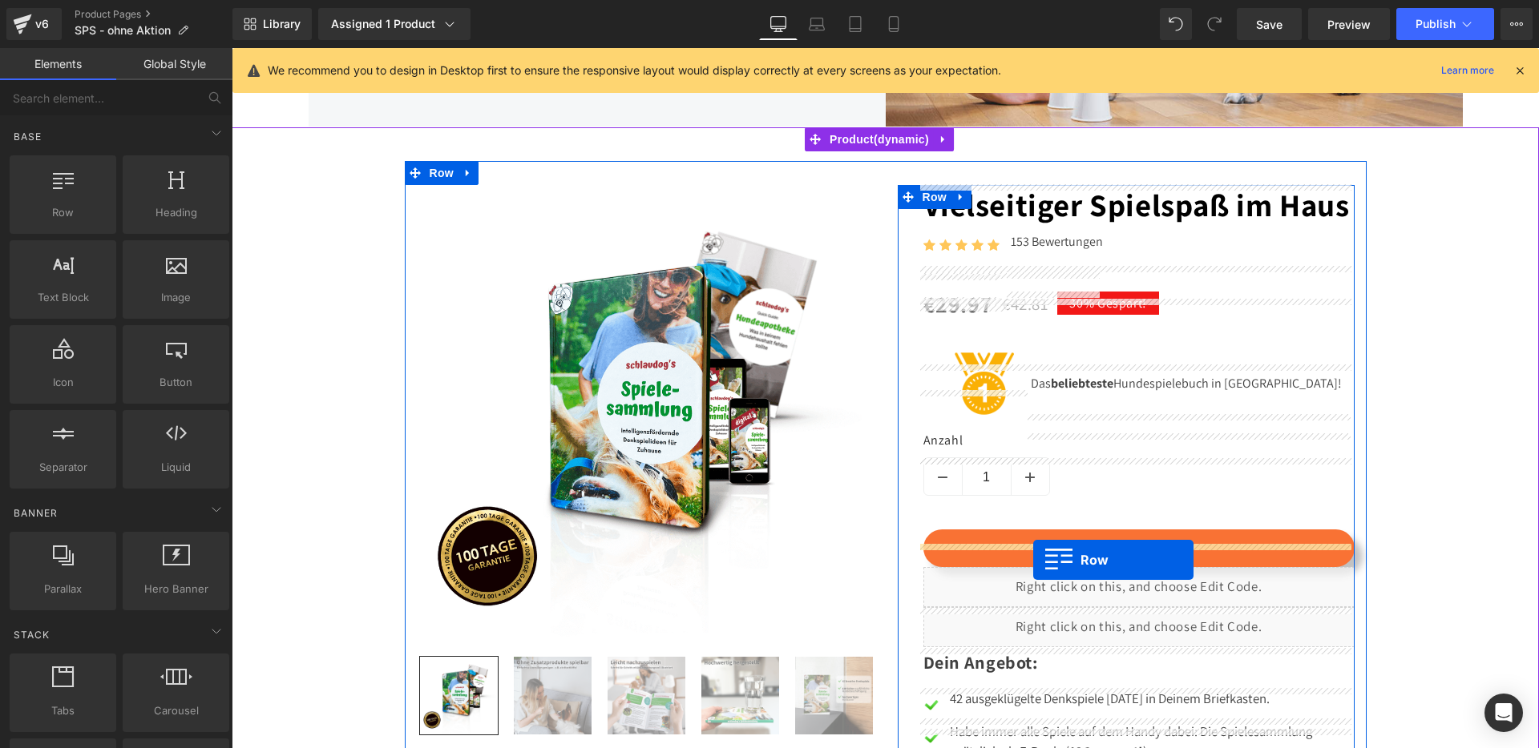
drag, startPoint x: 290, startPoint y: 258, endPoint x: 1033, endPoint y: 560, distance: 801.9
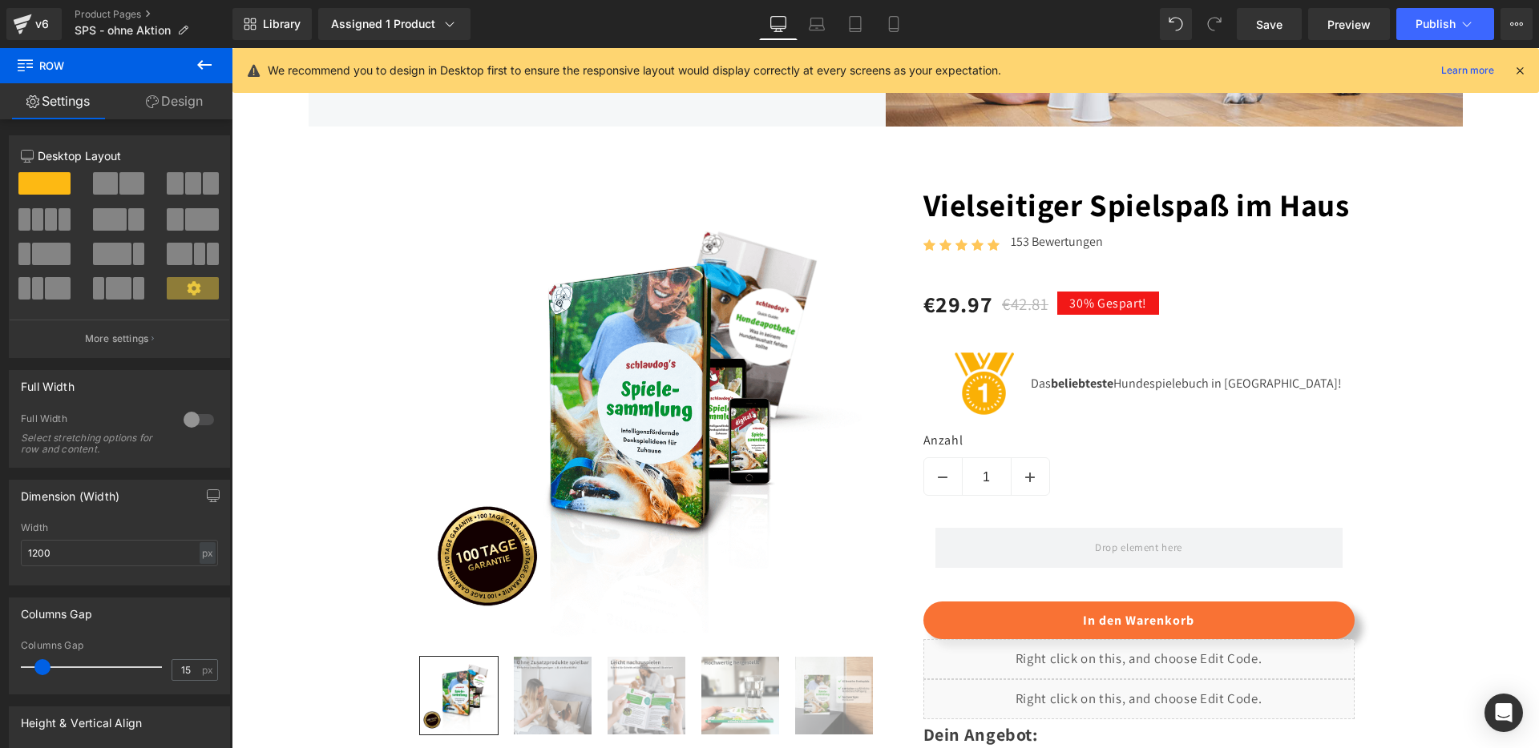
click at [195, 66] on icon at bounding box center [204, 64] width 19 height 19
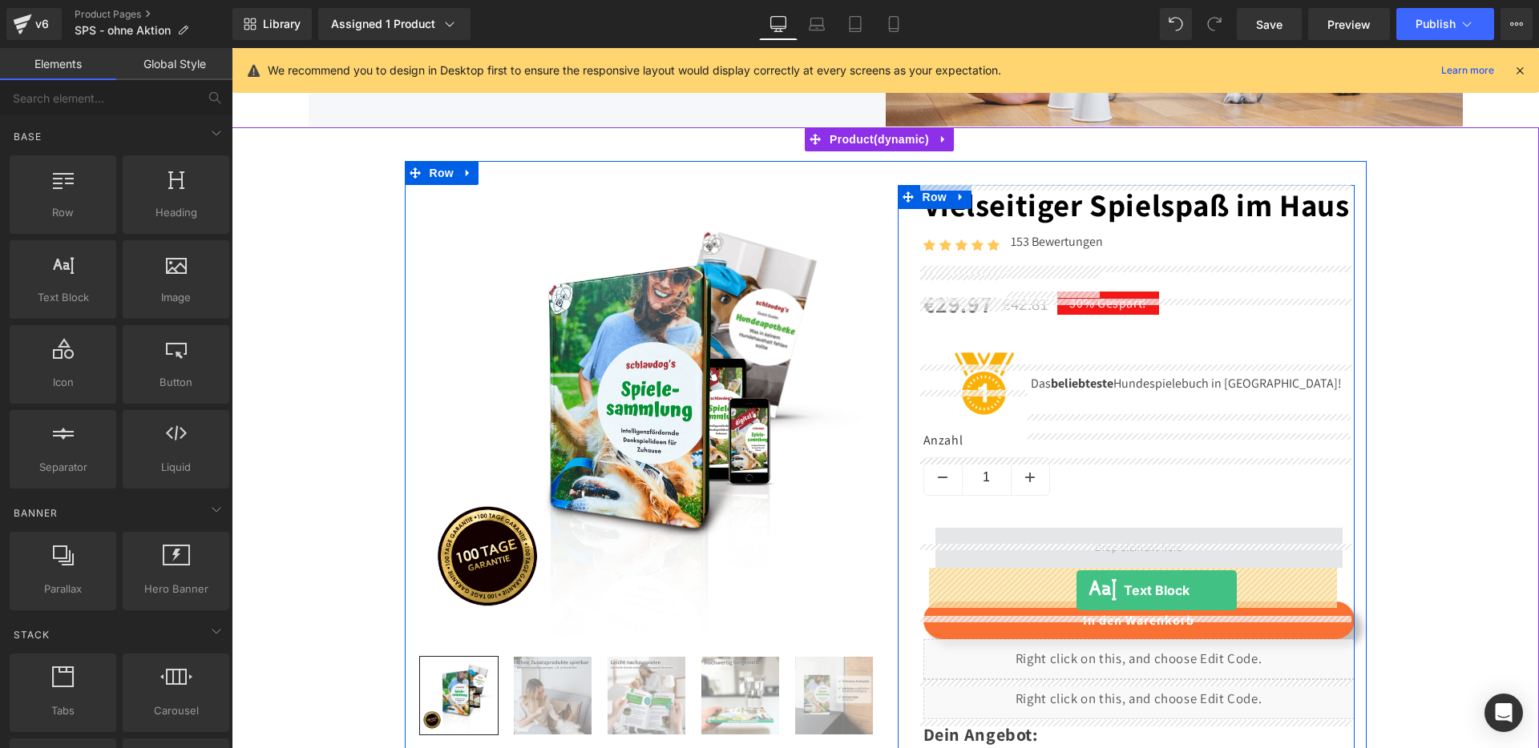
drag, startPoint x: 318, startPoint y: 326, endPoint x: 1076, endPoint y: 591, distance: 802.8
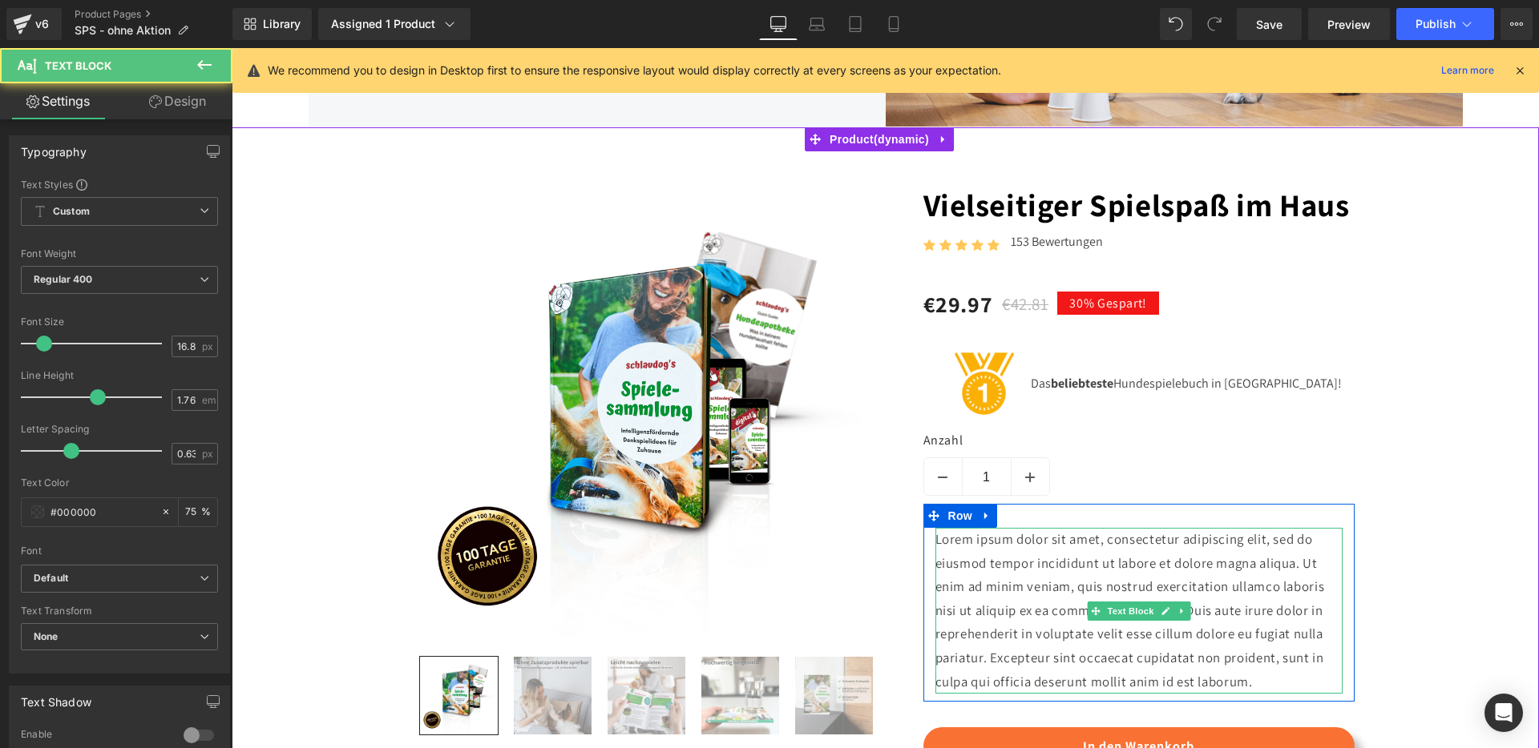
click at [967, 596] on p "Lorem ipsum dolor sit amet, consectetur adipiscing elit, sed do eiusmod tempor …" at bounding box center [1138, 611] width 407 height 166
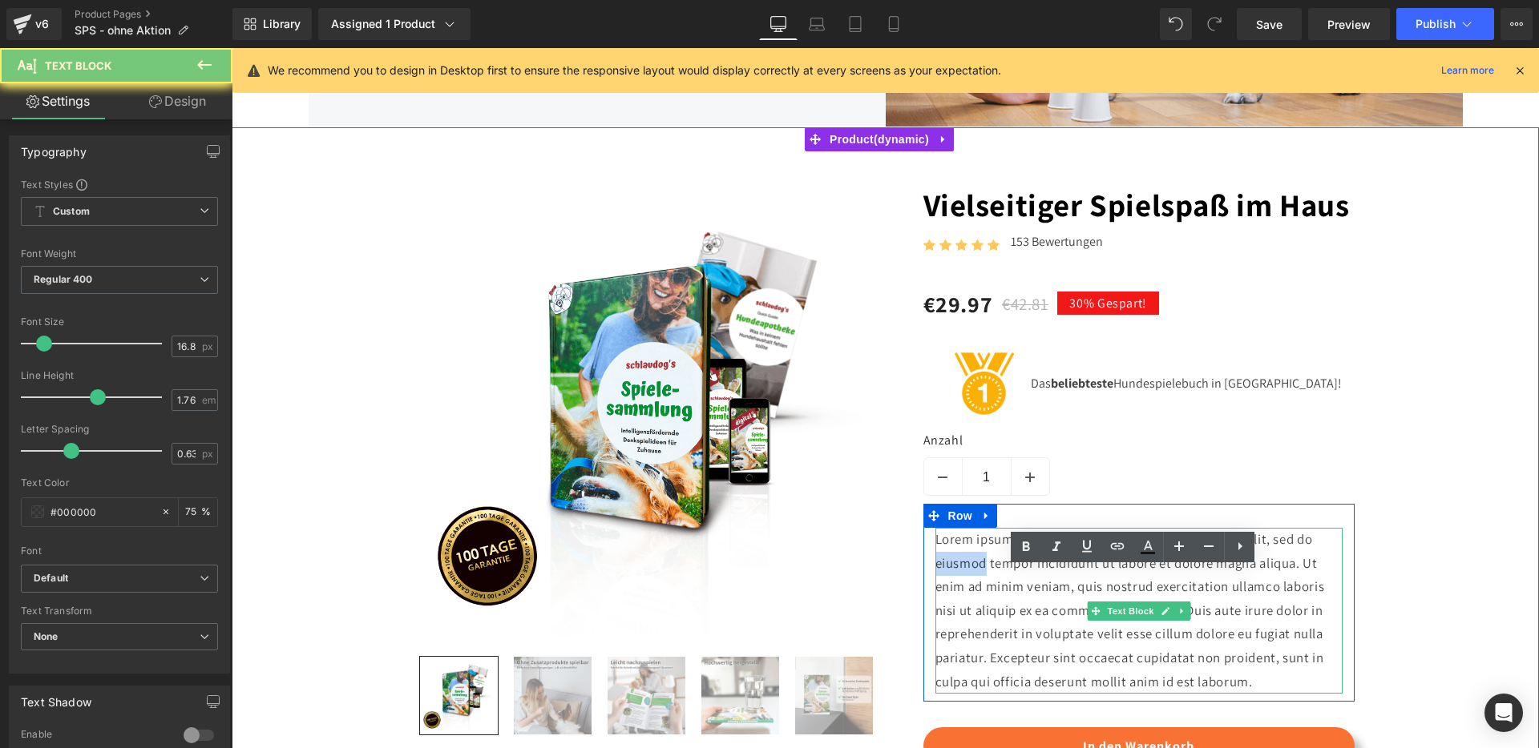
click at [967, 596] on p "Lorem ipsum dolor sit amet, consectetur adipiscing elit, sed do eiusmod tempor …" at bounding box center [1138, 611] width 407 height 166
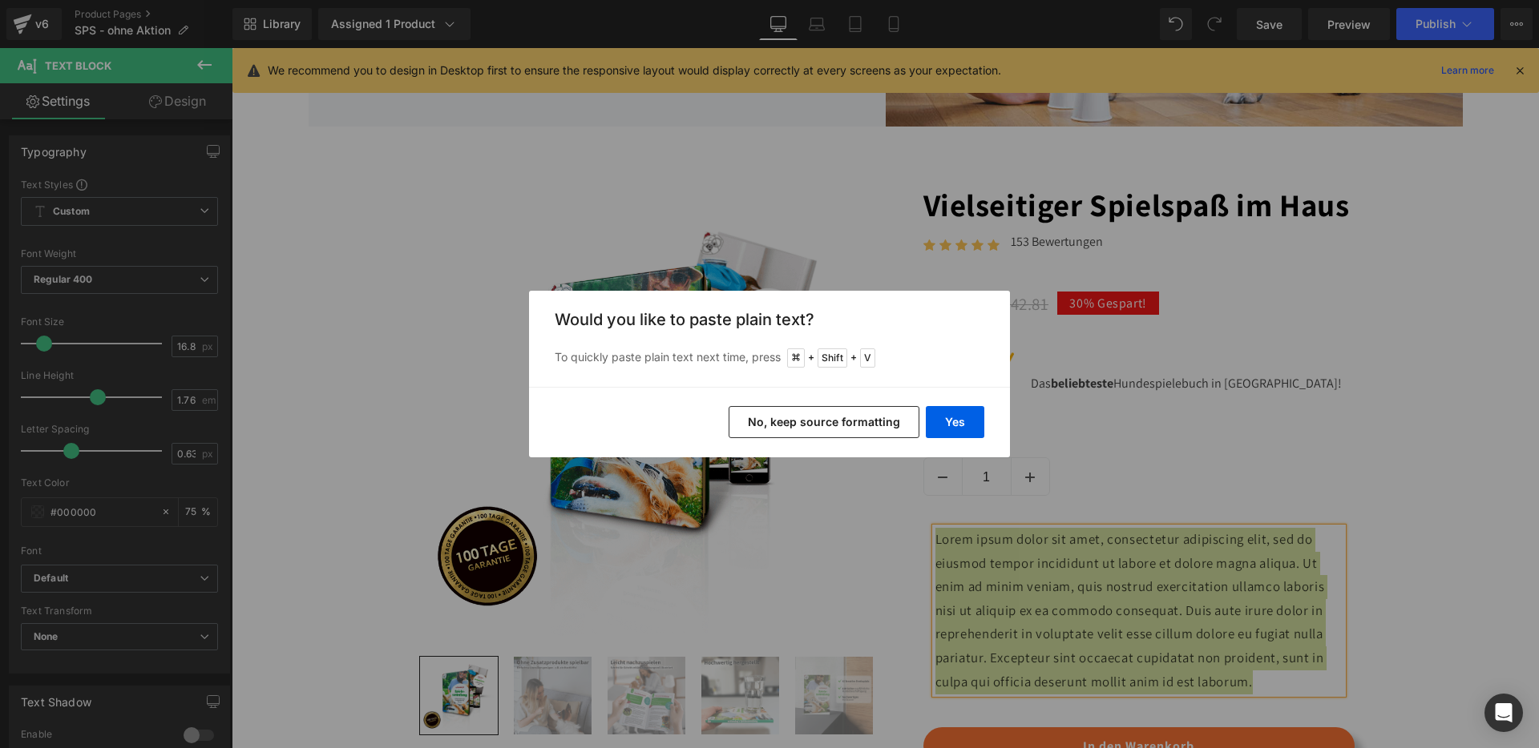
click at [806, 419] on button "No, keep source formatting" at bounding box center [823, 422] width 191 height 32
